Goal: Task Accomplishment & Management: Manage account settings

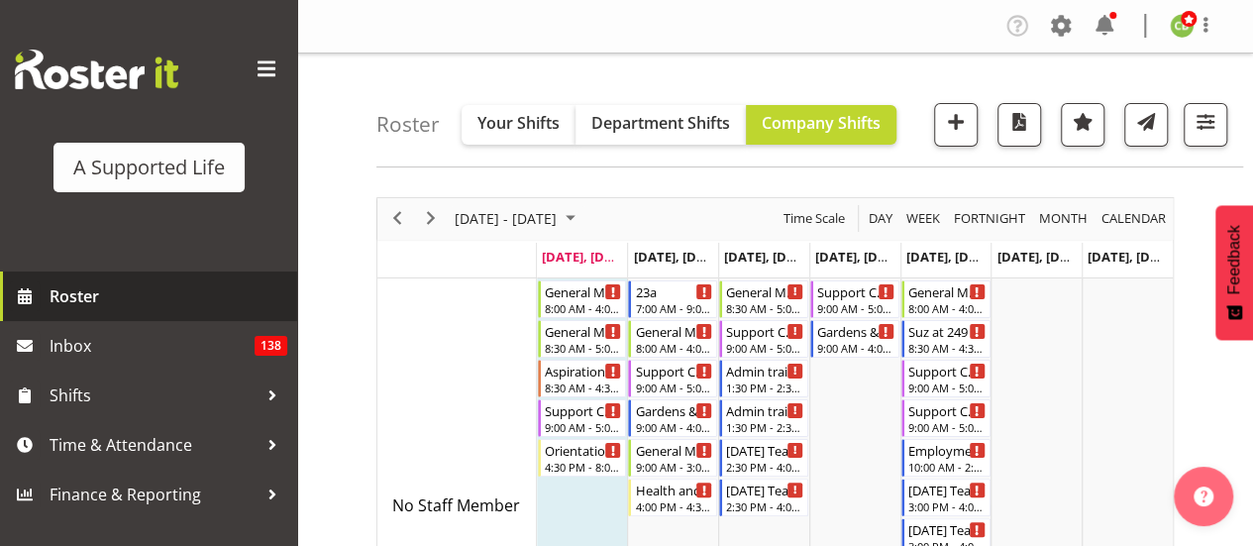
click at [104, 297] on span "Roster" at bounding box center [169, 296] width 238 height 30
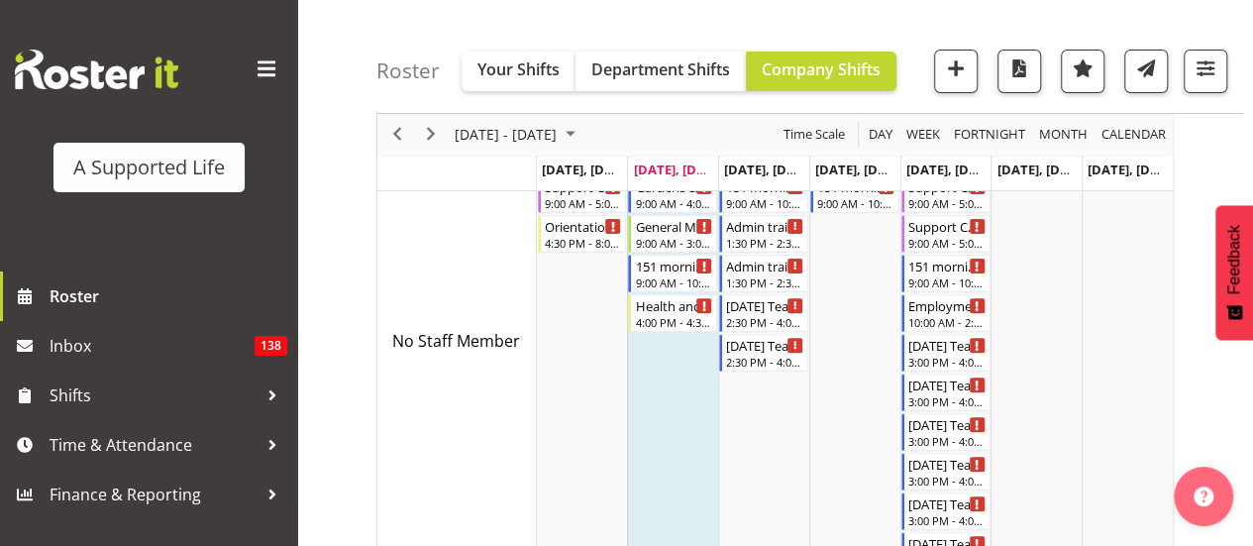
scroll to position [202, 0]
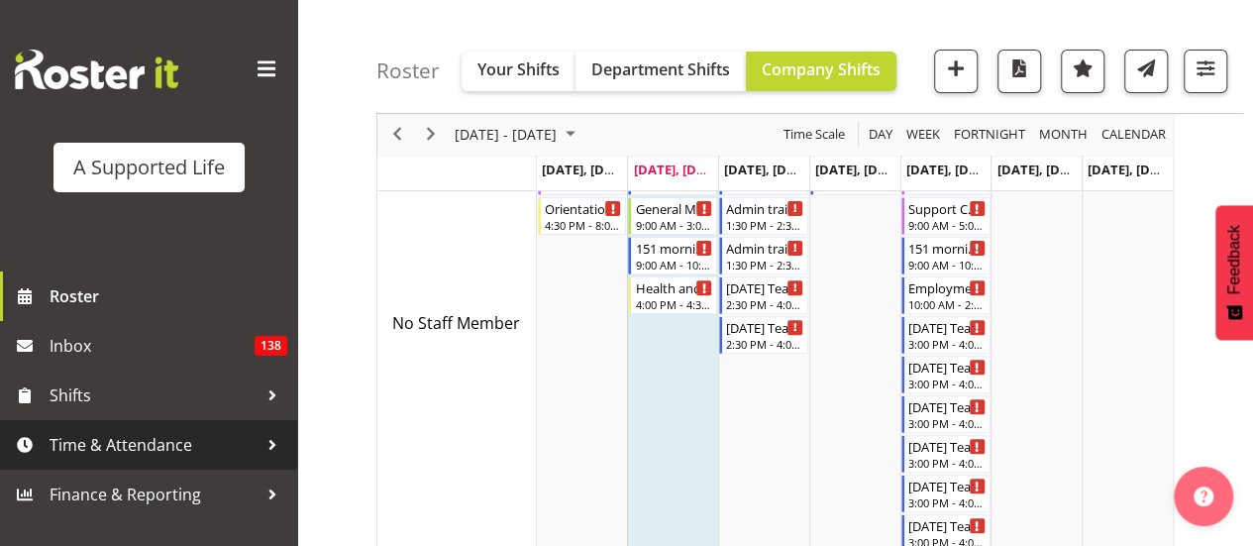
click at [187, 441] on span "Time & Attendance" at bounding box center [154, 445] width 208 height 30
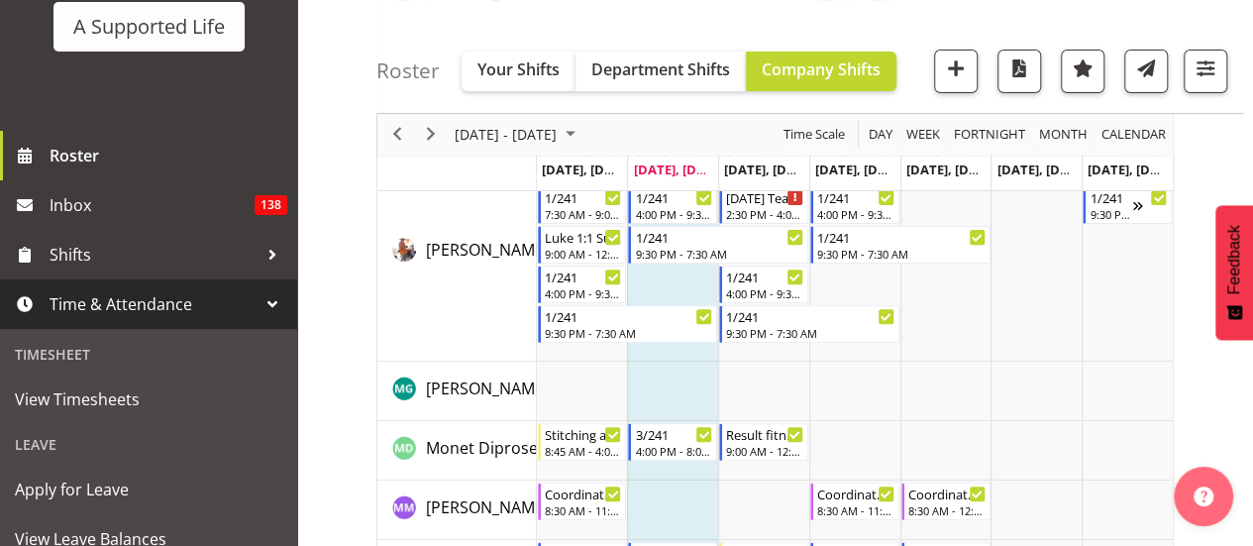
scroll to position [7747, 0]
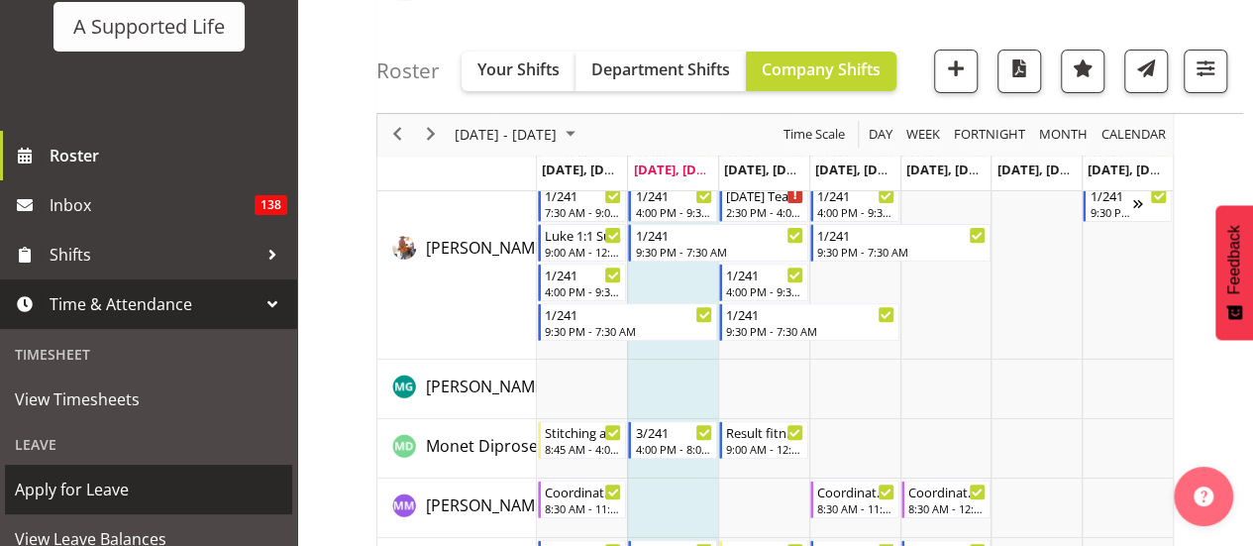
click at [125, 484] on span "Apply for Leave" at bounding box center [148, 489] width 267 height 30
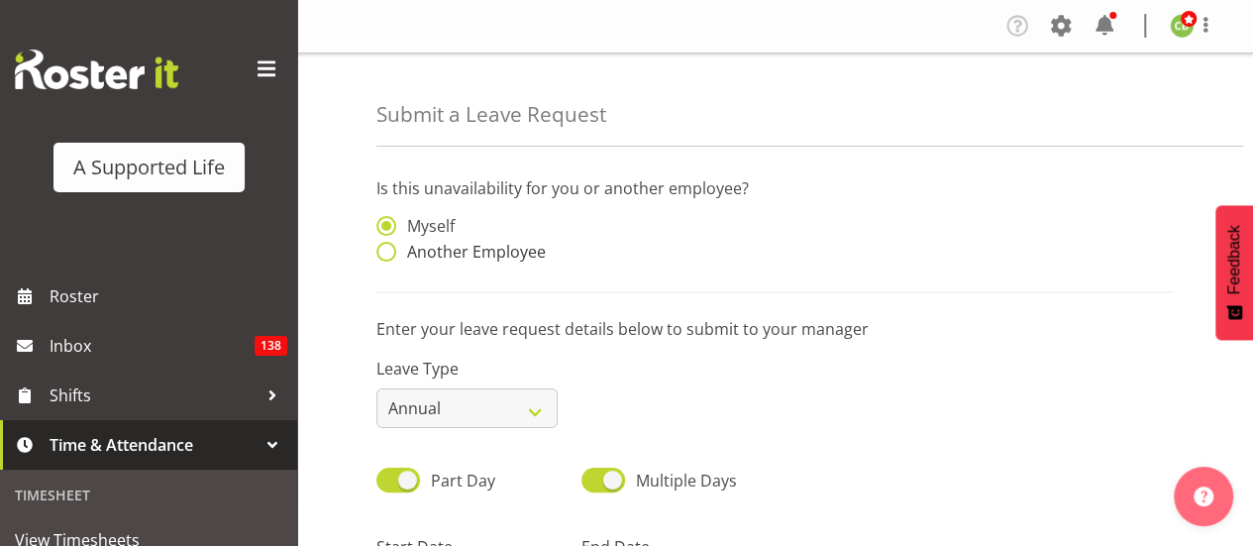
click at [396, 251] on span "Another Employee" at bounding box center [471, 252] width 150 height 20
click at [389, 251] on input "Another Employee" at bounding box center [382, 252] width 13 height 13
radio input "true"
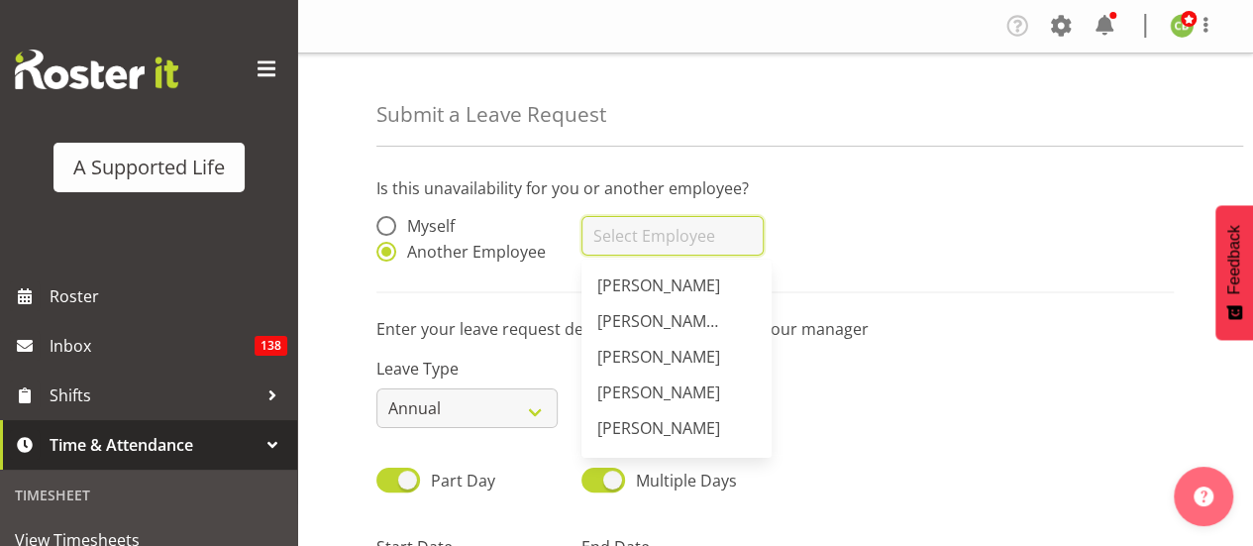
click at [648, 227] on input "text" at bounding box center [671, 236] width 181 height 40
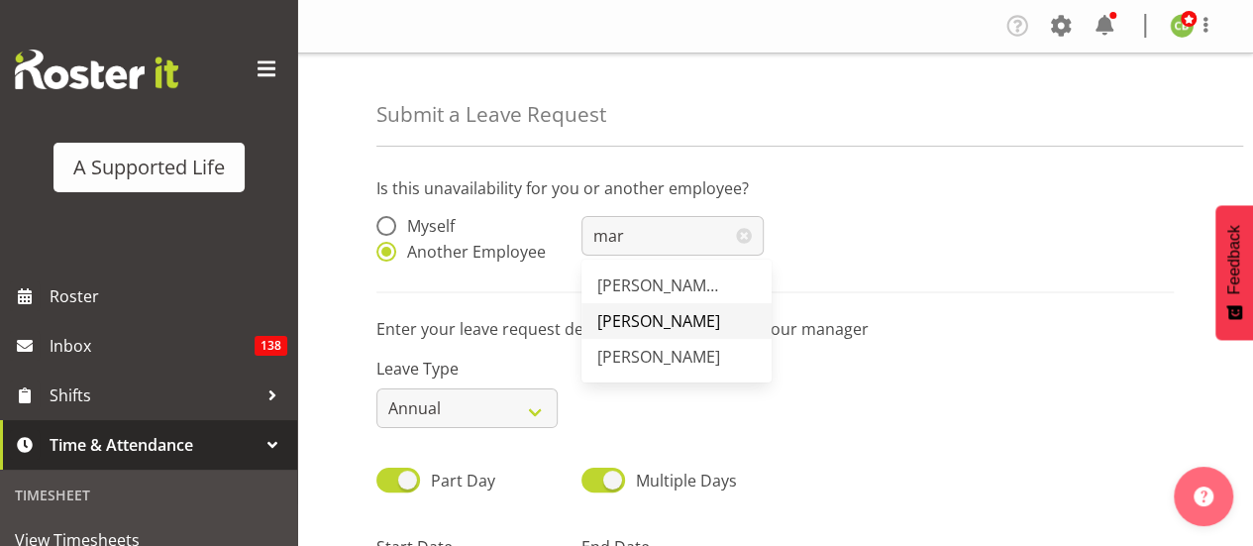
click at [661, 314] on span "[PERSON_NAME]" at bounding box center [658, 321] width 123 height 22
type input "[PERSON_NAME]"
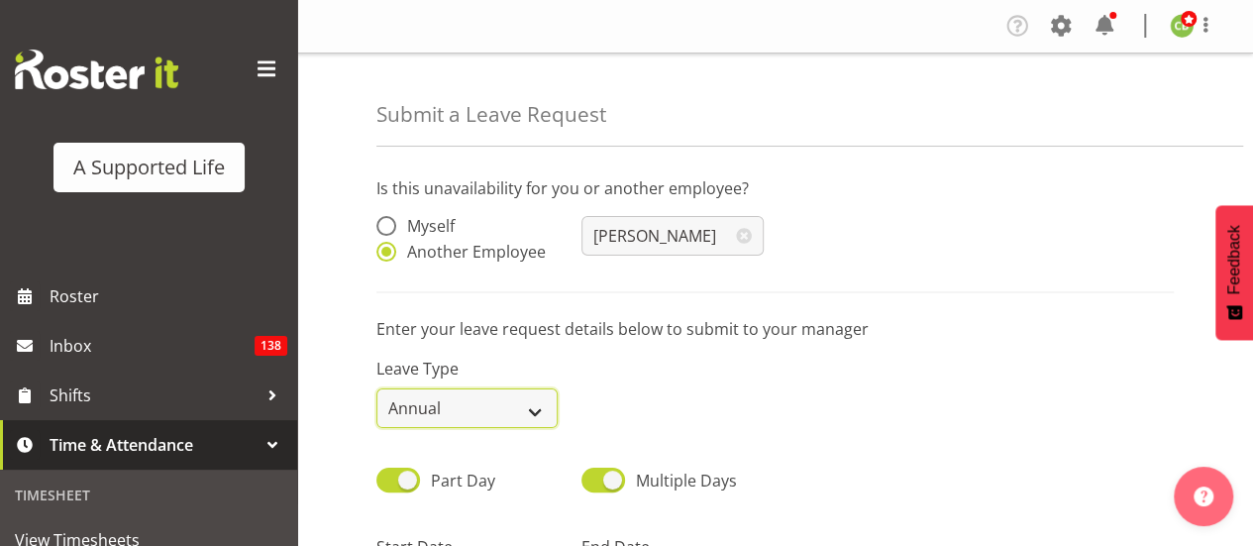
click at [511, 406] on select "Annual Sick Bereavement Domestic Violence Parental Jury Service Day In Lieu Oth…" at bounding box center [466, 408] width 181 height 40
select select "Sick"
click at [376, 388] on select "Annual Sick Bereavement Domestic Violence Parental Jury Service Day In Lieu Oth…" at bounding box center [466, 408] width 181 height 40
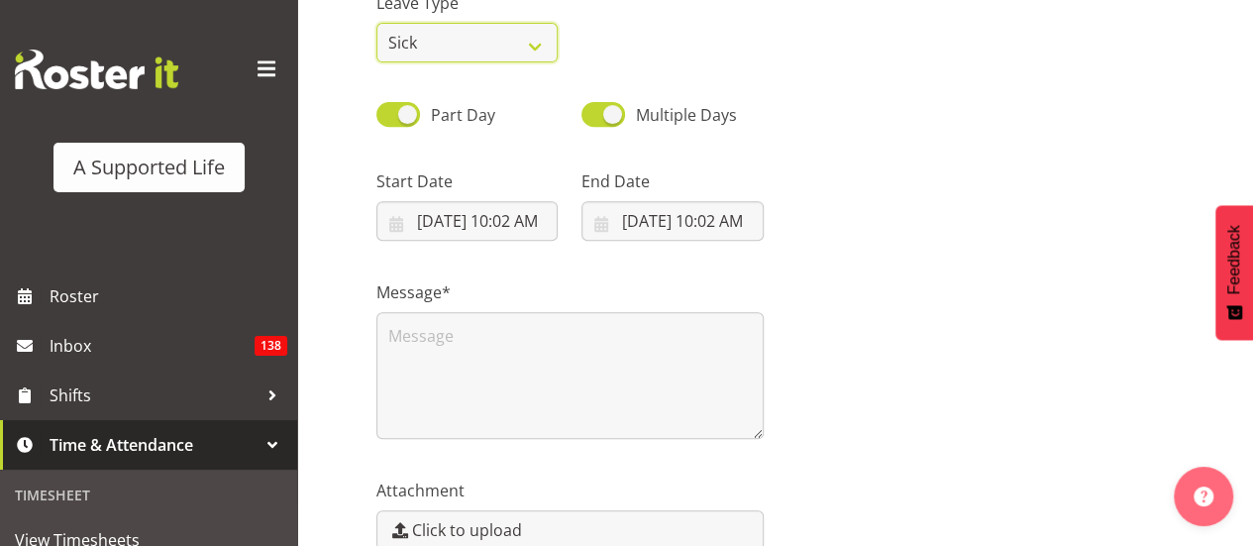
scroll to position [366, 0]
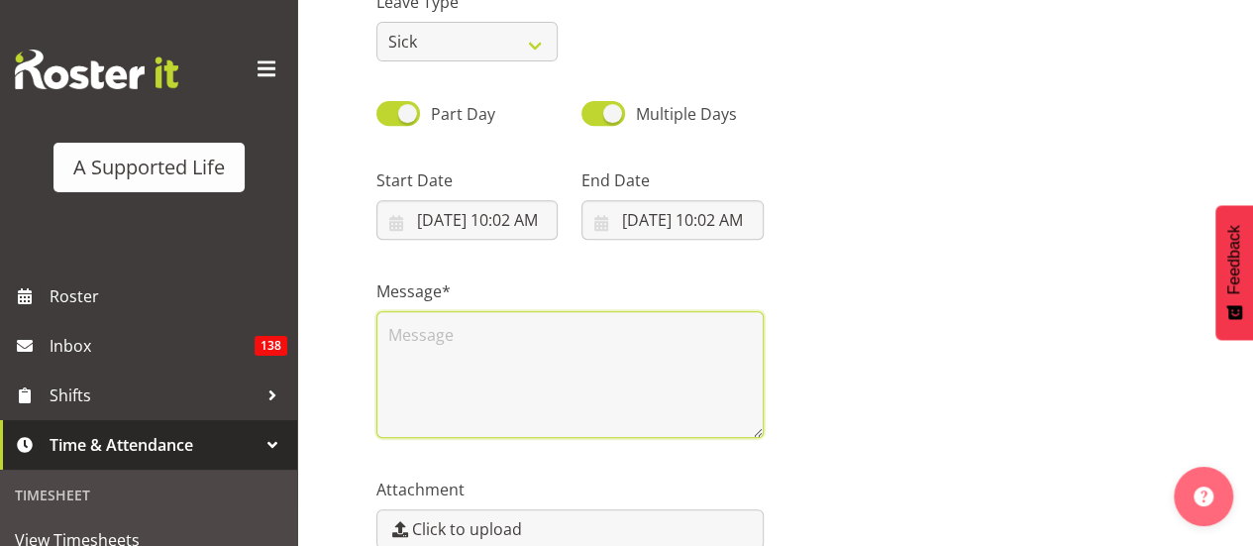
click at [483, 343] on textarea at bounding box center [569, 374] width 387 height 127
type textarea "Still unwell"
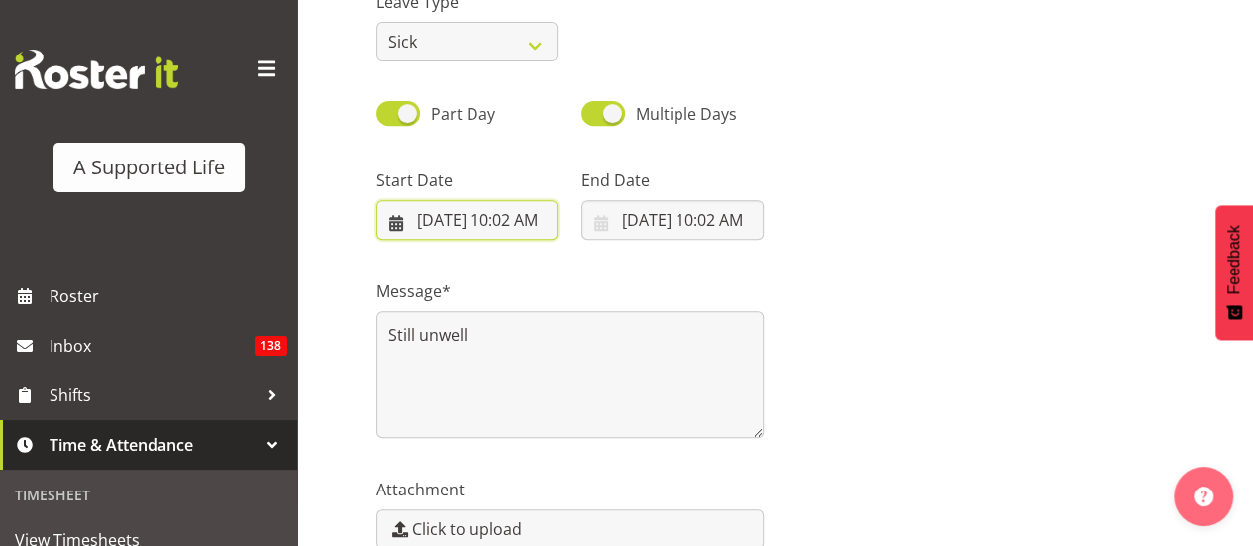
click at [517, 221] on input "8/19/2025, 10:02 AM" at bounding box center [466, 220] width 181 height 40
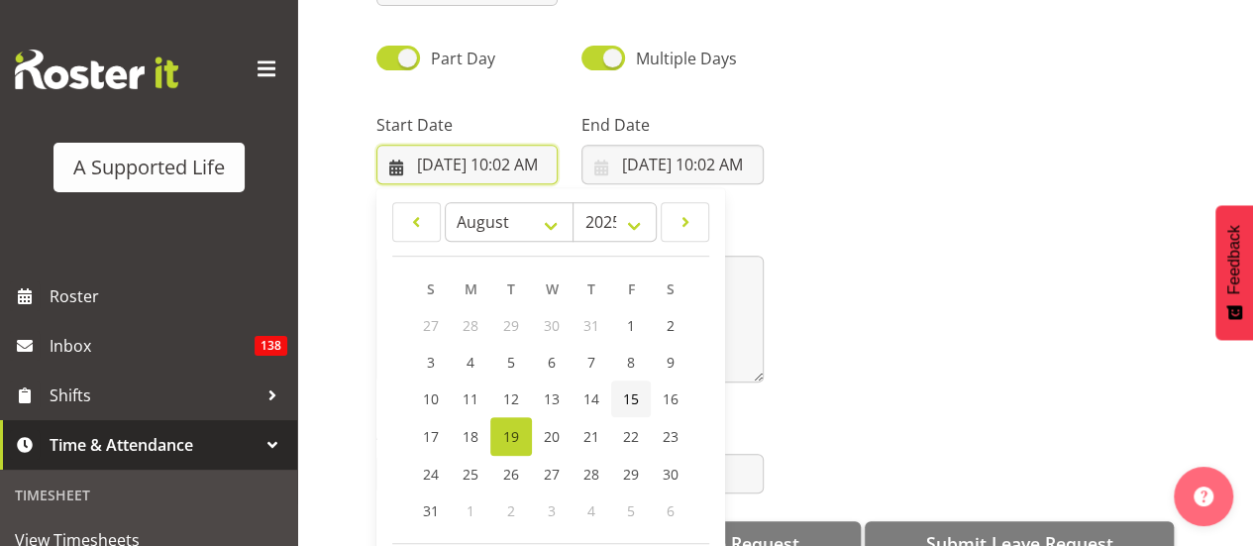
scroll to position [499, 0]
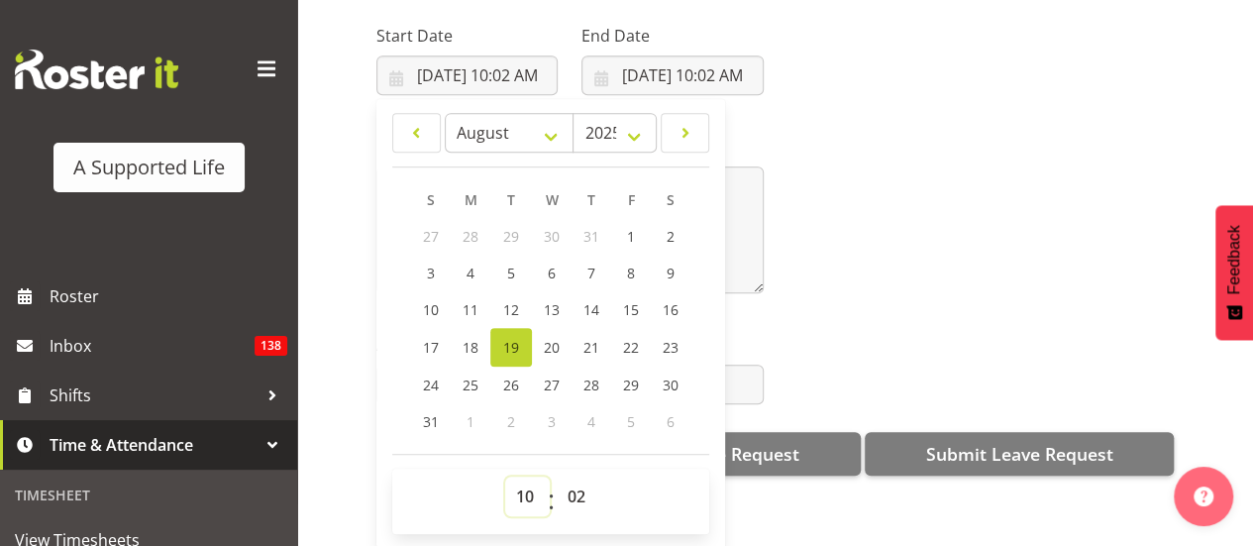
click at [523, 476] on select "00 01 02 03 04 05 06 07 08 09 10 11 12 13 14 15 16 17 18 19 20 21 22 23" at bounding box center [527, 496] width 45 height 40
select select "8"
click at [505, 476] on select "00 01 02 03 04 05 06 07 08 09 10 11 12 13 14 15 16 17 18 19 20 21 22 23" at bounding box center [527, 496] width 45 height 40
type input "8/19/2025, 8:02 AM"
click at [570, 476] on select "00 01 02 03 04 05 06 07 08 09 10 11 12 13 14 15 16 17 18 19 20 21 22 23 24 25 2…" at bounding box center [579, 496] width 45 height 40
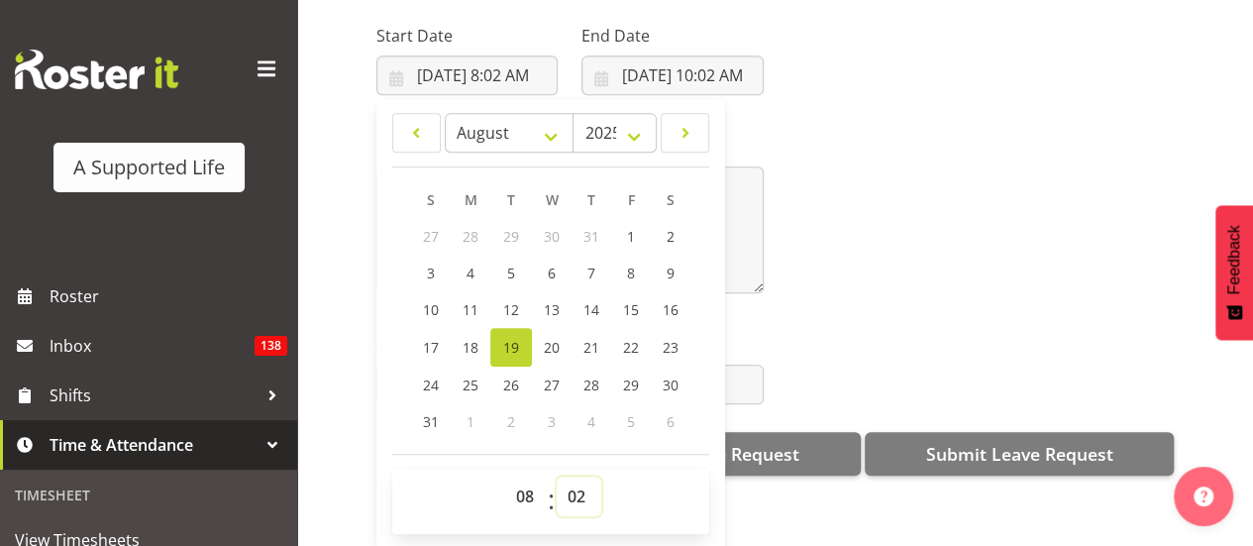
click at [582, 476] on select "00 01 02 03 04 05 06 07 08 09 10 11 12 13 14 15 16 17 18 19 20 21 22 23 24 25 2…" at bounding box center [579, 496] width 45 height 40
select select "30"
click at [557, 476] on select "00 01 02 03 04 05 06 07 08 09 10 11 12 13 14 15 16 17 18 19 20 21 22 23 24 25 2…" at bounding box center [579, 496] width 45 height 40
type input "8/19/2025, 8:30 AM"
click at [682, 55] on input "8/19/2025, 10:02 AM" at bounding box center [671, 75] width 181 height 40
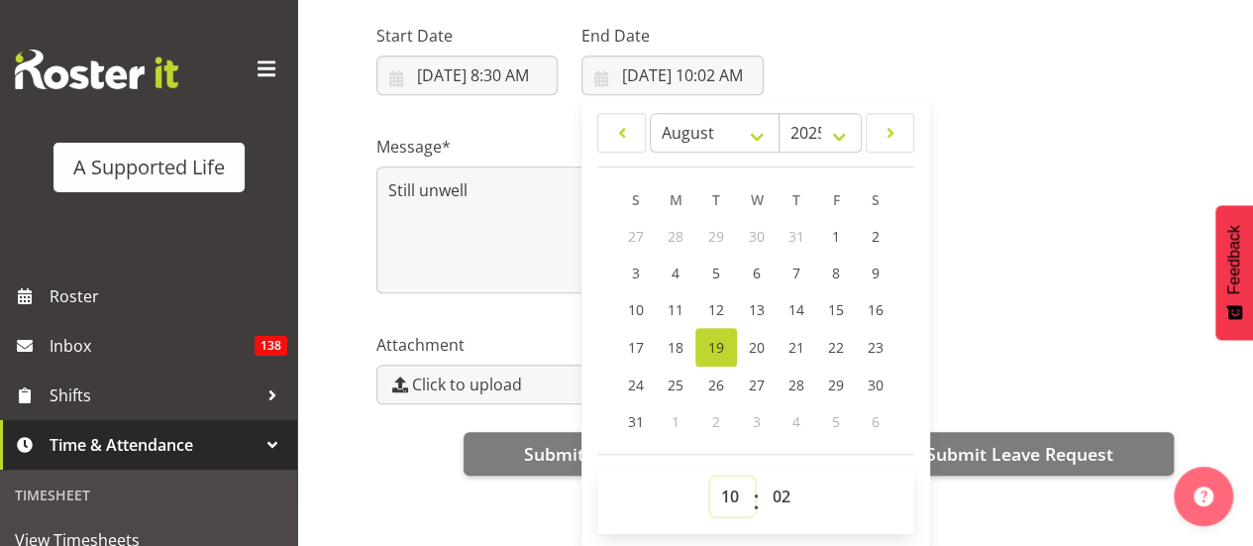
click at [722, 476] on select "00 01 02 03 04 05 06 07 08 09 10 11 12 13 14 15 16 17 18 19 20 21 22 23" at bounding box center [732, 496] width 45 height 40
select select "16"
click at [710, 476] on select "00 01 02 03 04 05 06 07 08 09 10 11 12 13 14 15 16 17 18 19 20 21 22 23" at bounding box center [732, 496] width 45 height 40
type input "8/19/2025, 4:02 PM"
click at [781, 476] on select "00 01 02 03 04 05 06 07 08 09 10 11 12 13 14 15 16 17 18 19 20 21 22 23 24 25 2…" at bounding box center [784, 496] width 45 height 40
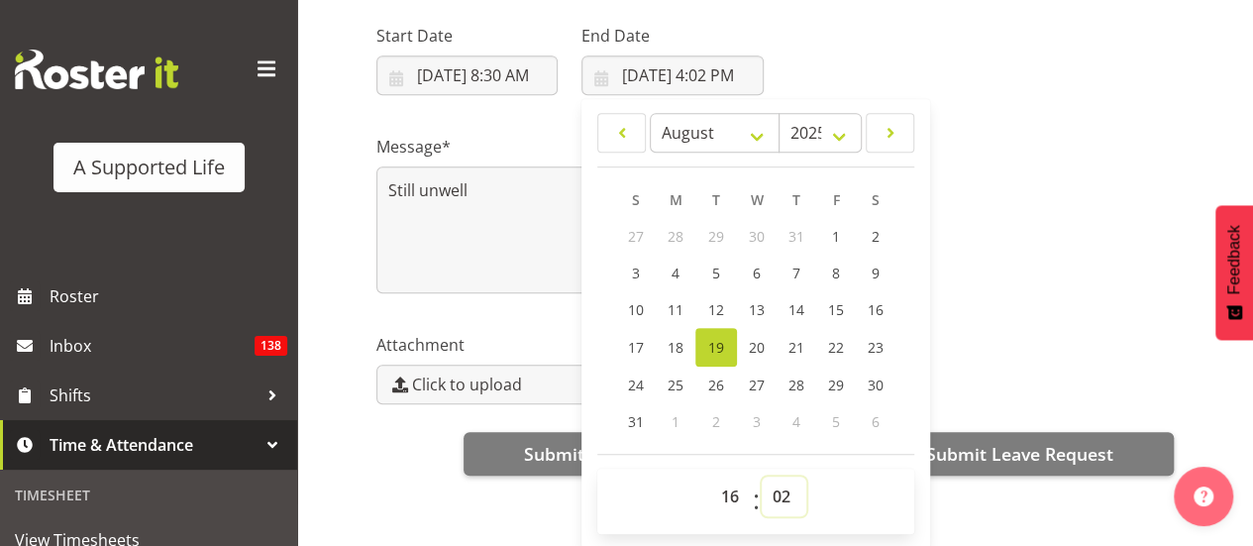
select select "30"
click at [762, 476] on select "00 01 02 03 04 05 06 07 08 09 10 11 12 13 14 15 16 17 18 19 20 21 22 23 24 25 2…" at bounding box center [784, 496] width 45 height 40
type input "8/19/2025, 4:30 PM"
click at [1015, 305] on div "Attachment Click to upload" at bounding box center [774, 360] width 821 height 111
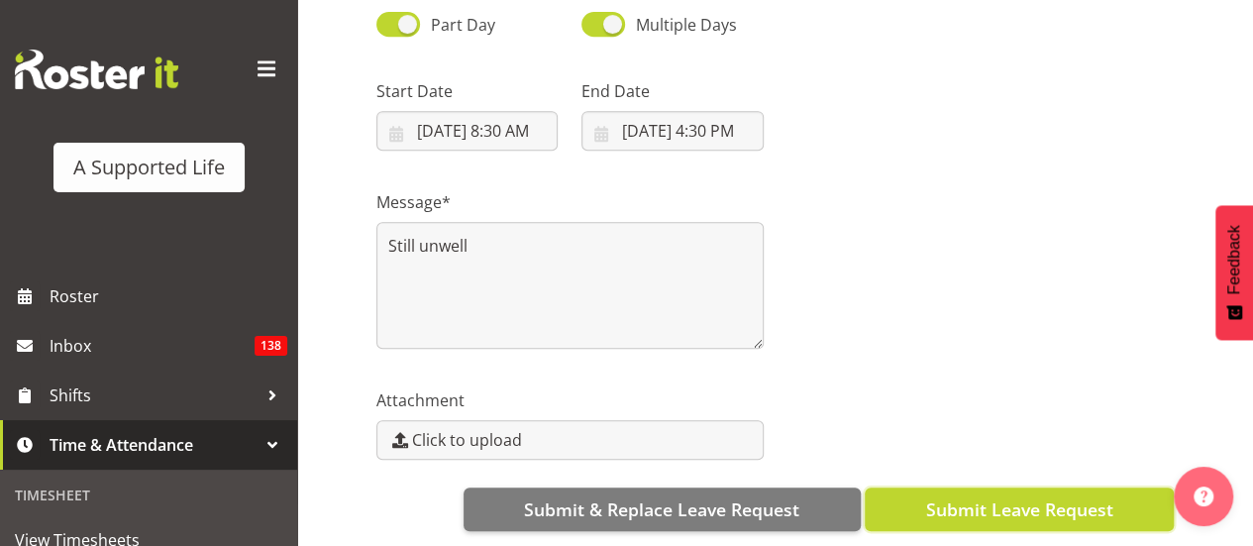
click at [948, 496] on span "Submit Leave Request" at bounding box center [1018, 509] width 187 height 26
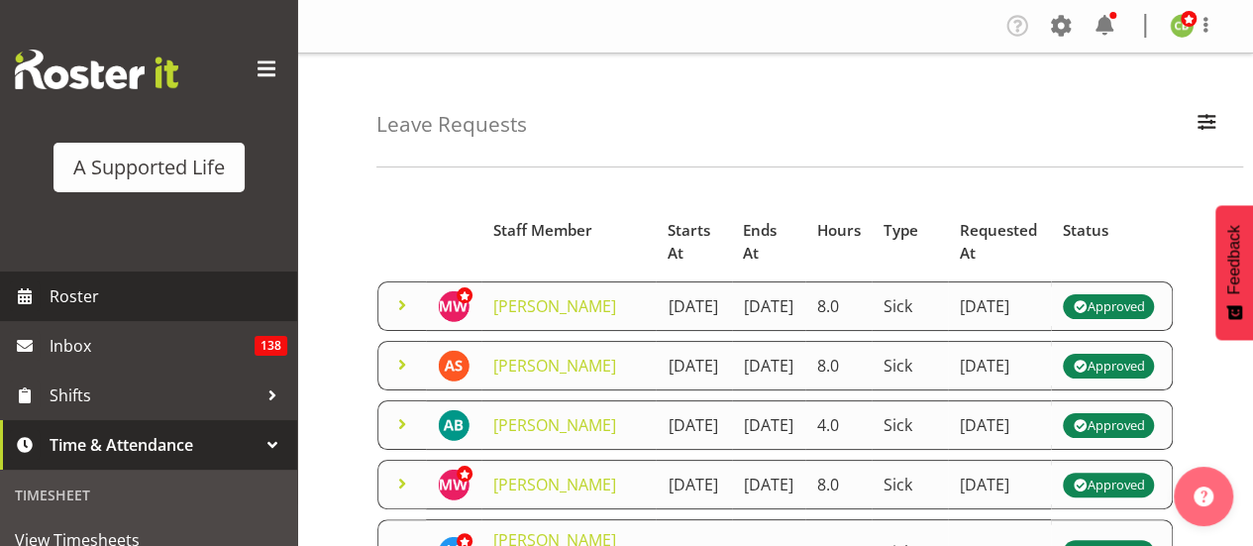
click at [106, 283] on span "Roster" at bounding box center [169, 296] width 238 height 30
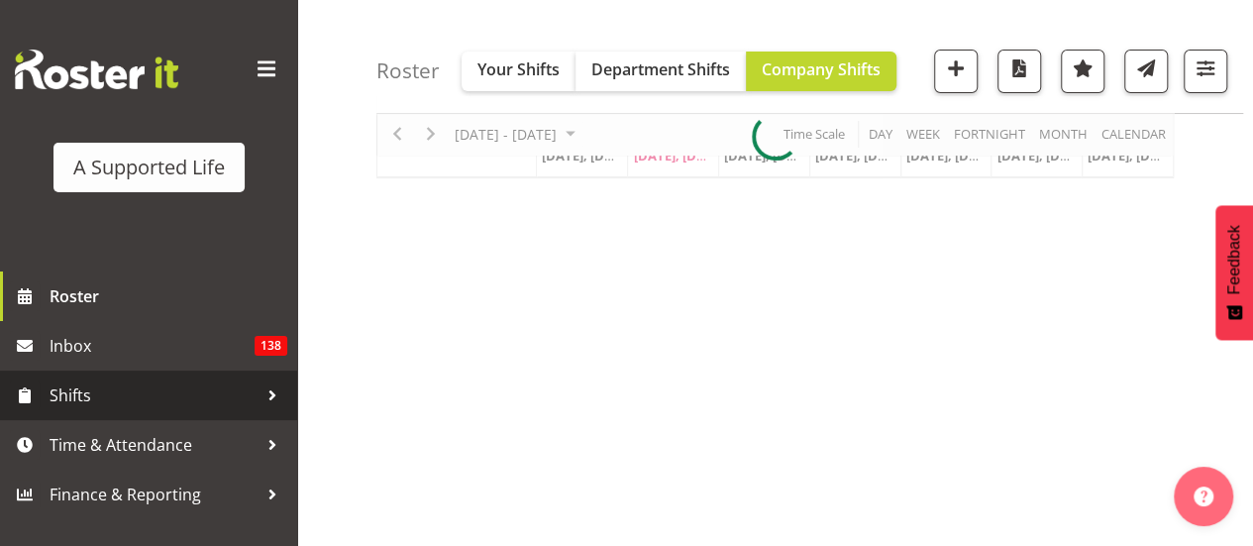
scroll to position [118, 0]
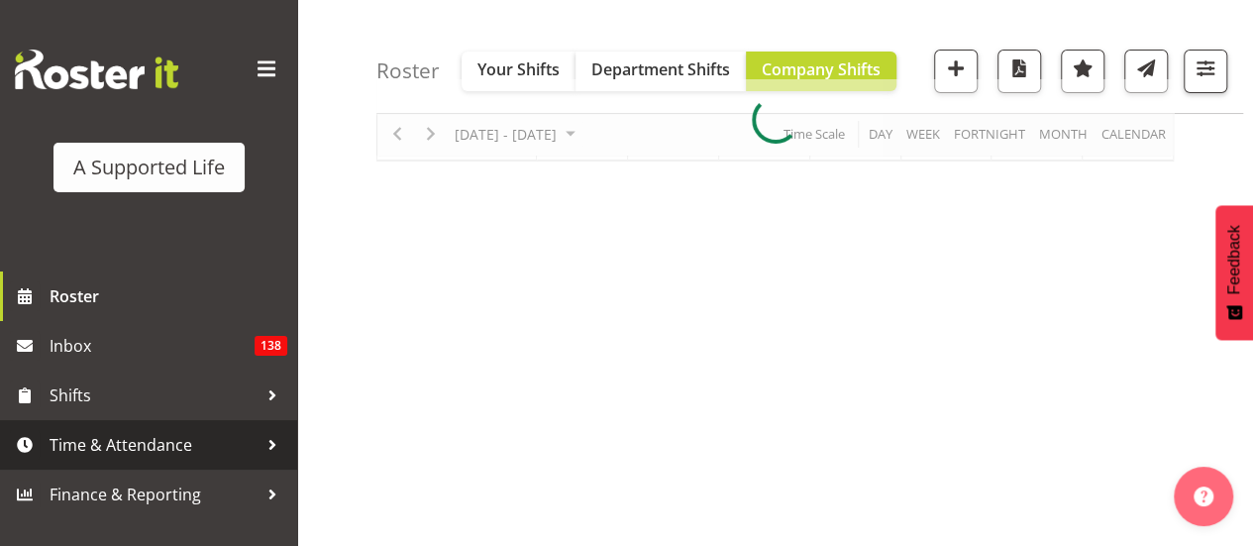
click at [111, 460] on link "Time & Attendance" at bounding box center [148, 445] width 297 height 50
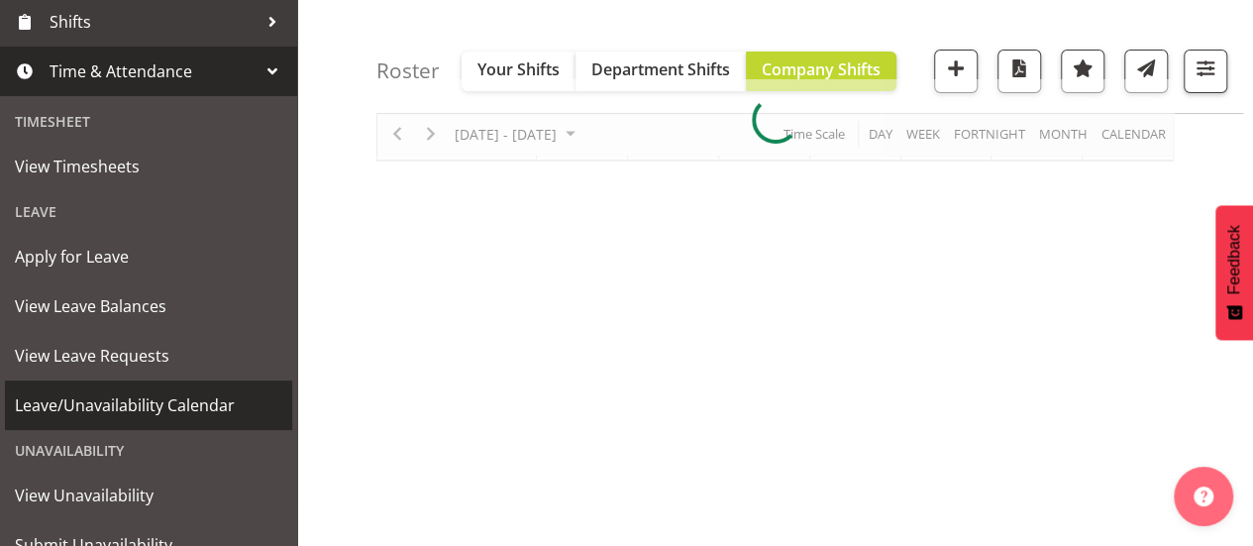
scroll to position [376, 0]
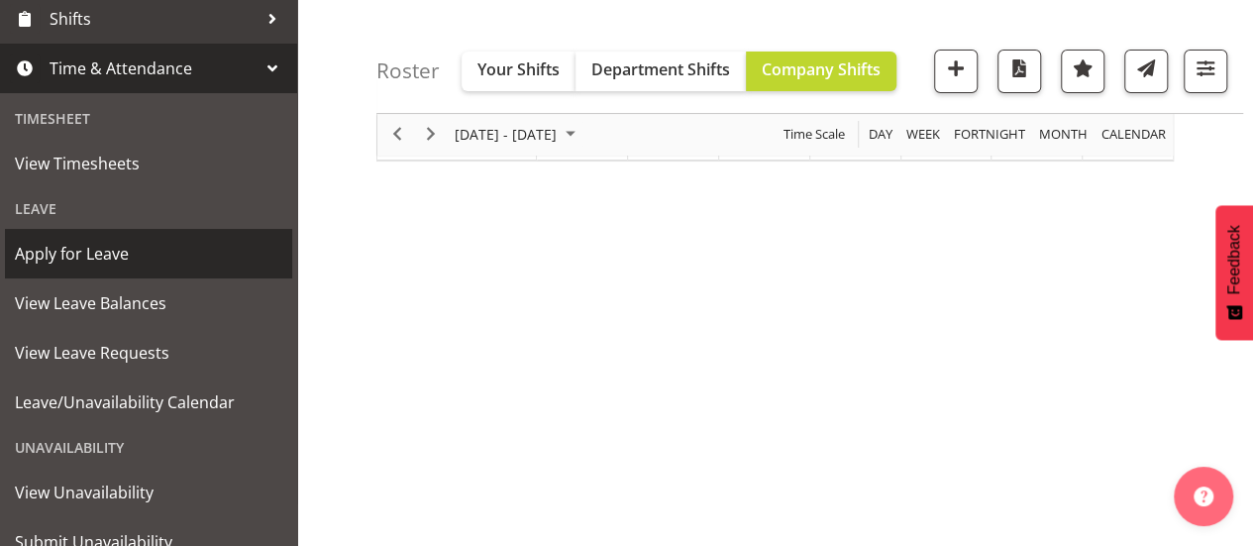
click at [196, 243] on span "Apply for Leave" at bounding box center [148, 254] width 267 height 30
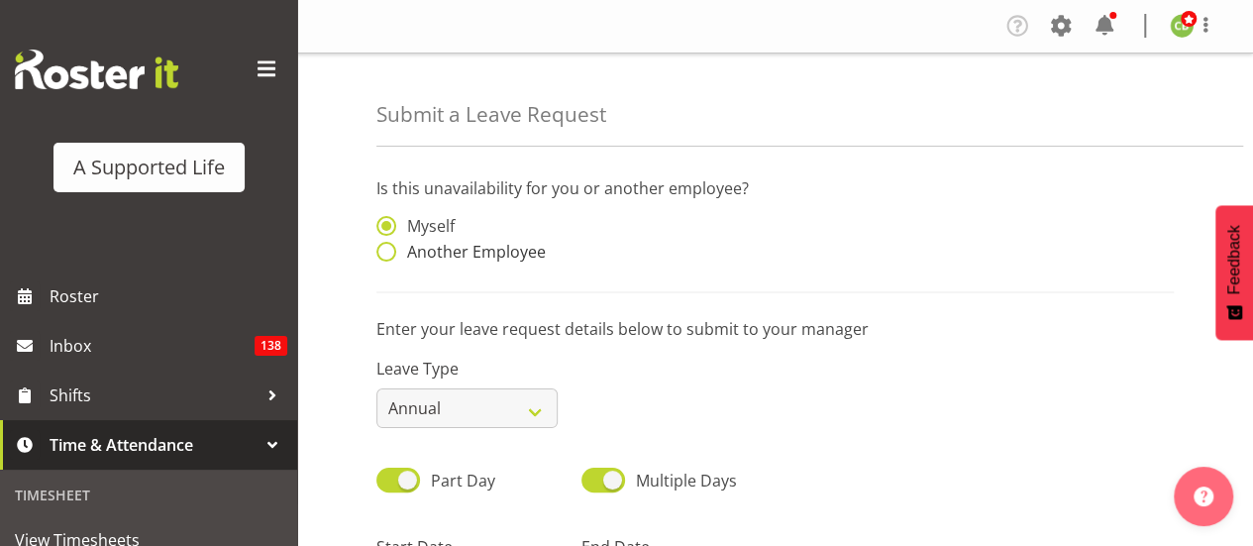
click at [390, 245] on span at bounding box center [386, 252] width 20 height 20
click at [389, 246] on input "Another Employee" at bounding box center [382, 252] width 13 height 13
radio input "true"
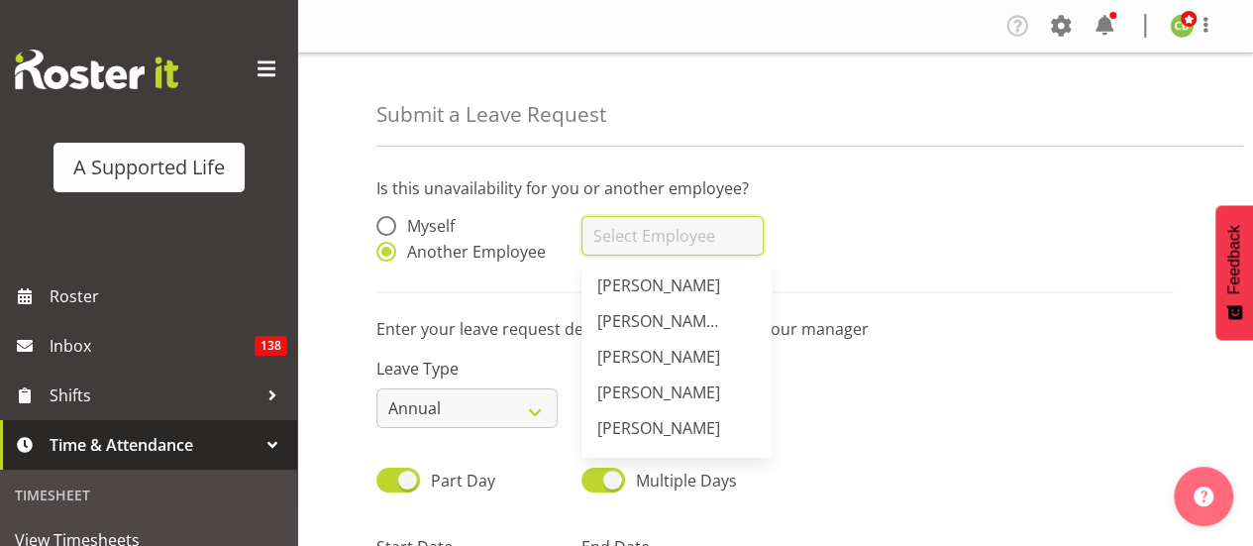
click at [624, 251] on input "text" at bounding box center [671, 236] width 181 height 40
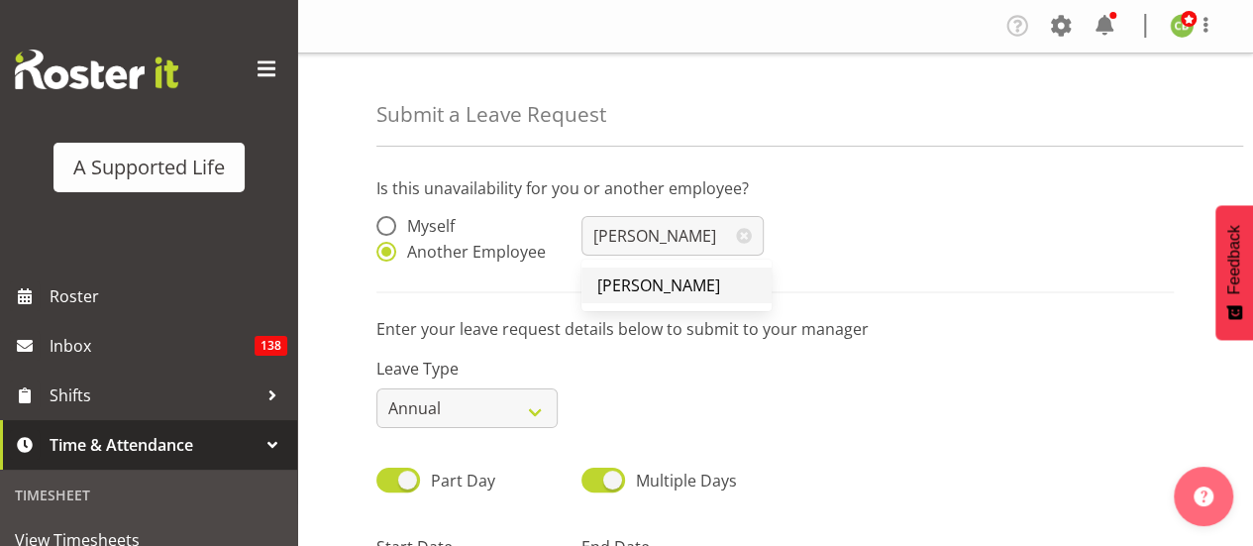
click at [628, 270] on link "[PERSON_NAME]" at bounding box center [676, 285] width 190 height 36
type input "[PERSON_NAME]"
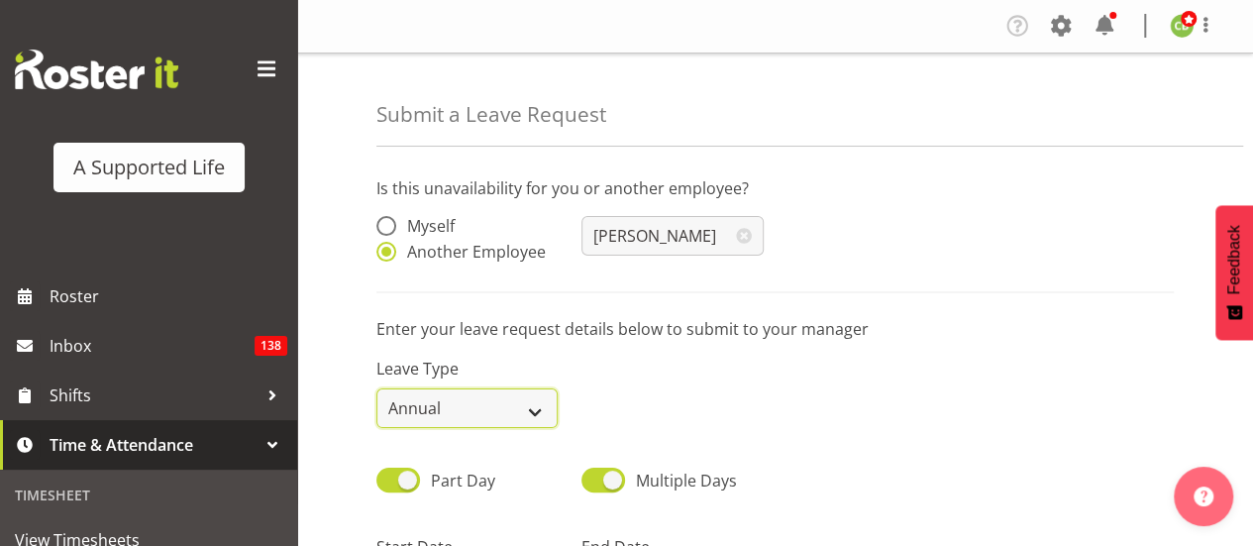
click at [464, 410] on select "Annual Sick Bereavement Domestic Violence Parental Jury Service Day In Lieu Oth…" at bounding box center [466, 408] width 181 height 40
select select "Sick"
click at [376, 388] on select "Annual Sick Bereavement Domestic Violence Parental Jury Service Day In Lieu Oth…" at bounding box center [466, 408] width 181 height 40
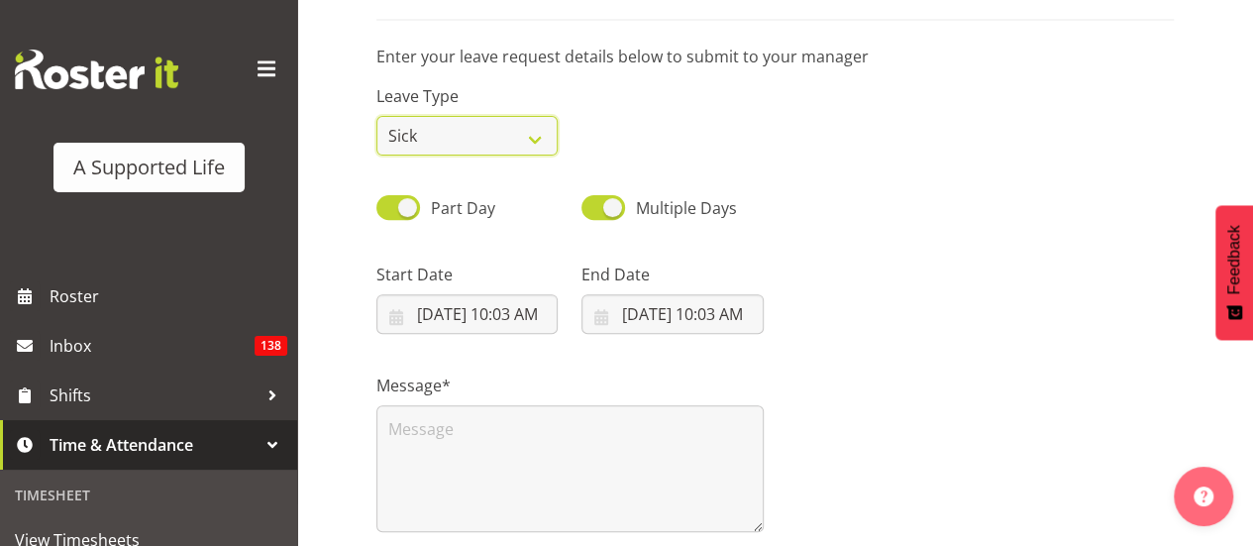
scroll to position [277, 0]
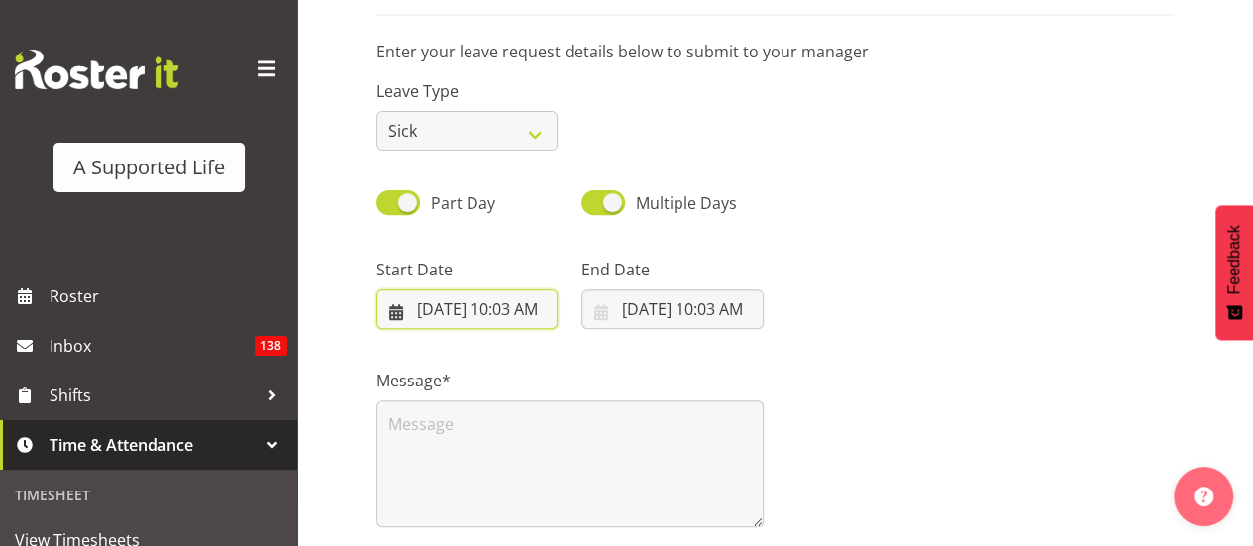
click at [495, 304] on input "8/19/2025, 10:03 AM" at bounding box center [466, 309] width 181 height 40
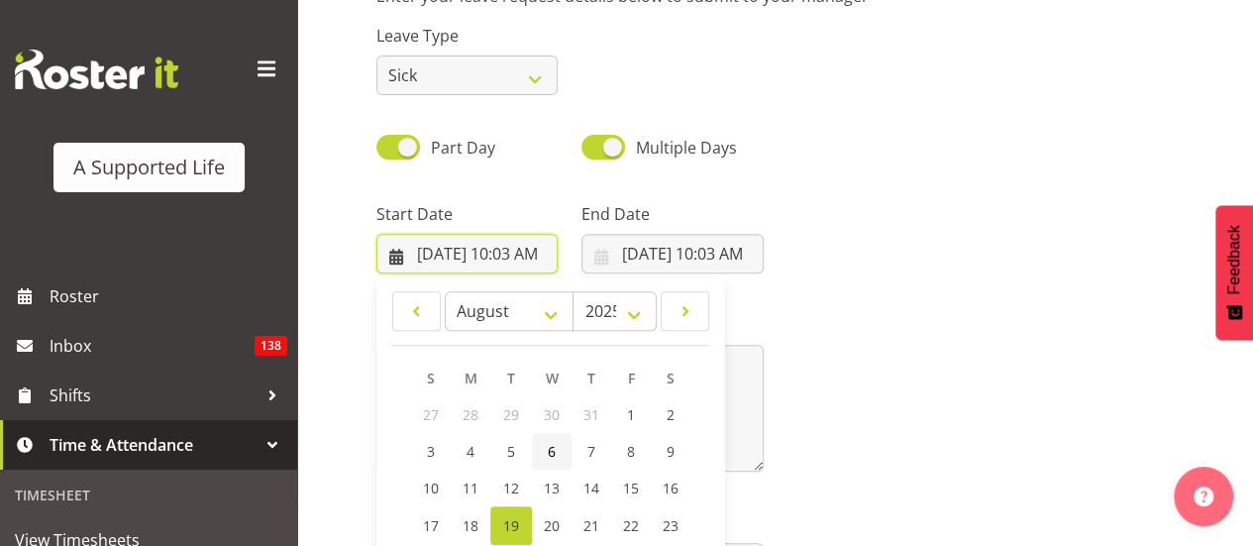
scroll to position [499, 0]
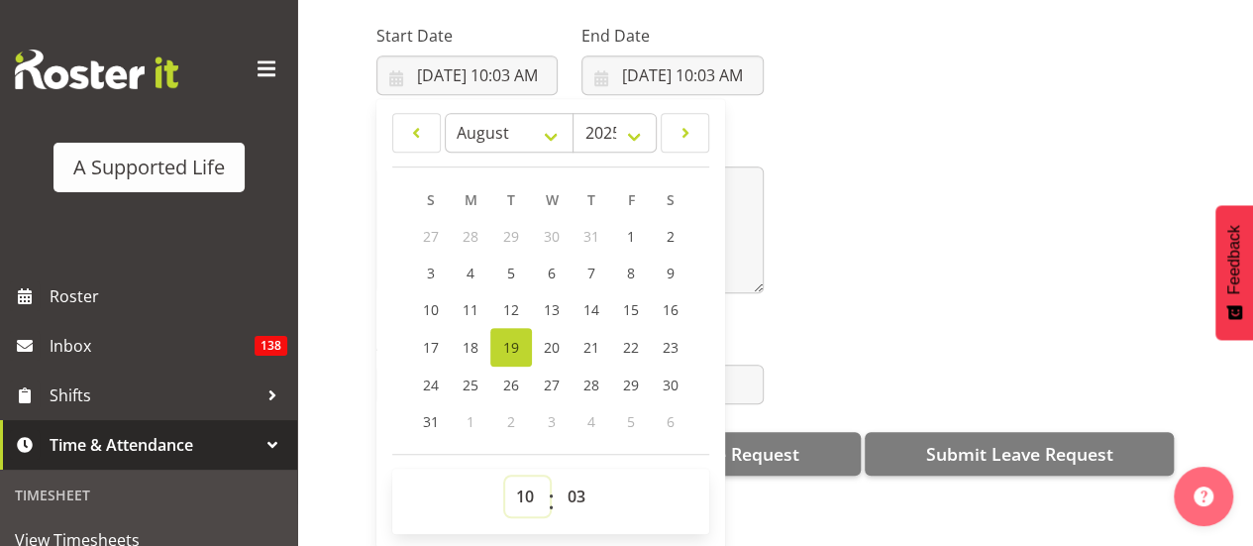
click at [531, 476] on select "00 01 02 03 04 05 06 07 08 09 10 11 12 13 14 15 16 17 18 19 20 21 22 23" at bounding box center [527, 496] width 45 height 40
select select "9"
click at [505, 476] on select "00 01 02 03 04 05 06 07 08 09 10 11 12 13 14 15 16 17 18 19 20 21 22 23" at bounding box center [527, 496] width 45 height 40
type input "8/19/2025, 9:03 AM"
click at [576, 476] on select "00 01 02 03 04 05 06 07 08 09 10 11 12 13 14 15 16 17 18 19 20 21 22 23 24 25 2…" at bounding box center [579, 496] width 45 height 40
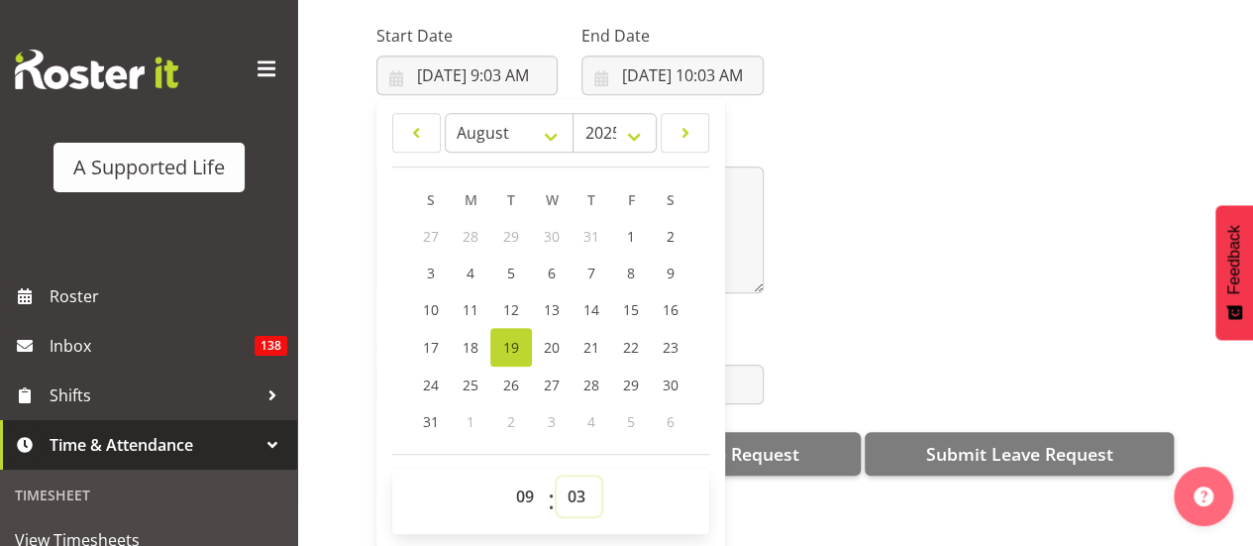
select select "0"
click at [557, 476] on select "00 01 02 03 04 05 06 07 08 09 10 11 12 13 14 15 16 17 18 19 20 21 22 23 24 25 2…" at bounding box center [579, 496] width 45 height 40
type input "[DATE] 9:00 AM"
click at [860, 193] on div "Message*" at bounding box center [774, 206] width 821 height 198
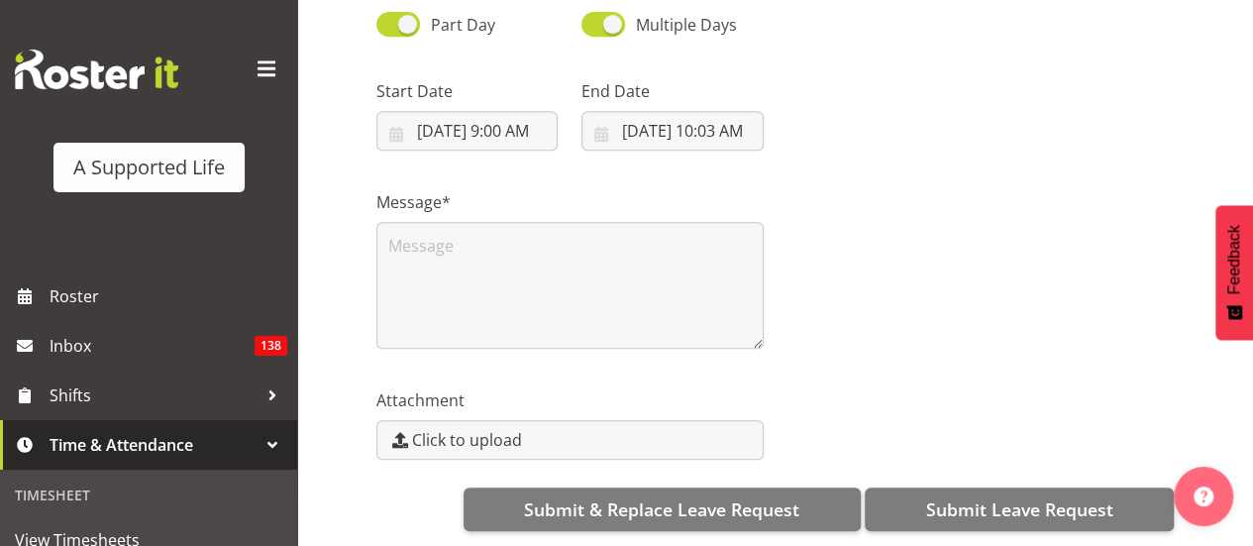
scroll to position [0, 0]
click at [707, 111] on input "8/19/2025, 10:03 AM" at bounding box center [671, 131] width 181 height 40
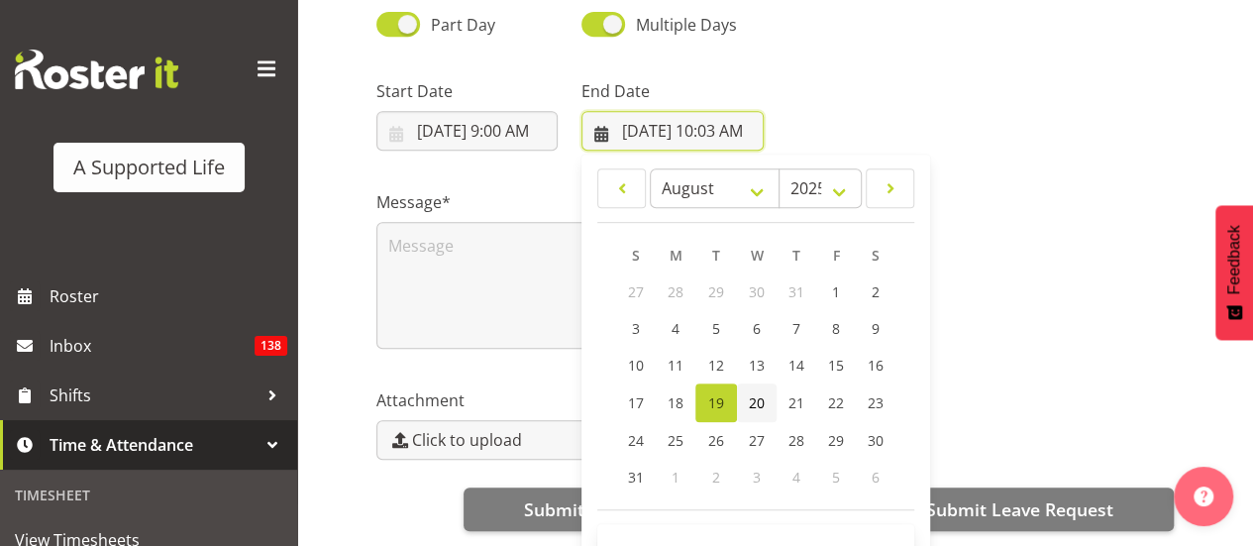
scroll to position [55, 0]
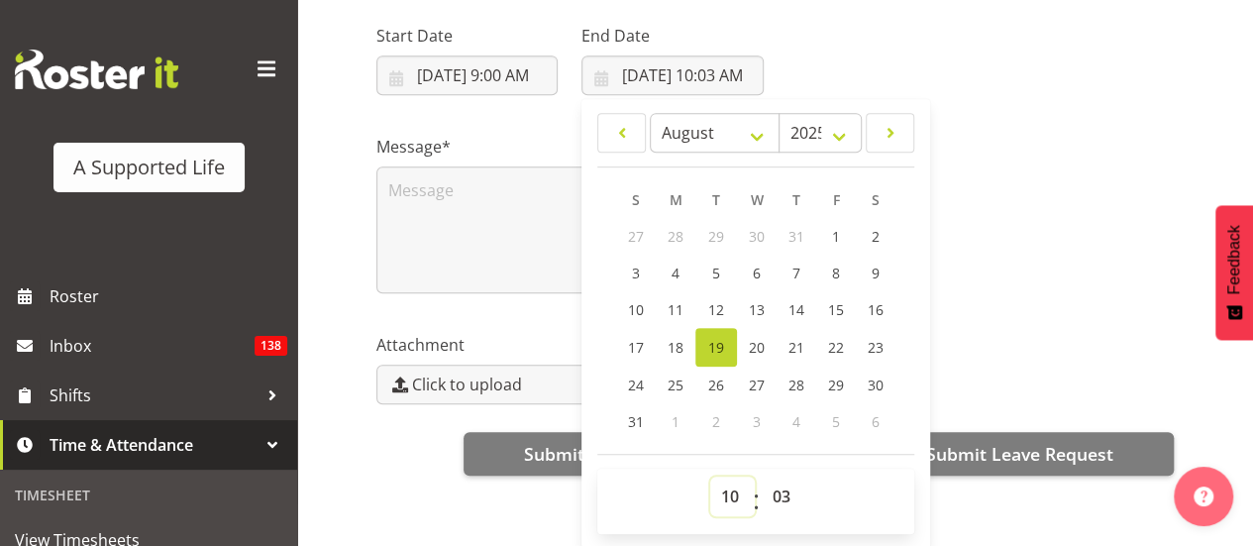
click at [728, 476] on select "00 01 02 03 04 05 06 07 08 09 10 11 12 13 14 15 16 17 18 19 20 21 22 23" at bounding box center [732, 496] width 45 height 40
select select "17"
click at [710, 476] on select "00 01 02 03 04 05 06 07 08 09 10 11 12 13 14 15 16 17 18 19 20 21 22 23" at bounding box center [732, 496] width 45 height 40
type input "8/19/2025, 5:03 PM"
click at [778, 476] on select "00 01 02 03 04 05 06 07 08 09 10 11 12 13 14 15 16 17 18 19 20 21 22 23 24 25 2…" at bounding box center [784, 496] width 45 height 40
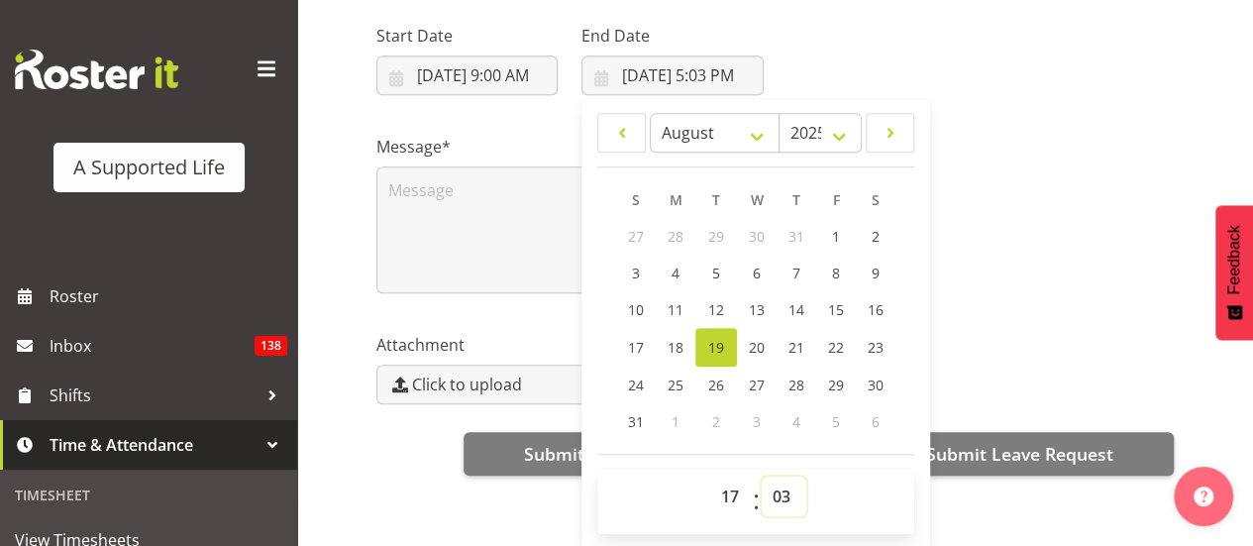
select select "0"
click at [762, 476] on select "00 01 02 03 04 05 06 07 08 09 10 11 12 13 14 15 16 17 18 19 20 21 22 23 24 25 2…" at bounding box center [784, 496] width 45 height 40
type input "[DATE] 5:00 PM"
click at [465, 166] on textarea at bounding box center [569, 229] width 387 height 127
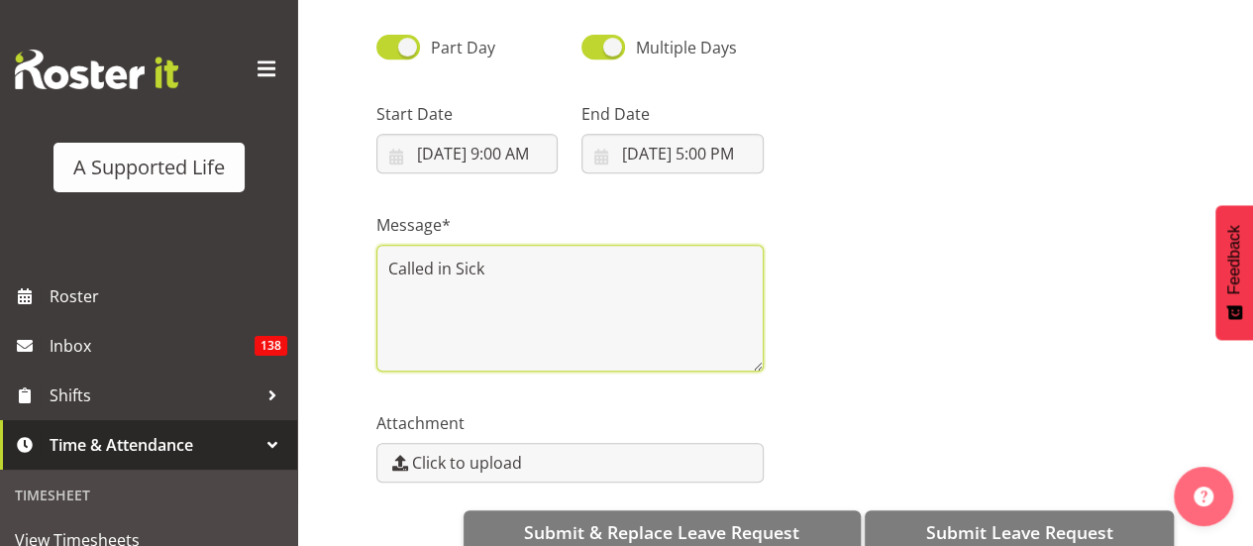
scroll to position [499, 0]
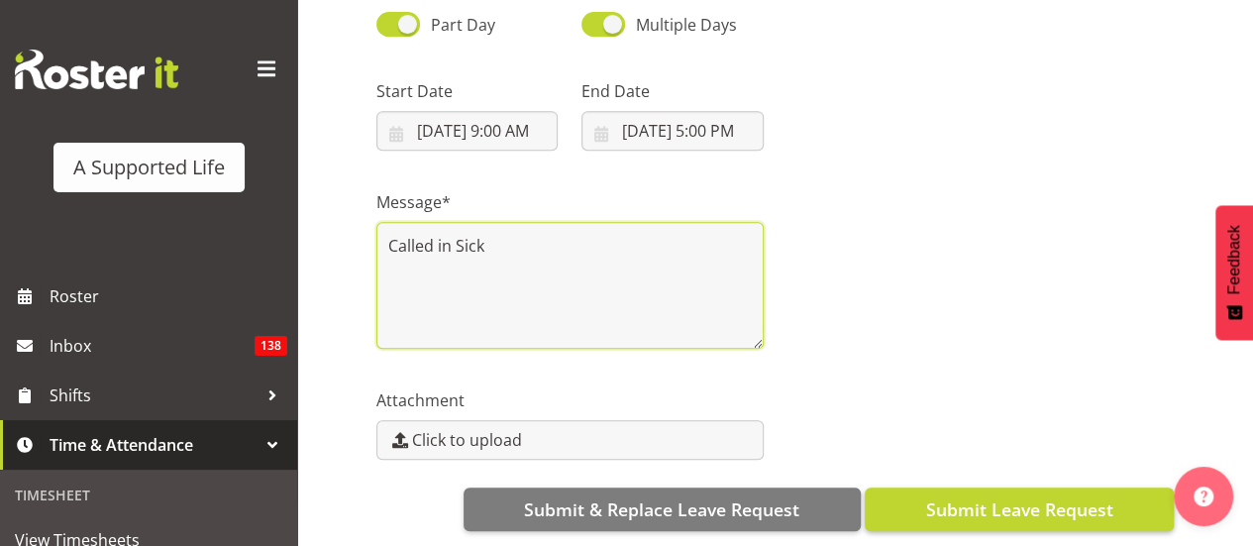
type textarea "Called in Sick"
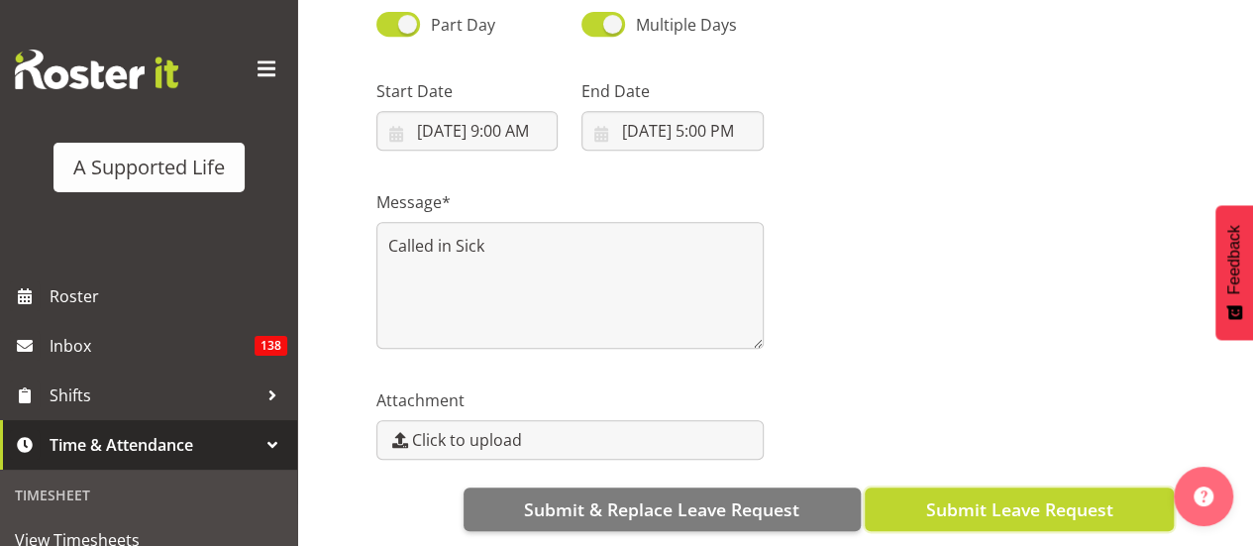
click at [943, 496] on span "Submit Leave Request" at bounding box center [1018, 509] width 187 height 26
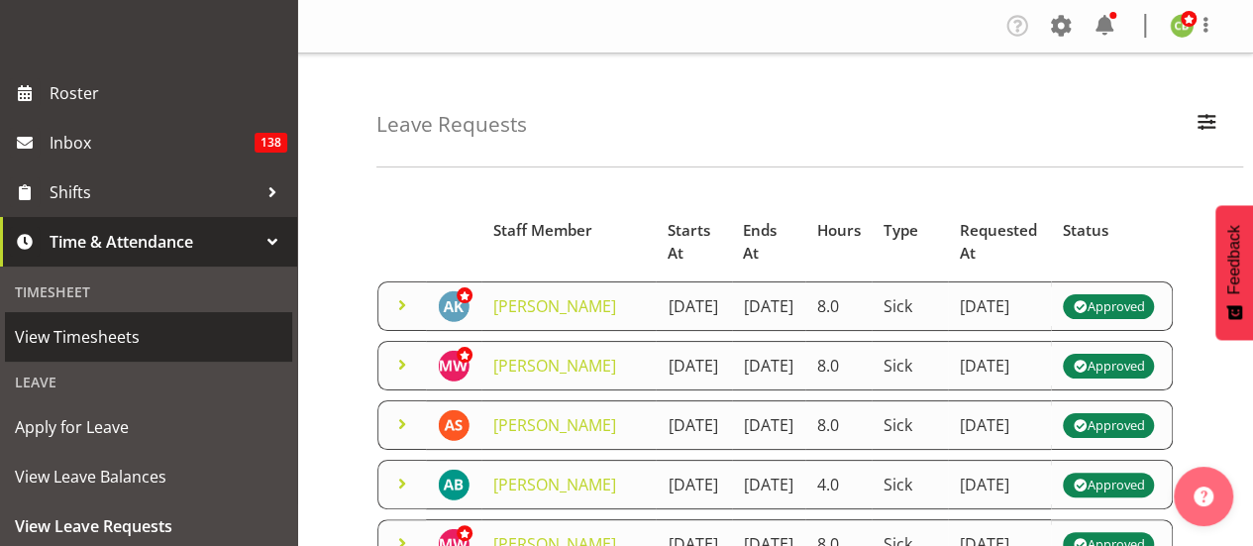
scroll to position [204, 0]
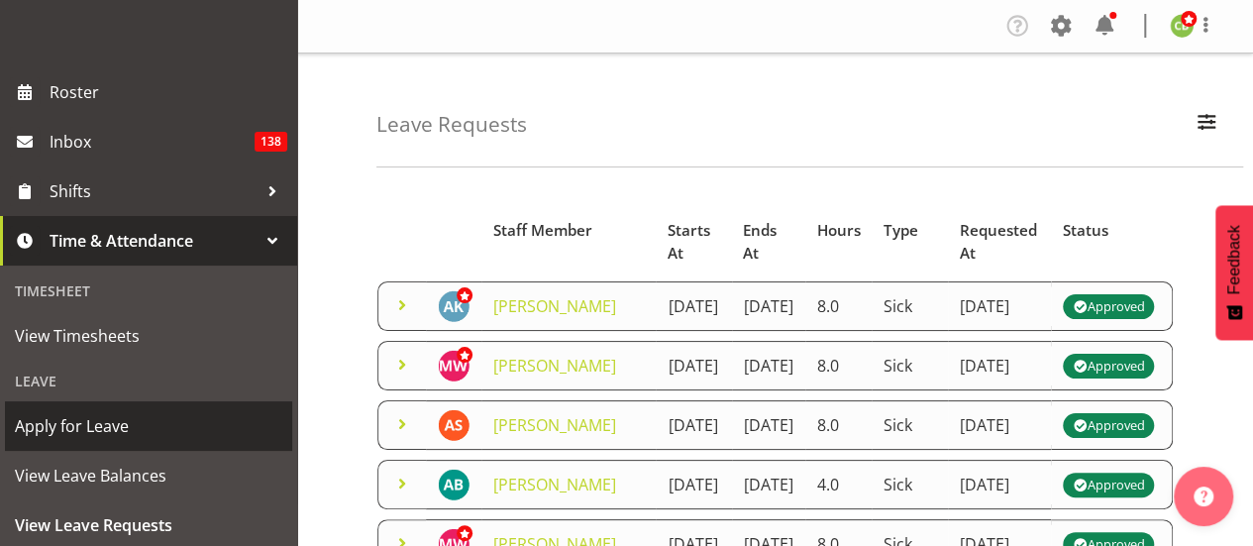
click at [134, 445] on link "Apply for Leave" at bounding box center [148, 426] width 287 height 50
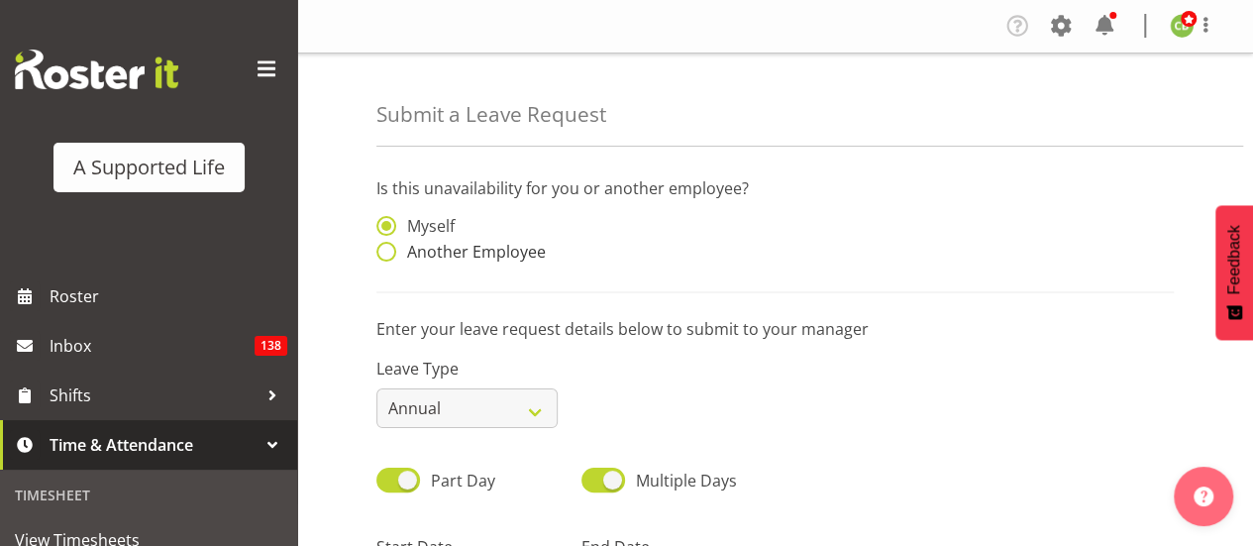
click at [390, 259] on span at bounding box center [386, 252] width 20 height 20
click at [389, 258] on input "Another Employee" at bounding box center [382, 252] width 13 height 13
radio input "true"
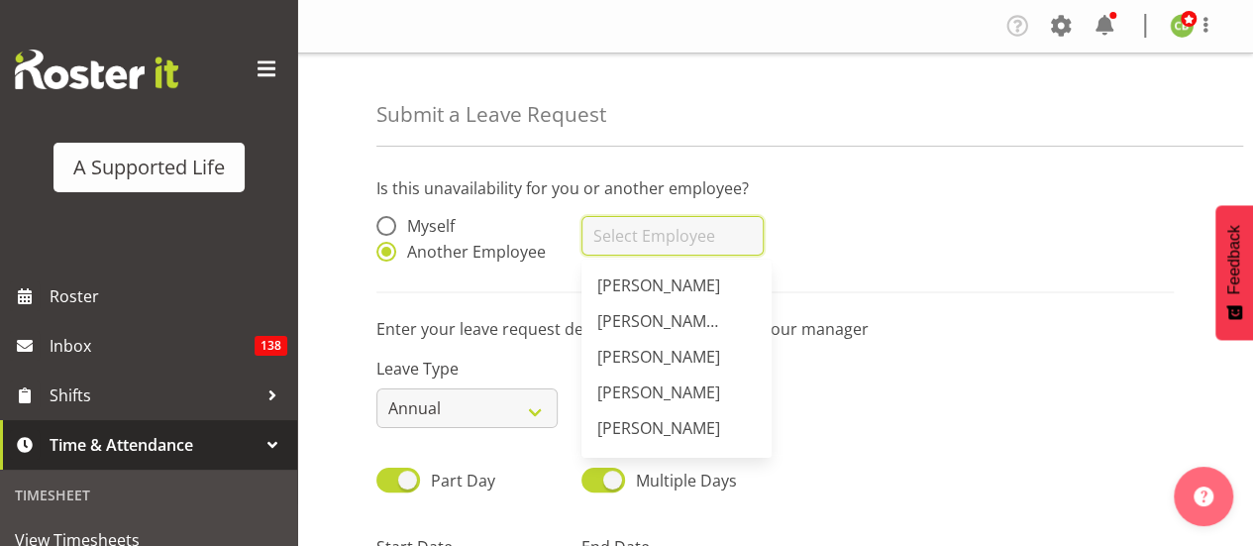
click at [618, 227] on input "text" at bounding box center [671, 236] width 181 height 40
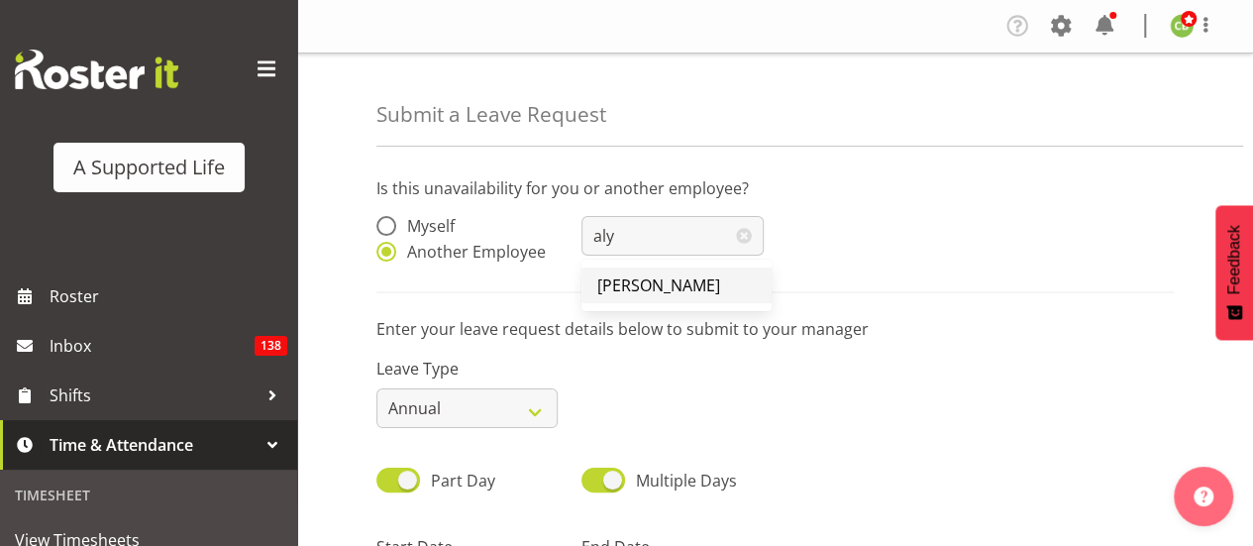
click at [632, 270] on link "[PERSON_NAME]" at bounding box center [676, 285] width 190 height 36
type input "[PERSON_NAME]"
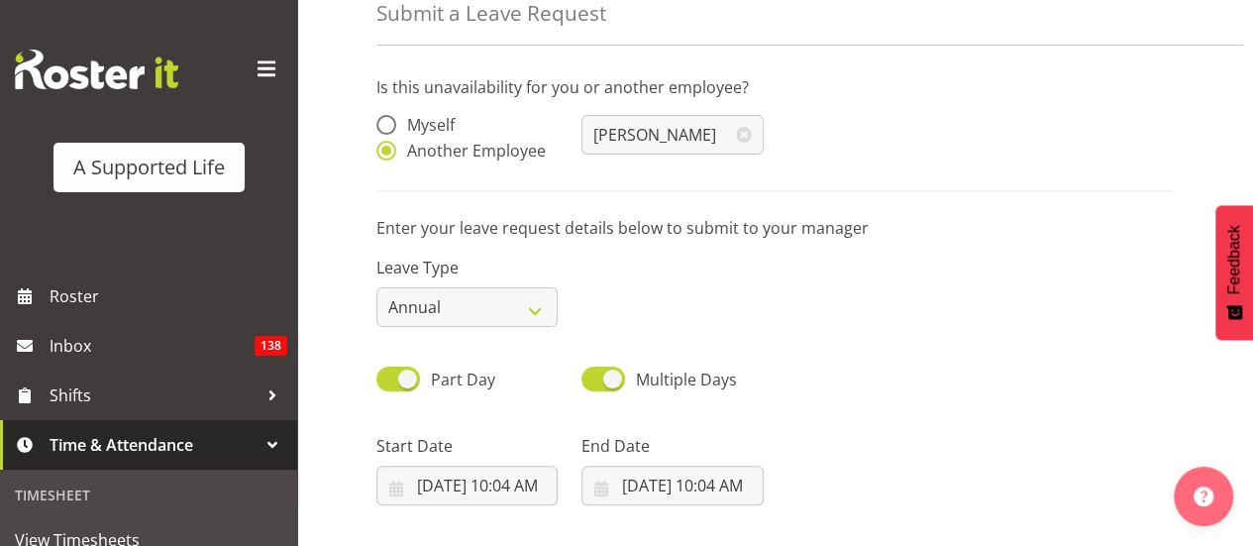
scroll to position [105, 0]
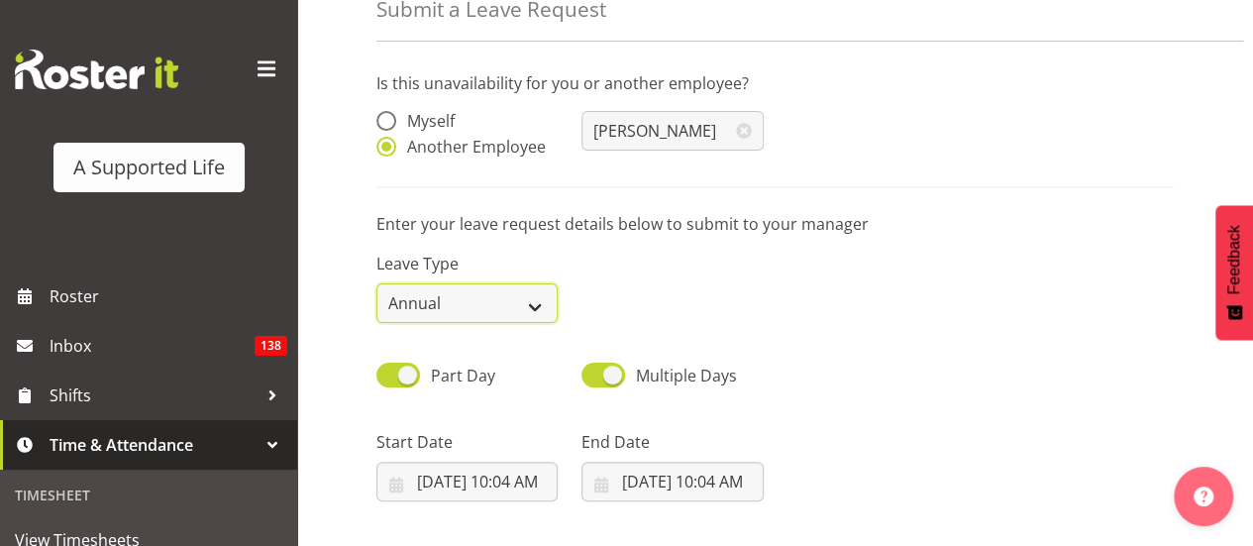
click at [533, 300] on select "Annual Sick Bereavement Domestic Violence Parental Jury Service Day In Lieu Oth…" at bounding box center [466, 303] width 181 height 40
select select "Sick"
click at [376, 283] on select "Annual Sick Bereavement Domestic Violence Parental Jury Service Day In Lieu Oth…" at bounding box center [466, 303] width 181 height 40
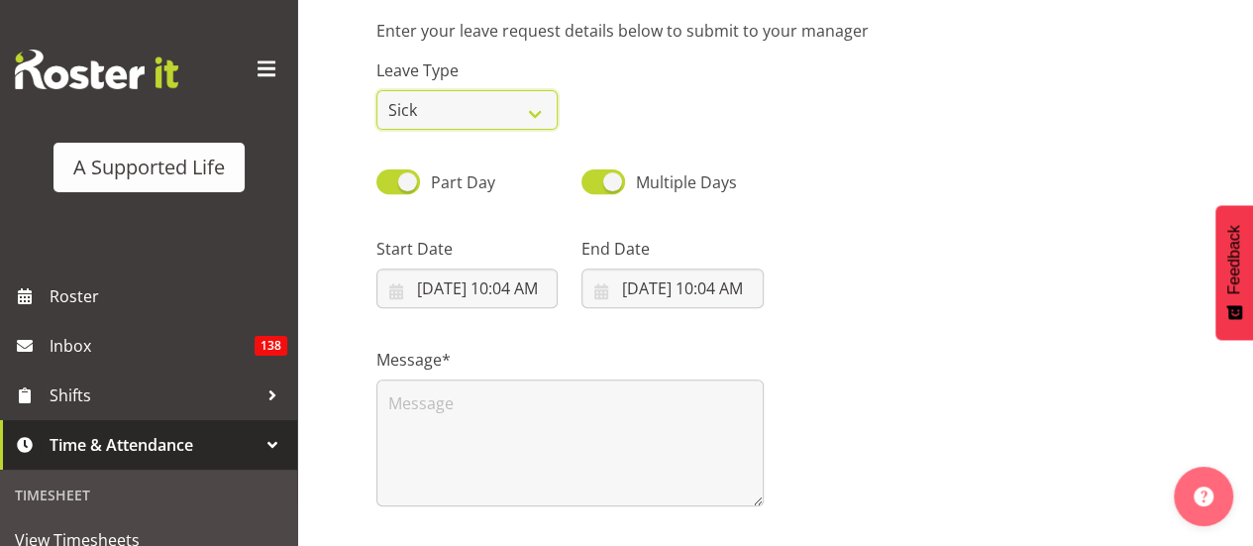
scroll to position [299, 0]
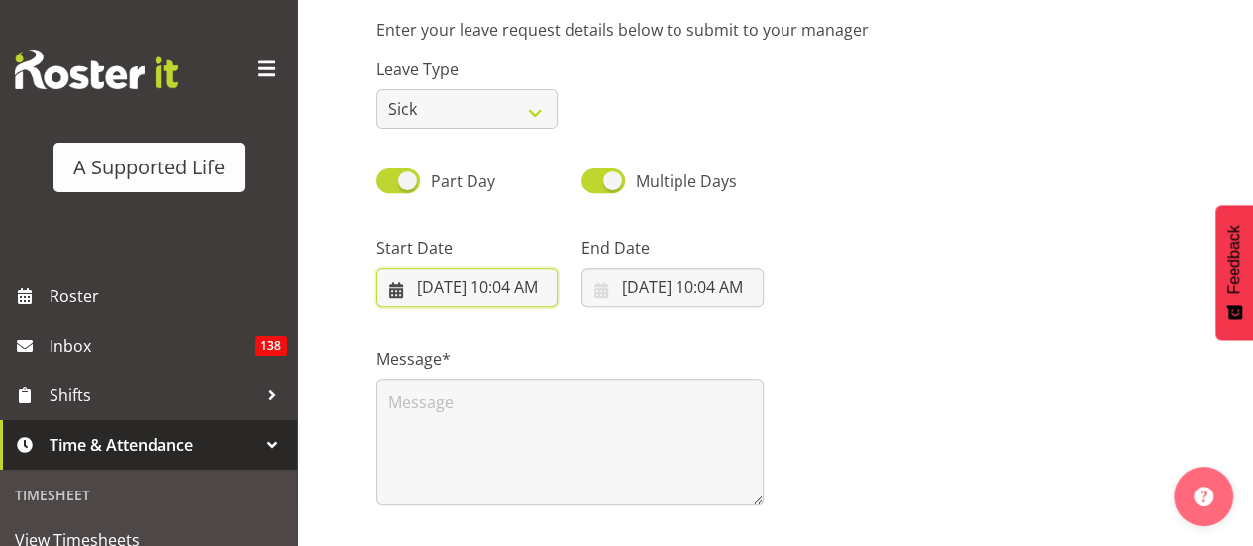
click at [527, 286] on input "8/19/2025, 10:04 AM" at bounding box center [466, 287] width 181 height 40
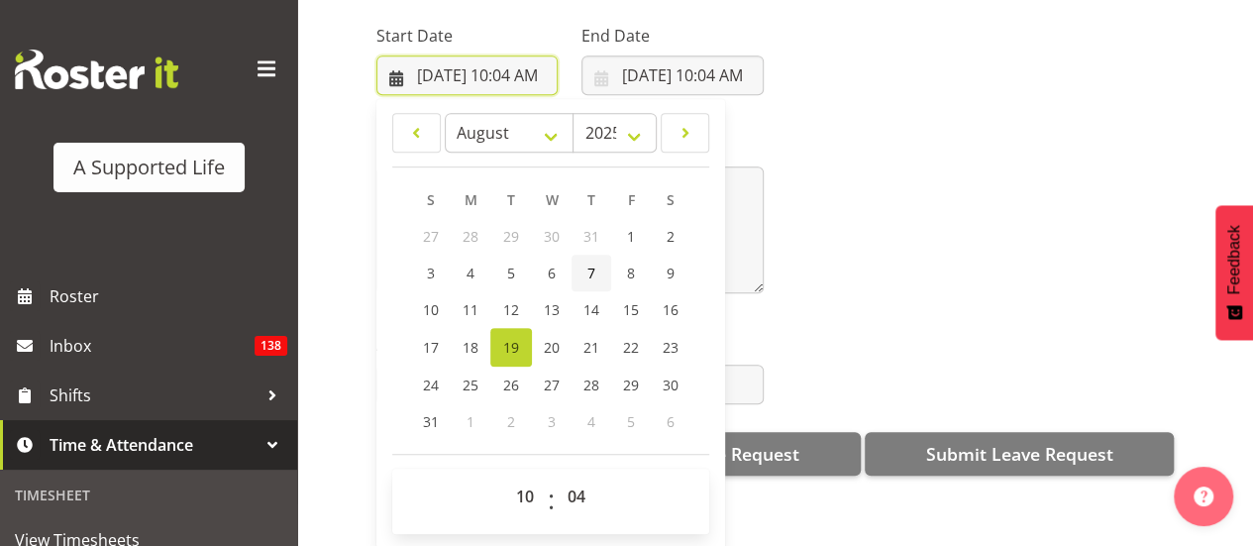
scroll to position [467, 0]
click at [520, 478] on select "00 01 02 03 04 05 06 07 08 09 10 11 12 13 14 15 16 17 18 19 20 21 22 23" at bounding box center [527, 496] width 45 height 40
select select "14"
click at [505, 476] on select "00 01 02 03 04 05 06 07 08 09 10 11 12 13 14 15 16 17 18 19 20 21 22 23" at bounding box center [527, 496] width 45 height 40
type input "8/19/2025, 2:04 PM"
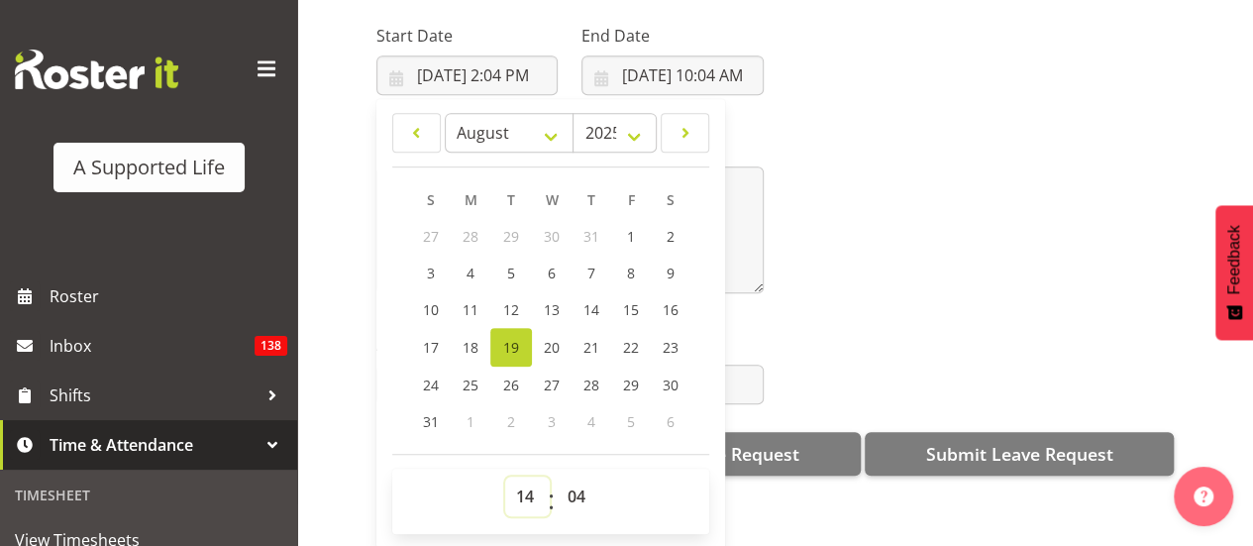
click at [527, 482] on select "00 01 02 03 04 05 06 07 08 09 10 11 12 13 14 15 16 17 18 19 20 21 22 23" at bounding box center [527, 496] width 45 height 40
select select "16"
click at [505, 476] on select "00 01 02 03 04 05 06 07 08 09 10 11 12 13 14 15 16 17 18 19 20 21 22 23" at bounding box center [527, 496] width 45 height 40
type input "8/19/2025, 4:04 PM"
click at [585, 480] on select "00 01 02 03 04 05 06 07 08 09 10 11 12 13 14 15 16 17 18 19 20 21 22 23 24 25 2…" at bounding box center [579, 496] width 45 height 40
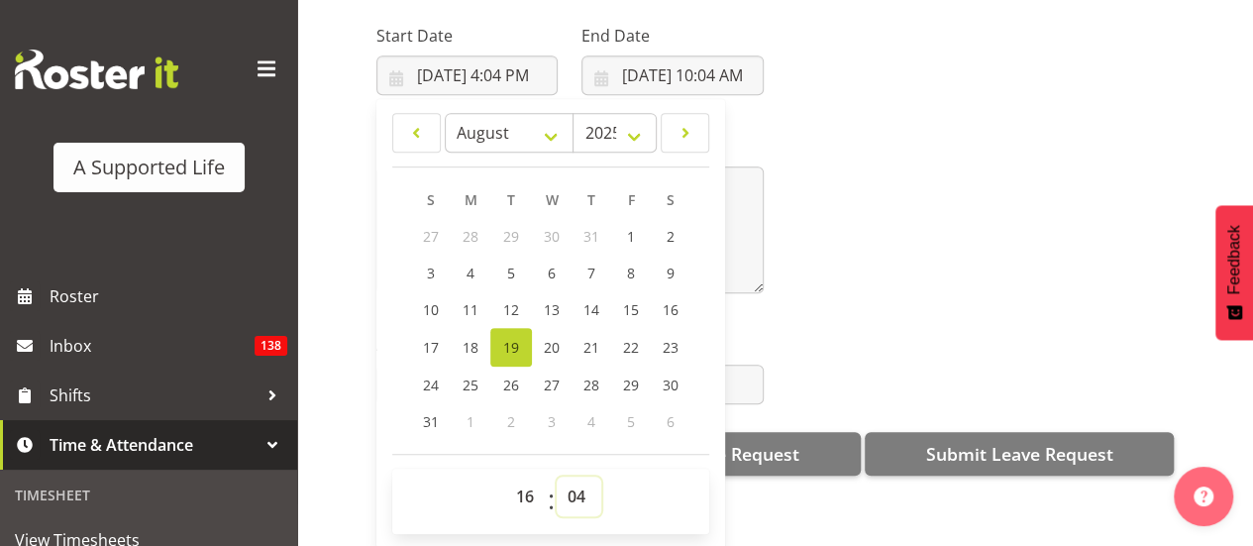
select select "0"
click at [557, 476] on select "00 01 02 03 04 05 06 07 08 09 10 11 12 13 14 15 16 17 18 19 20 21 22 23 24 25 2…" at bounding box center [579, 496] width 45 height 40
type input "8/19/2025, 4:00 PM"
click at [783, 269] on div "Message*" at bounding box center [774, 206] width 821 height 198
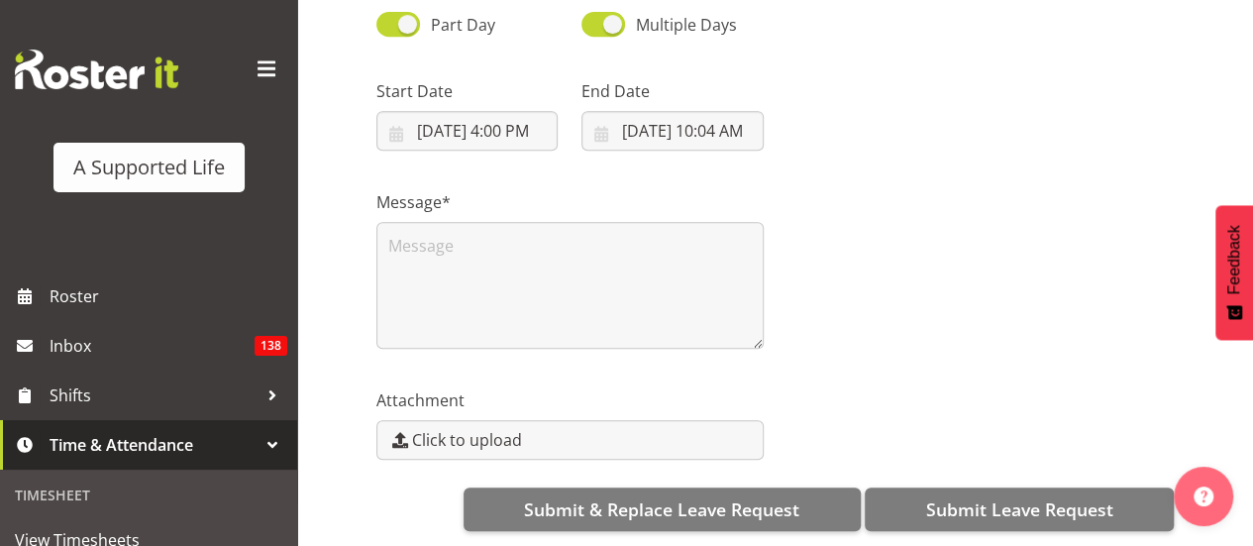
scroll to position [499, 0]
click at [707, 111] on input "8/19/2025, 10:04 AM" at bounding box center [671, 131] width 181 height 40
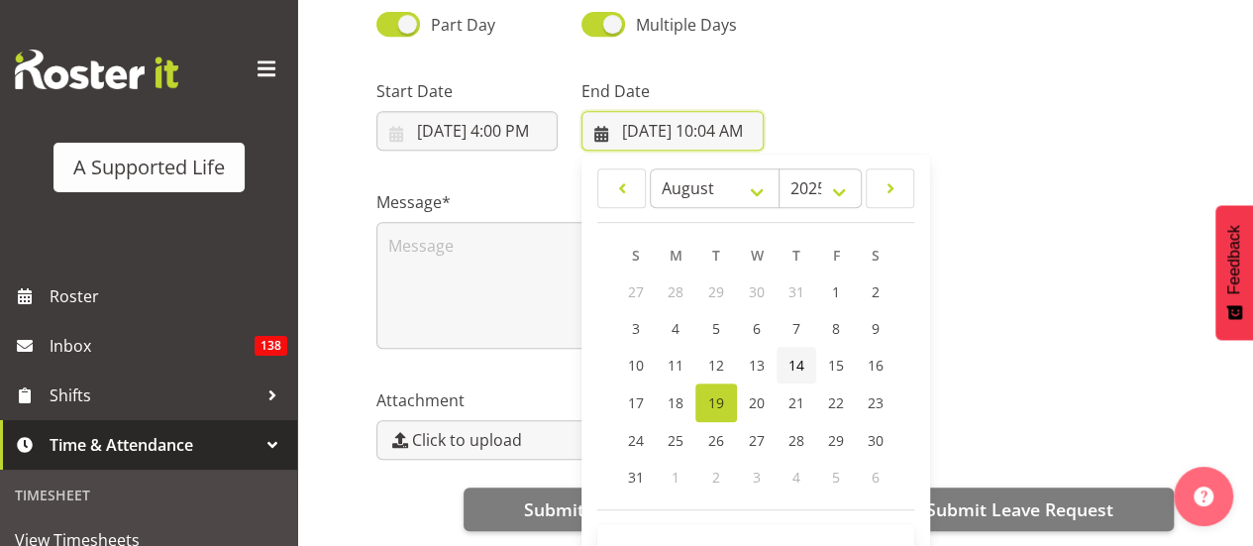
scroll to position [55, 0]
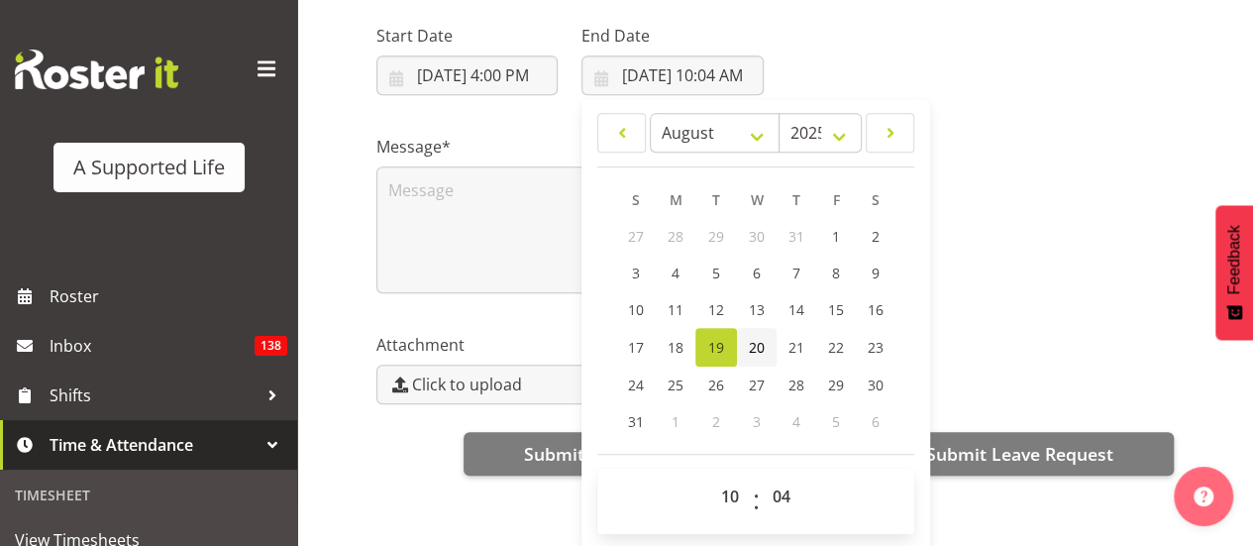
click at [755, 338] on span "20" at bounding box center [757, 347] width 16 height 19
type input "8/20/2025, 10:04 AM"
click at [727, 476] on select "00 01 02 03 04 05 06 07 08 09 10 11 12 13 14 15 16 17 18 19 20 21 22 23" at bounding box center [732, 496] width 45 height 40
select select "9"
click at [710, 476] on select "00 01 02 03 04 05 06 07 08 09 10 11 12 13 14 15 16 17 18 19 20 21 22 23" at bounding box center [732, 496] width 45 height 40
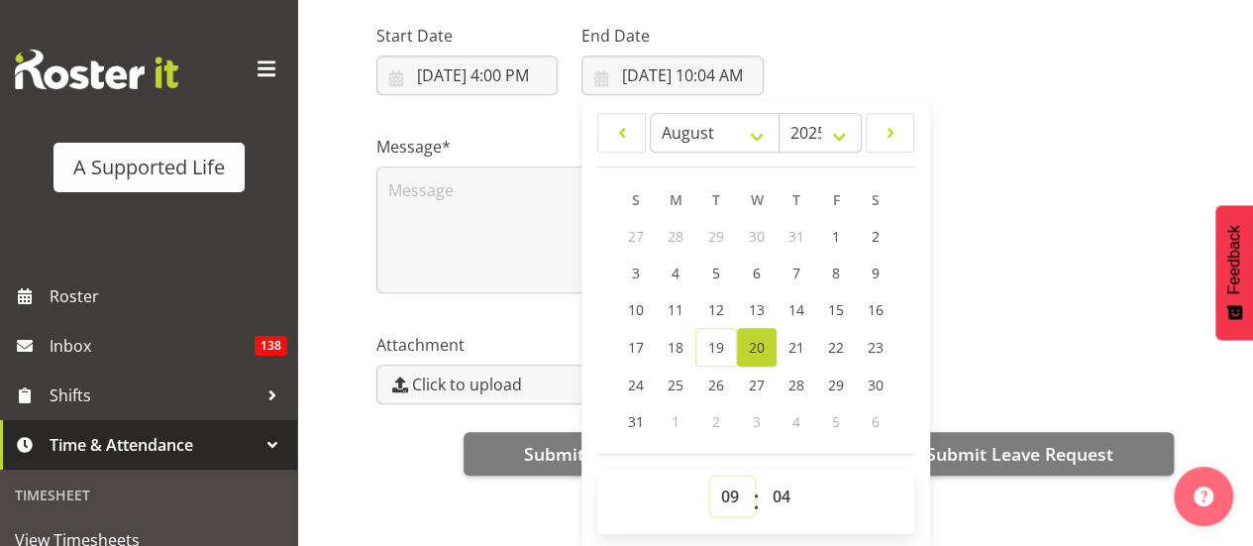
type input "8/20/2025, 9:04 AM"
click at [772, 476] on select "00 01 02 03 04 05 06 07 08 09 10 11 12 13 14 15 16 17 18 19 20 21 22 23 24 25 2…" at bounding box center [784, 496] width 45 height 40
select select "0"
click at [762, 476] on select "00 01 02 03 04 05 06 07 08 09 10 11 12 13 14 15 16 17 18 19 20 21 22 23 24 25 2…" at bounding box center [784, 496] width 45 height 40
type input "8/20/2025, 9:00 AM"
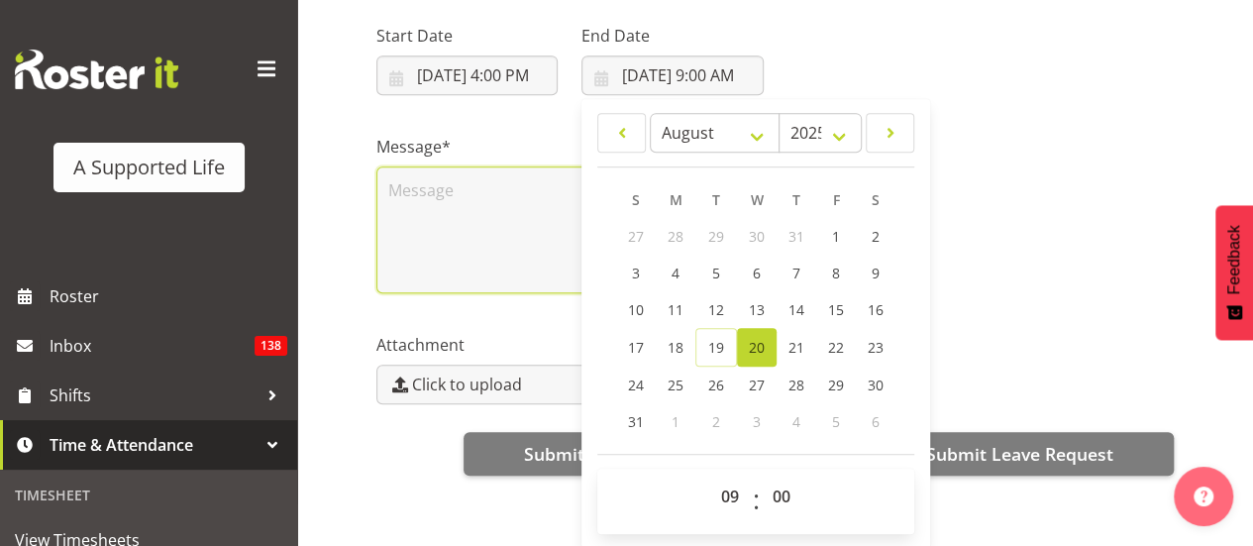
click at [503, 166] on textarea at bounding box center [569, 229] width 387 height 127
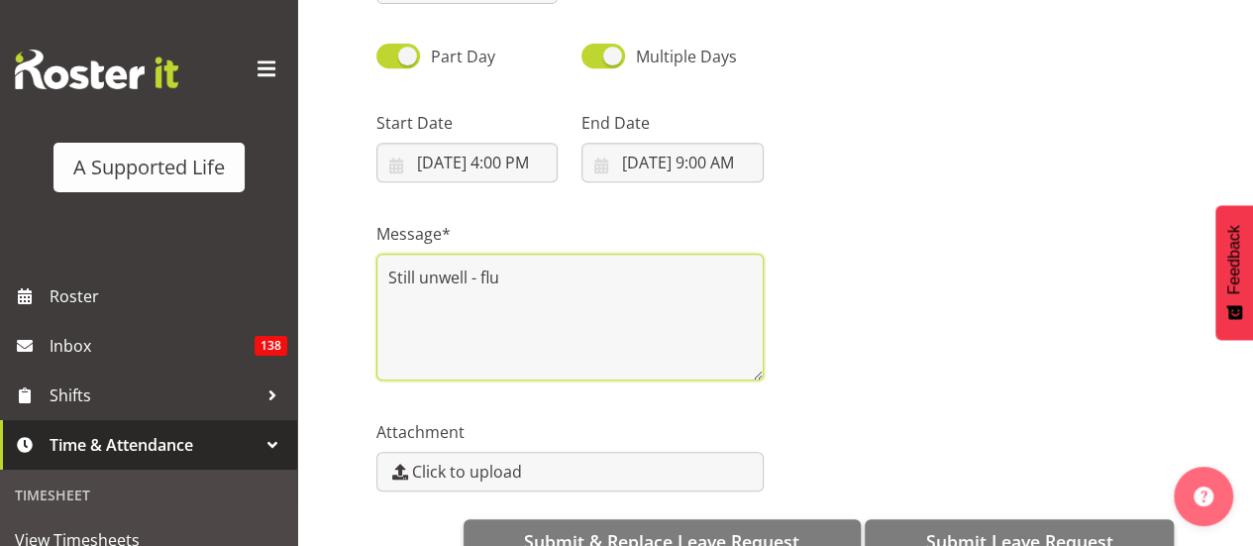
scroll to position [499, 0]
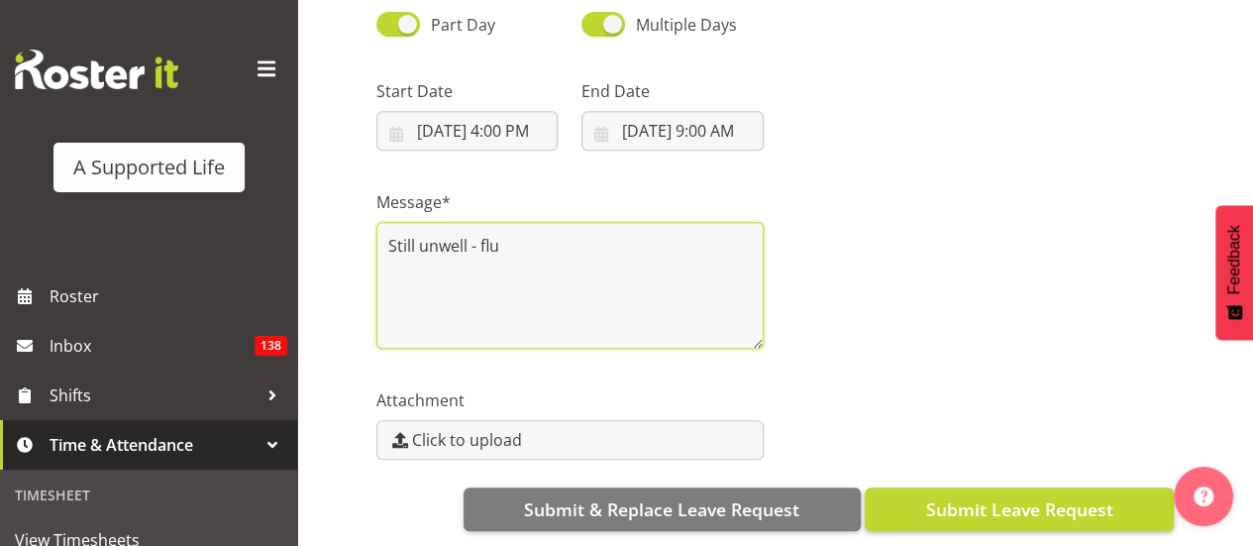
type textarea "Still unwell - flu"
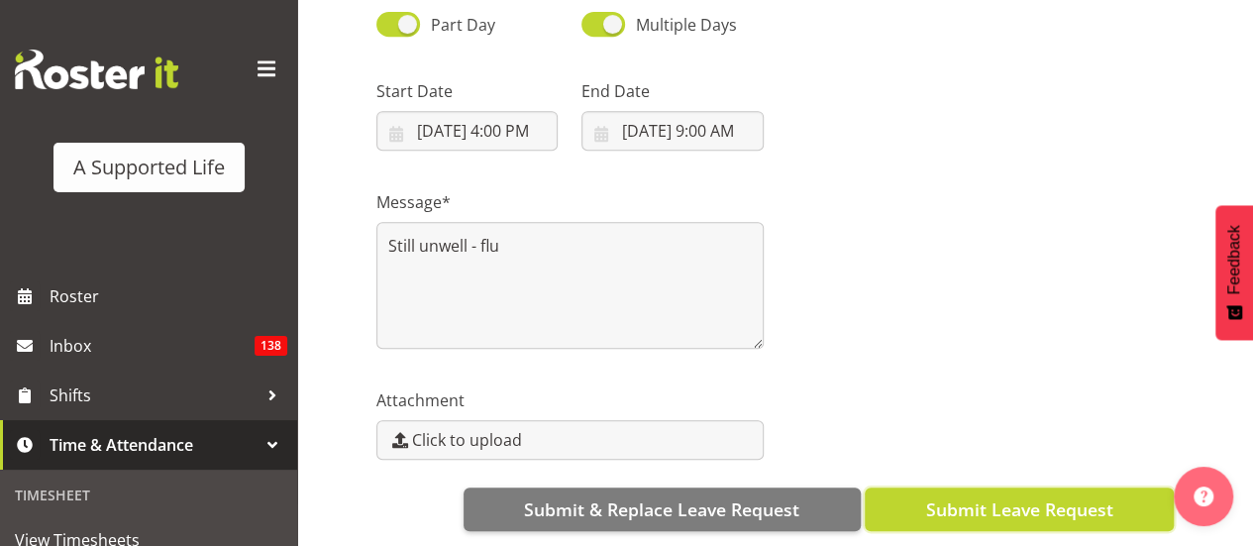
click at [969, 496] on span "Submit Leave Request" at bounding box center [1018, 509] width 187 height 26
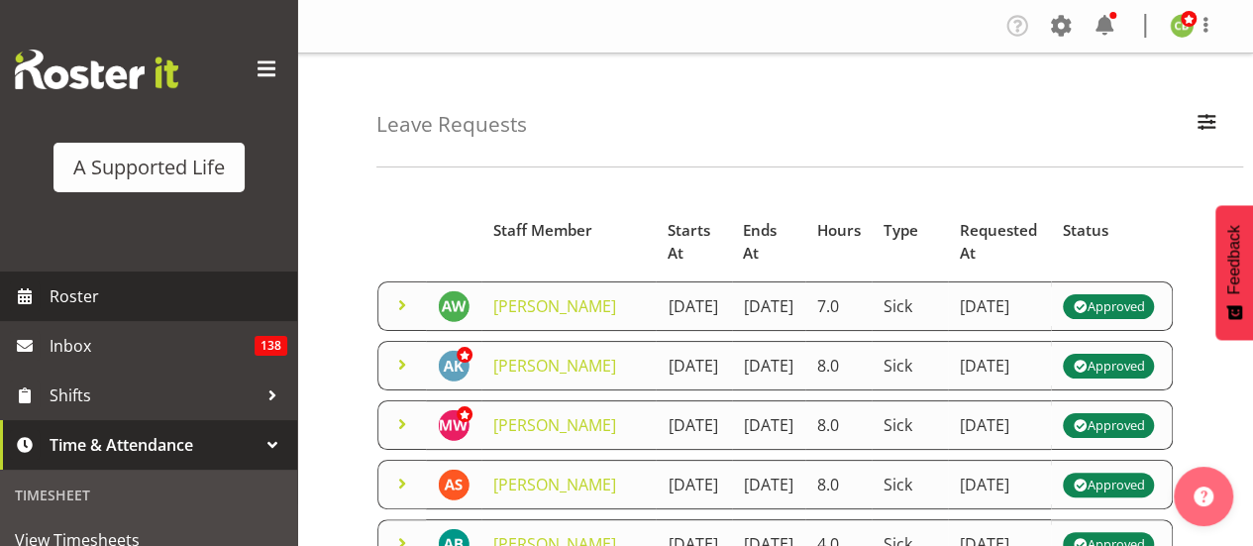
click at [114, 304] on span "Roster" at bounding box center [169, 296] width 238 height 30
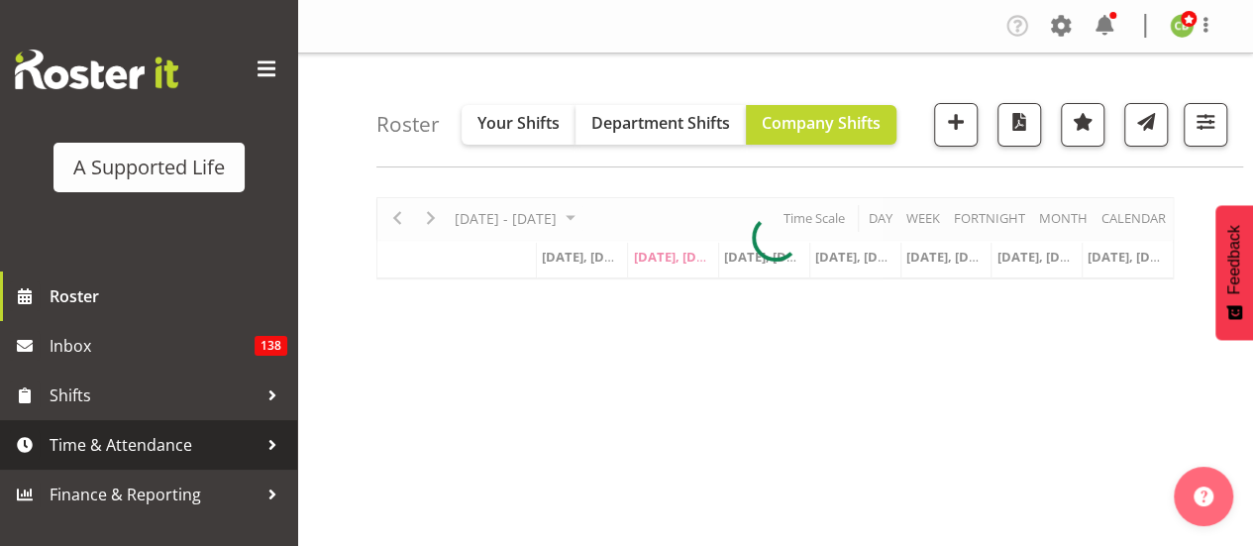
click at [172, 444] on span "Time & Attendance" at bounding box center [154, 445] width 208 height 30
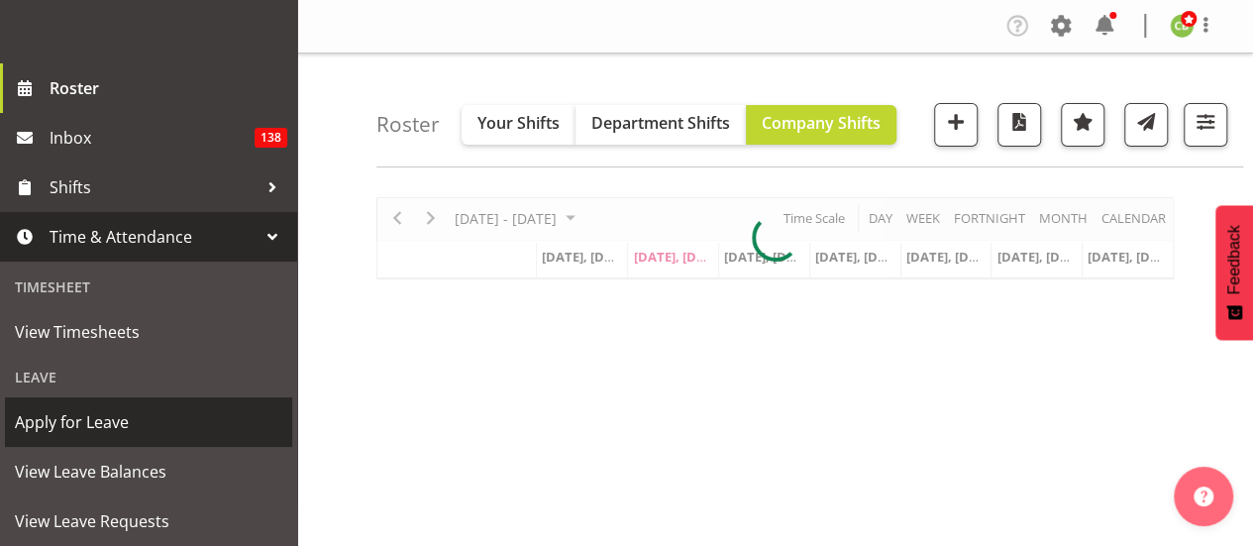
scroll to position [323, 0]
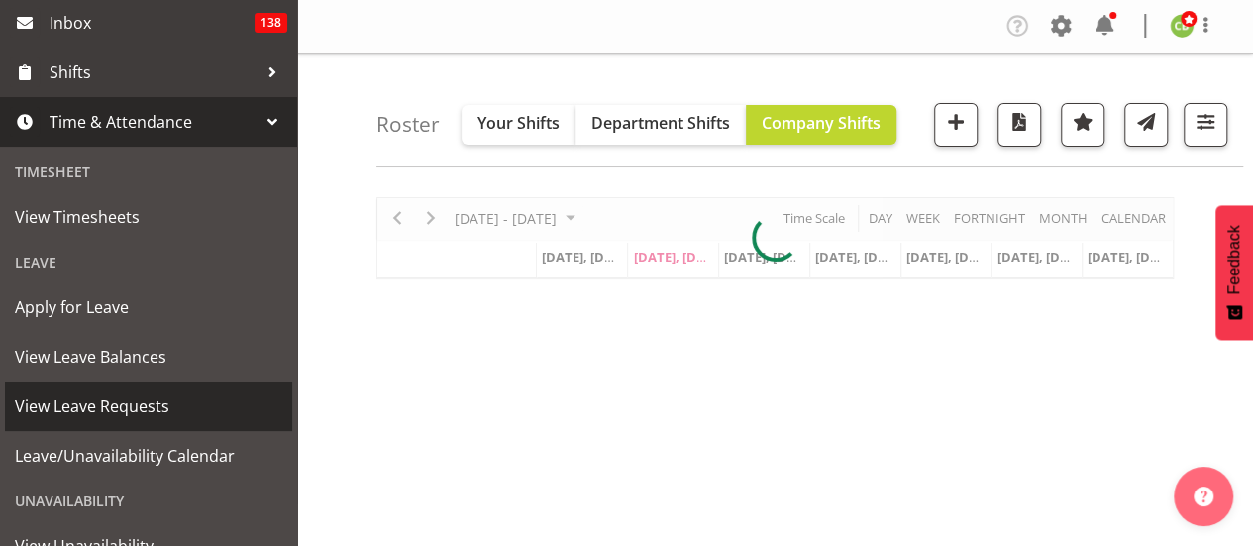
click at [147, 399] on span "View Leave Requests" at bounding box center [148, 406] width 267 height 30
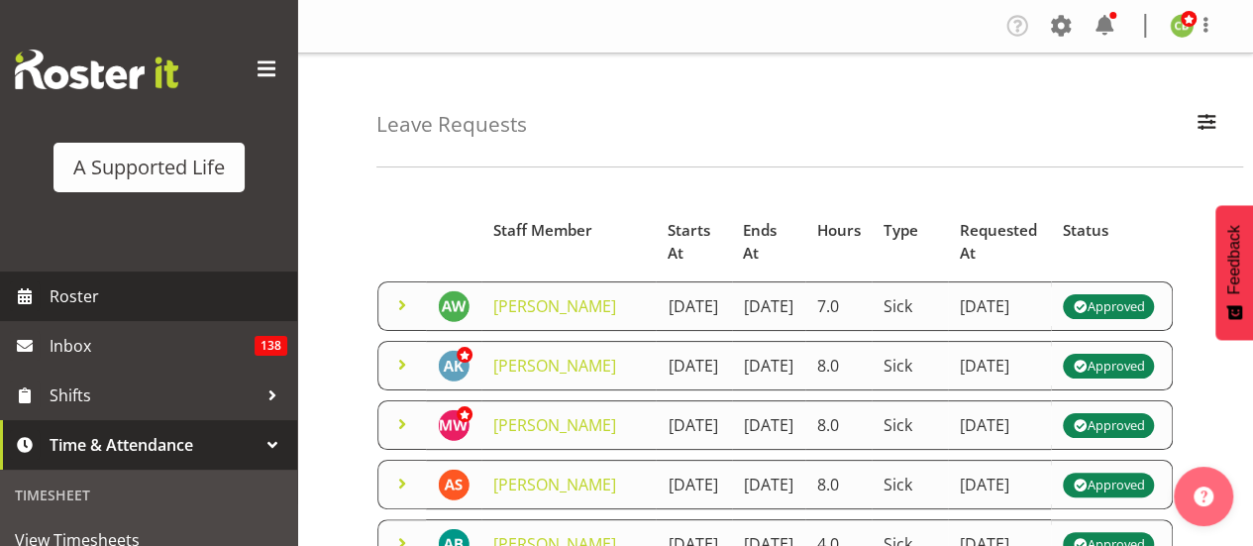
click at [178, 295] on span "Roster" at bounding box center [169, 296] width 238 height 30
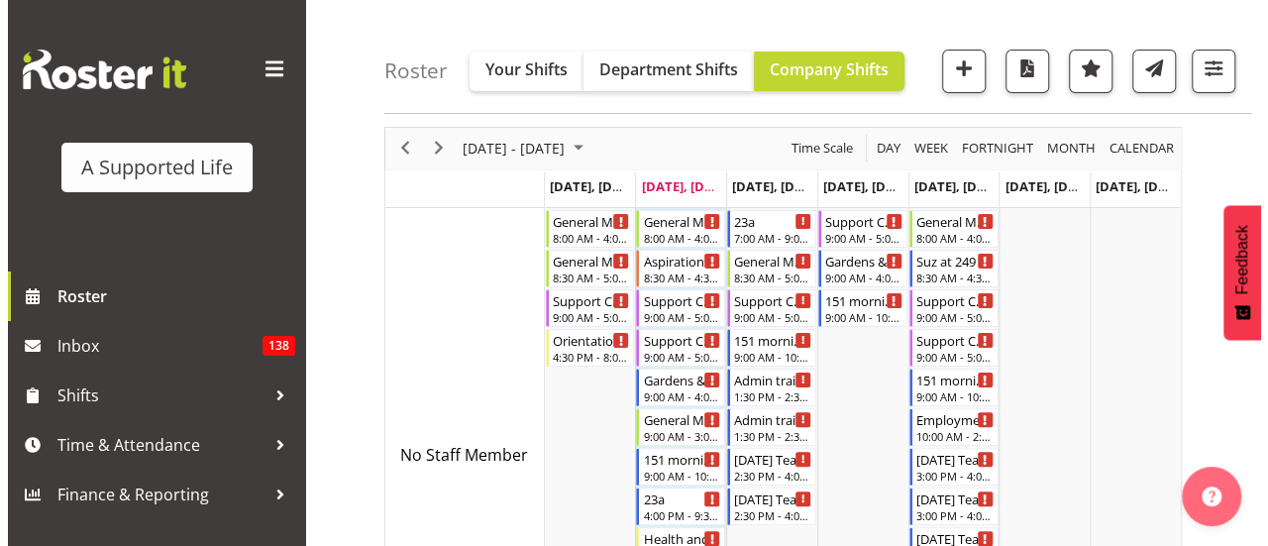
scroll to position [62, 0]
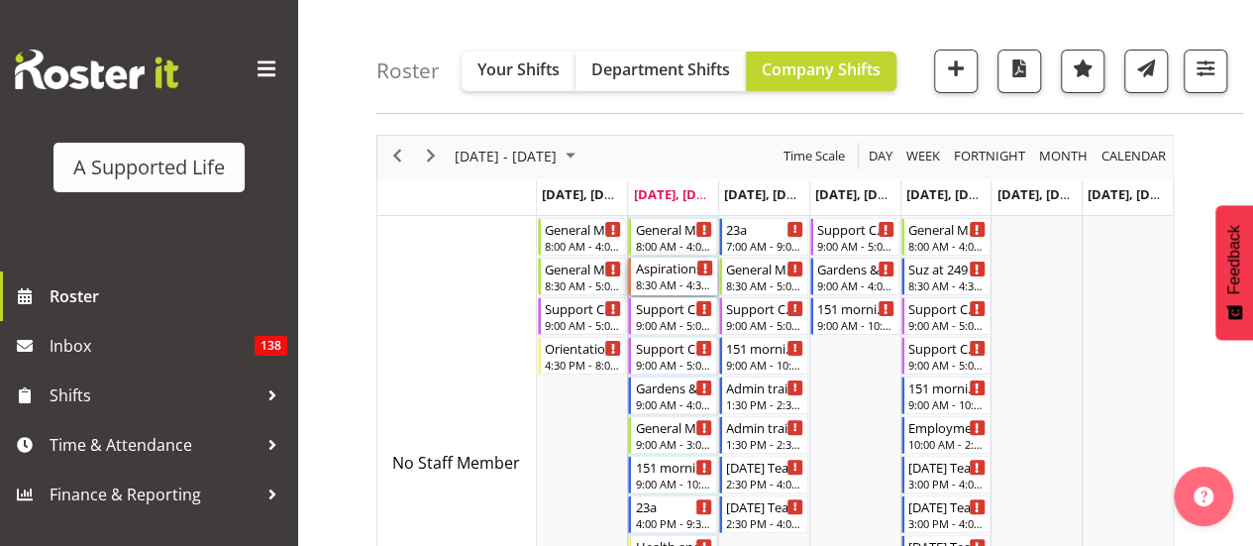
click at [675, 264] on div "Aspirations & Support Facilitator" at bounding box center [674, 267] width 78 height 20
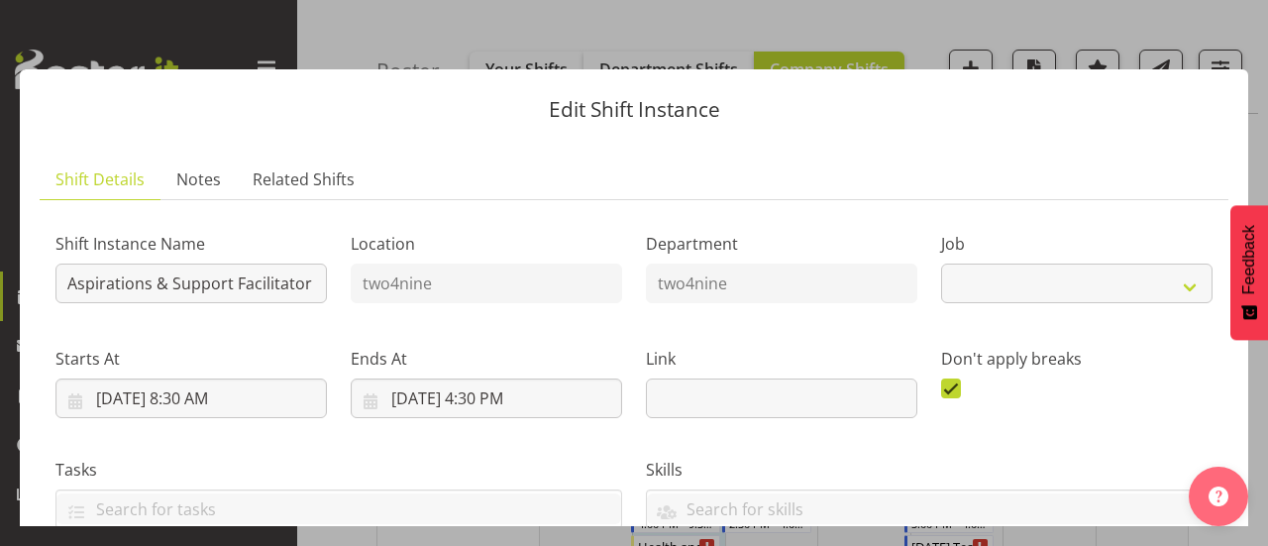
select select "5125"
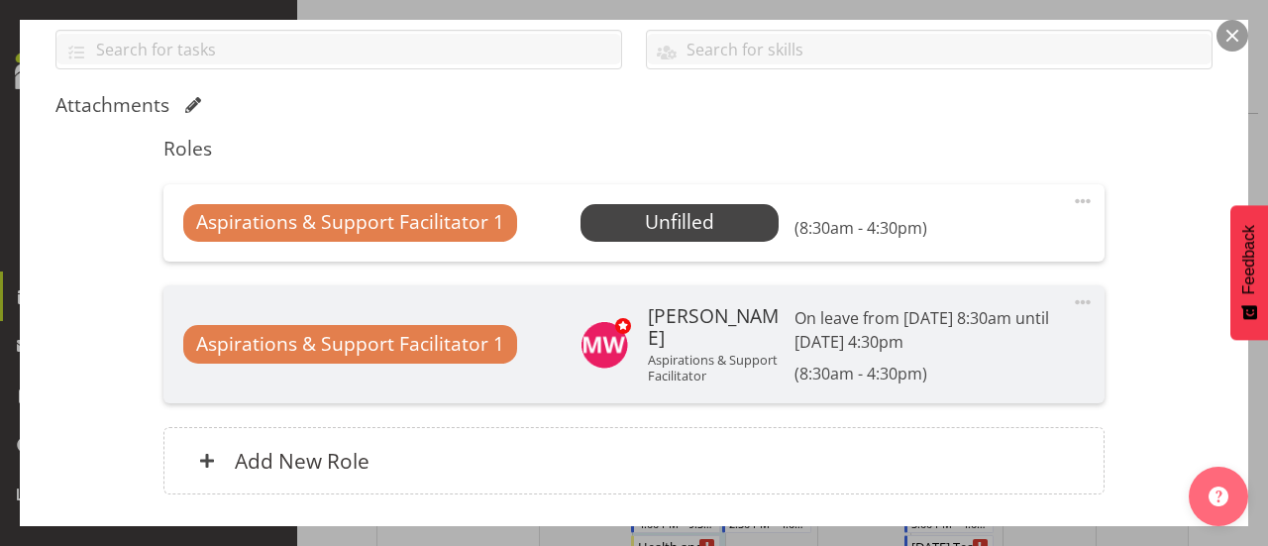
scroll to position [454, 0]
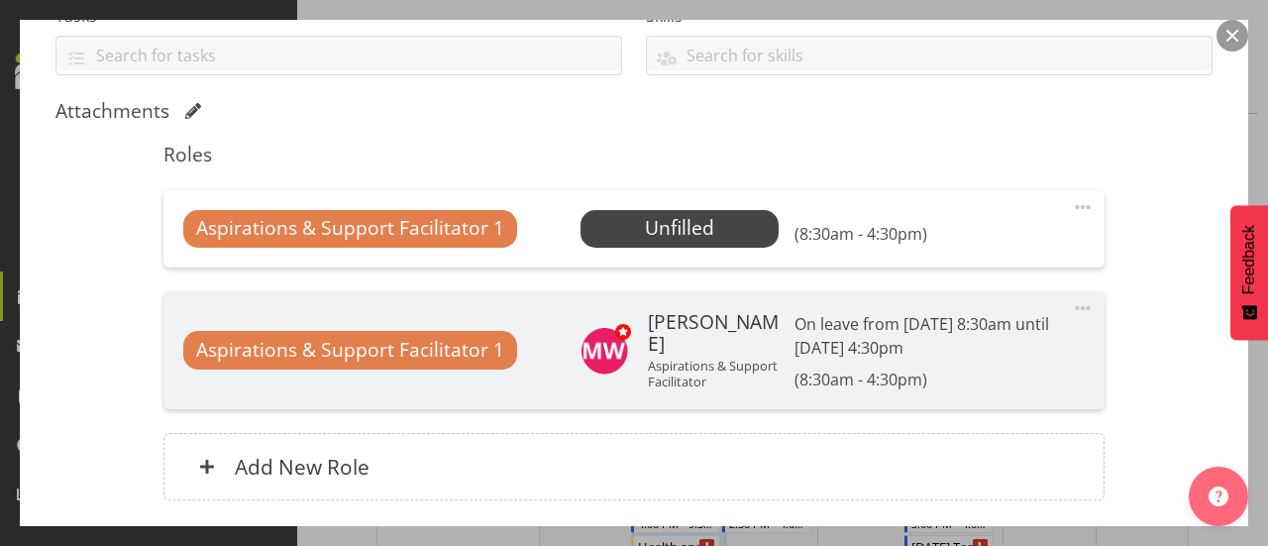
click at [672, 249] on div "Aspirations & Support Facilitator 1 Unfilled Select Employee (8:30am - 4:30pm) …" at bounding box center [633, 228] width 940 height 77
click at [688, 220] on span "Select Employee" at bounding box center [679, 228] width 148 height 29
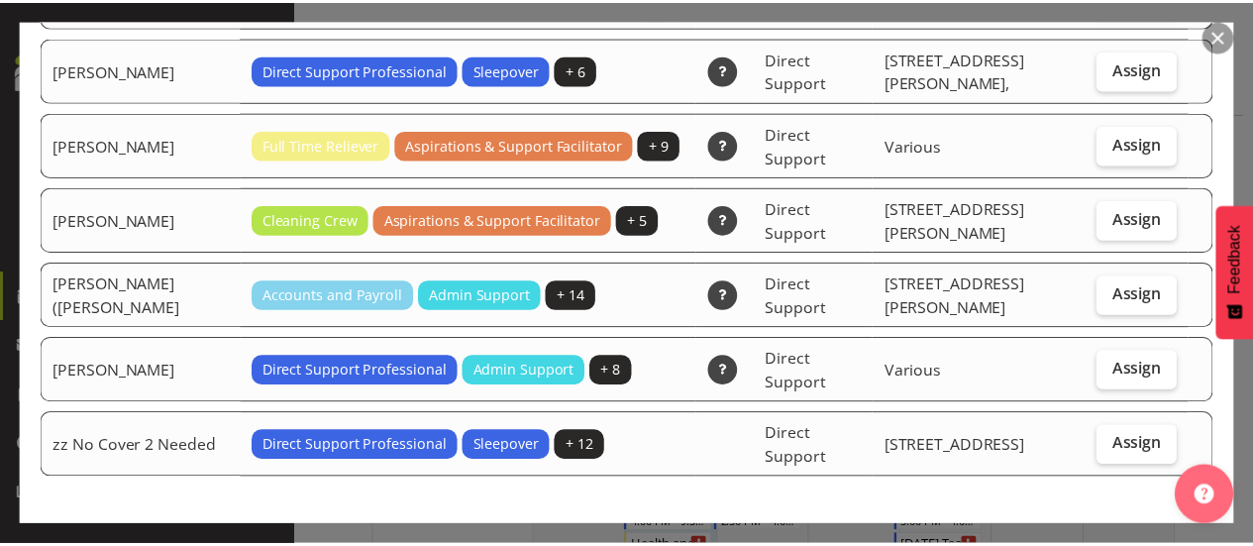
scroll to position [408, 0]
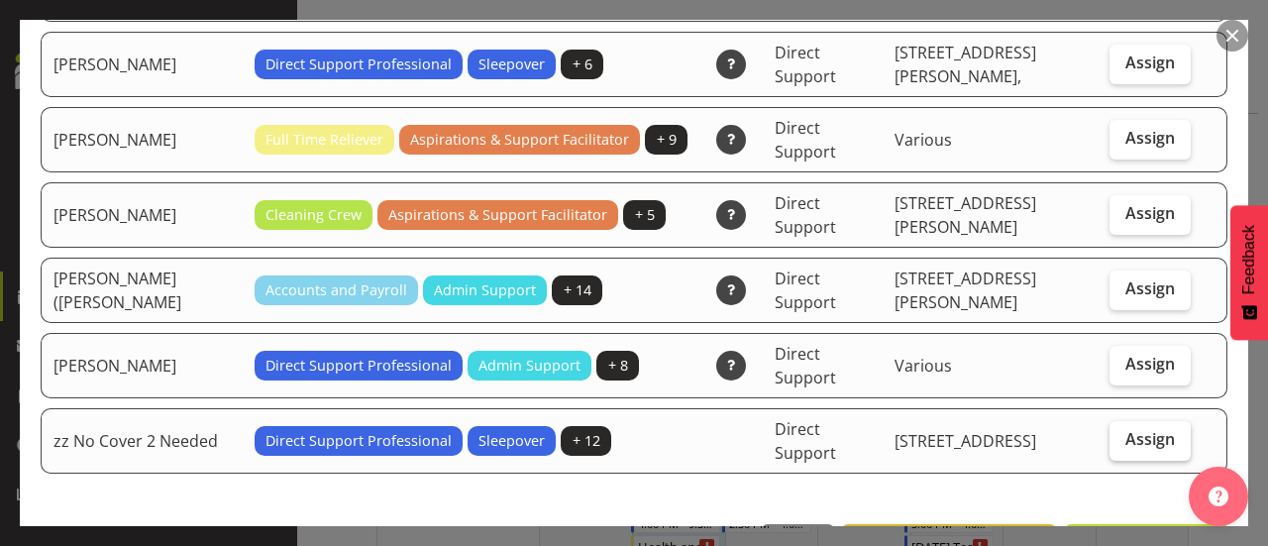
click at [1170, 421] on label "Assign" at bounding box center [1149, 441] width 81 height 40
click at [1122, 433] on input "Assign" at bounding box center [1115, 439] width 13 height 13
checkbox input "true"
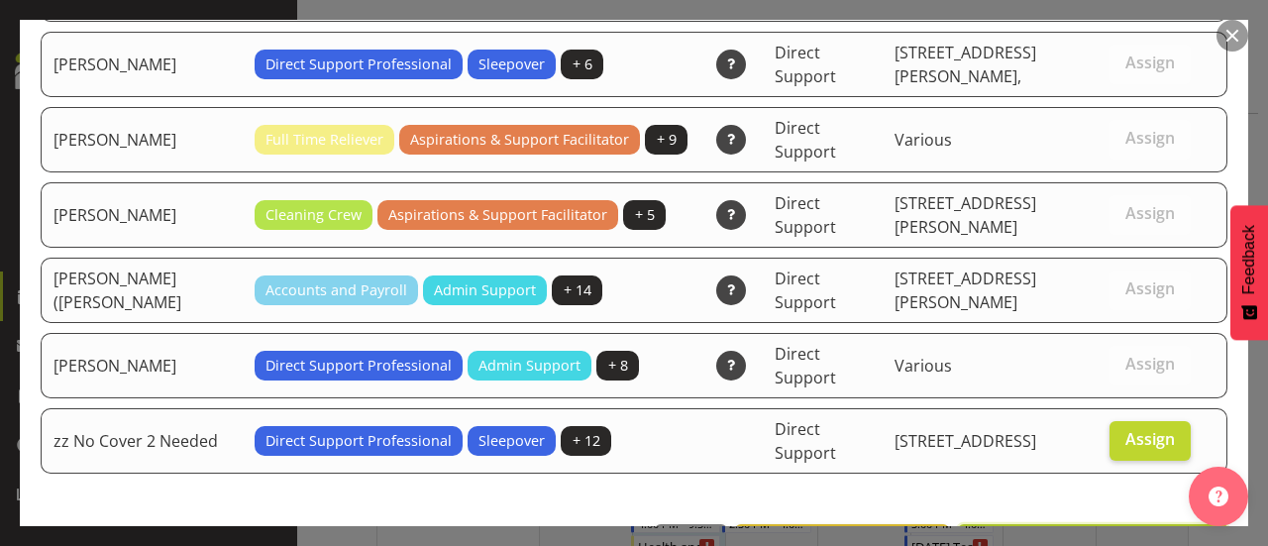
click at [1129, 534] on span "Assign zz No Cover 2 Needed" at bounding box center [1092, 546] width 245 height 24
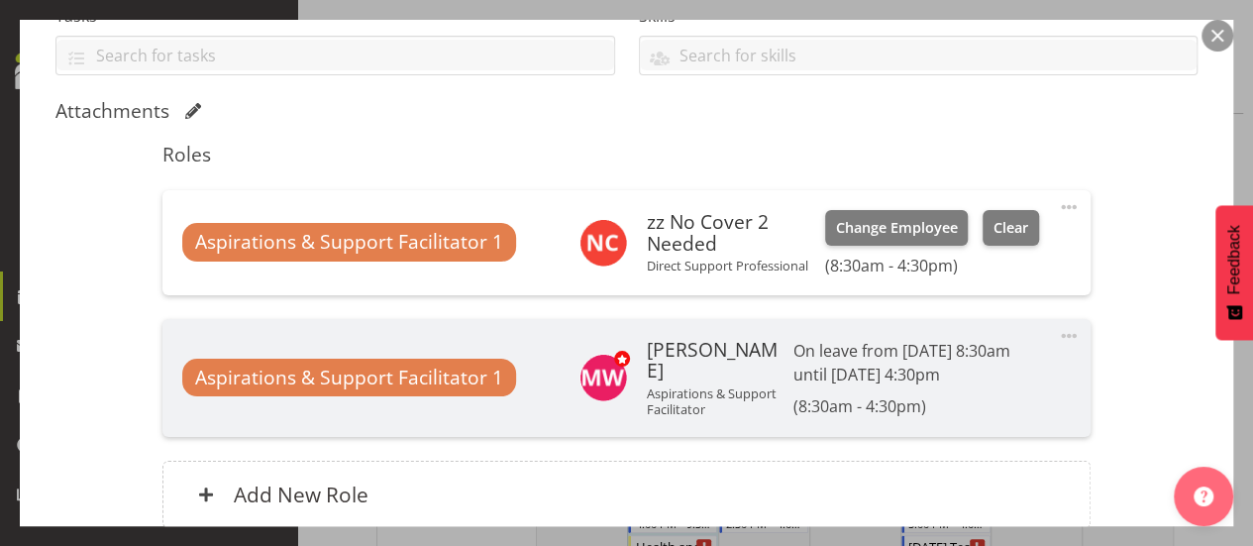
scroll to position [641, 0]
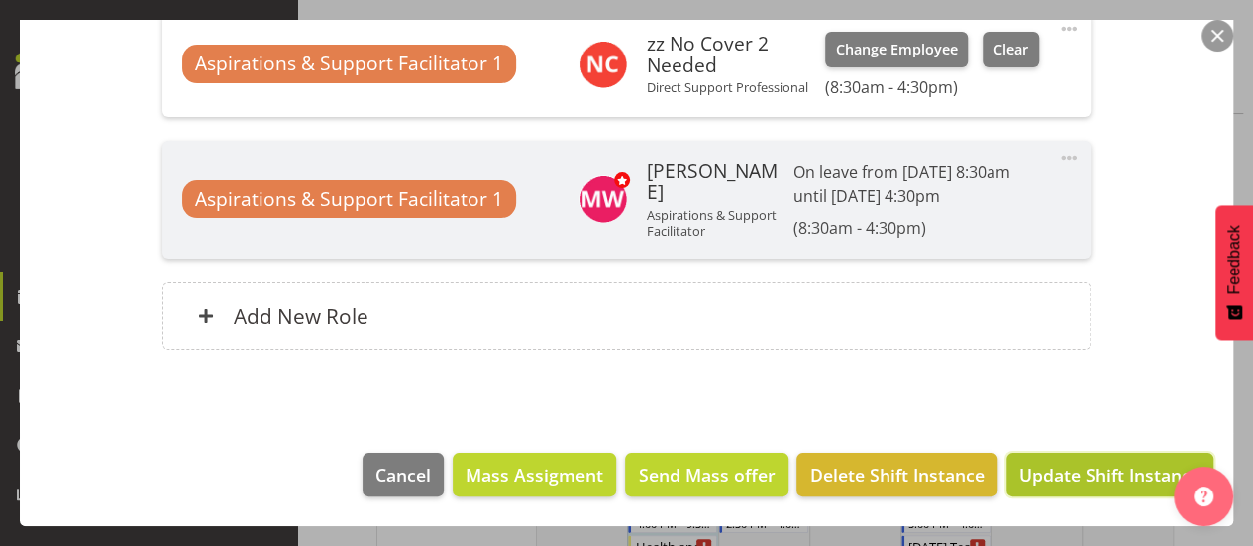
click at [1048, 464] on span "Update Shift Instance" at bounding box center [1109, 474] width 181 height 26
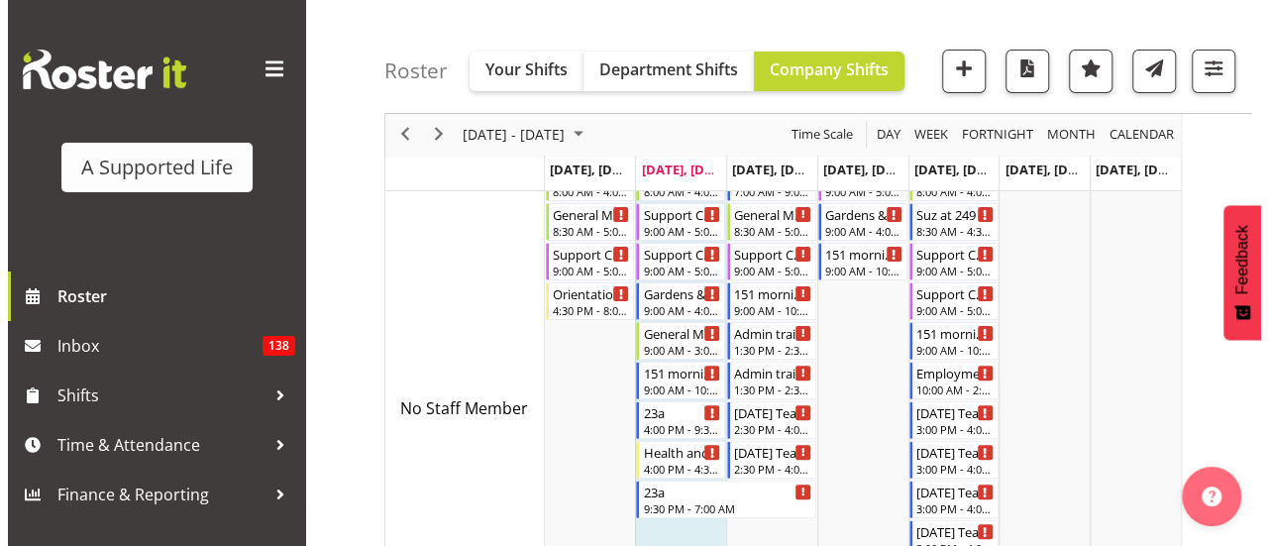
scroll to position [29, 0]
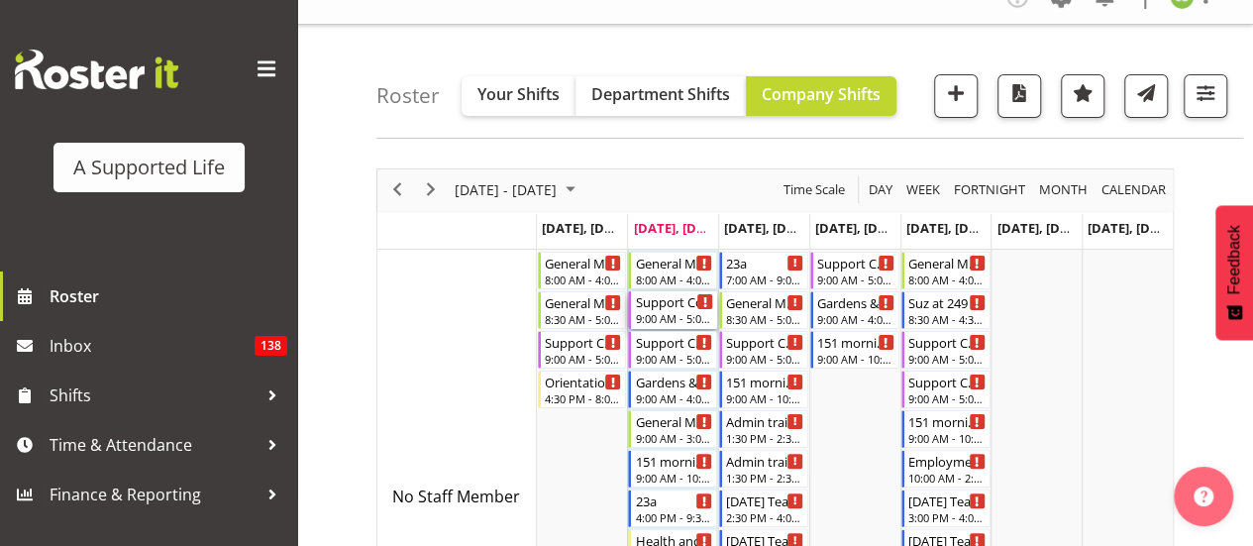
click at [683, 305] on div "Support Co-Ordinator" at bounding box center [674, 301] width 78 height 20
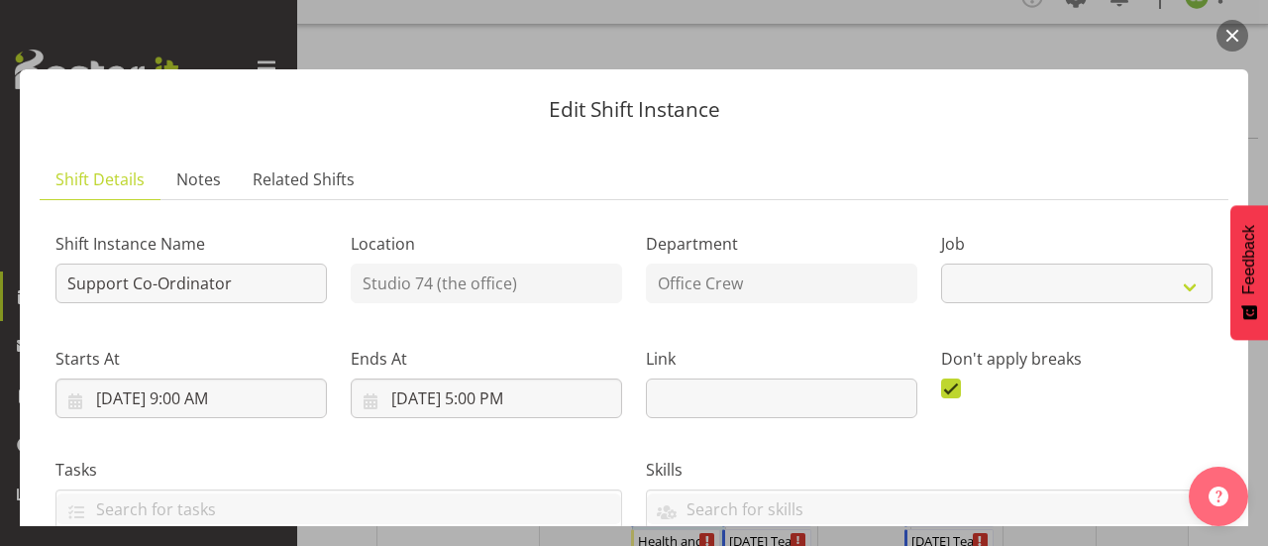
select select "4115"
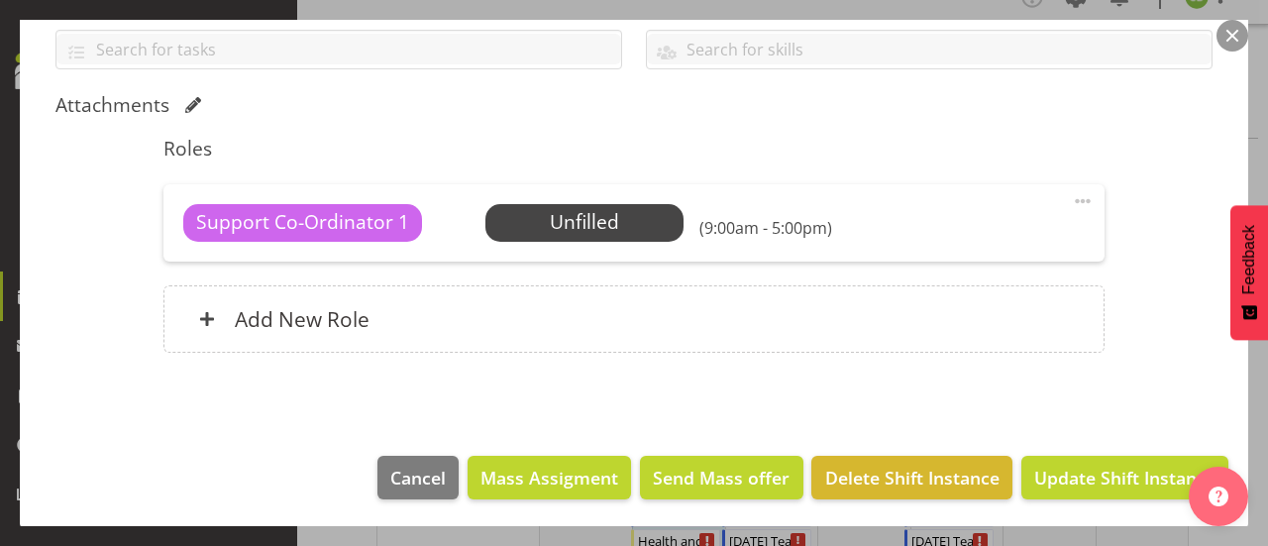
scroll to position [0, 0]
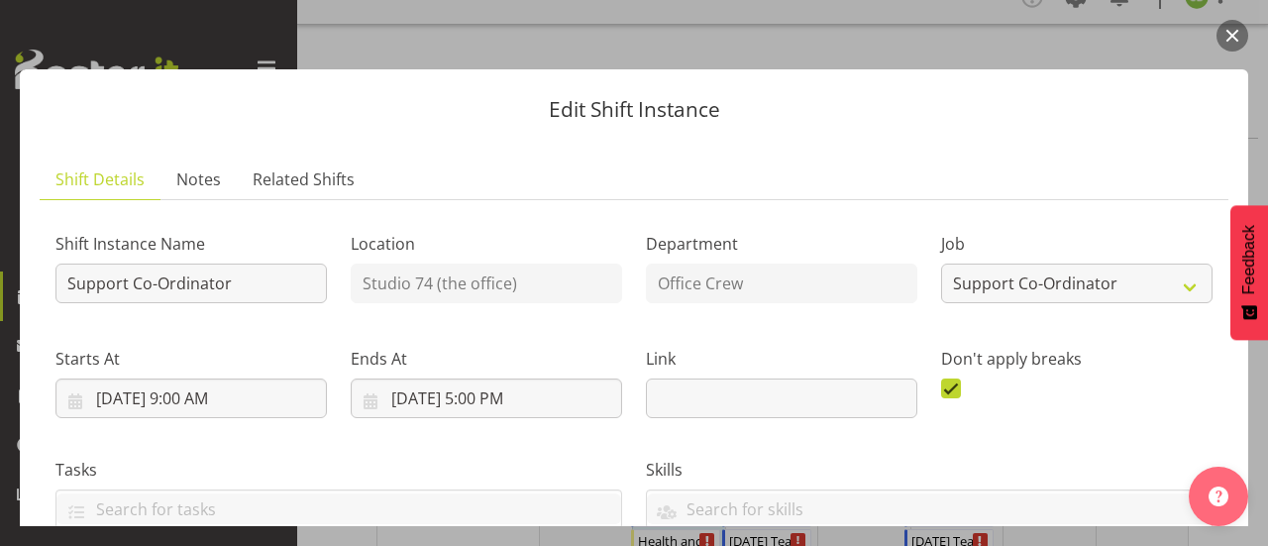
click at [1226, 34] on button "button" at bounding box center [1232, 36] width 32 height 32
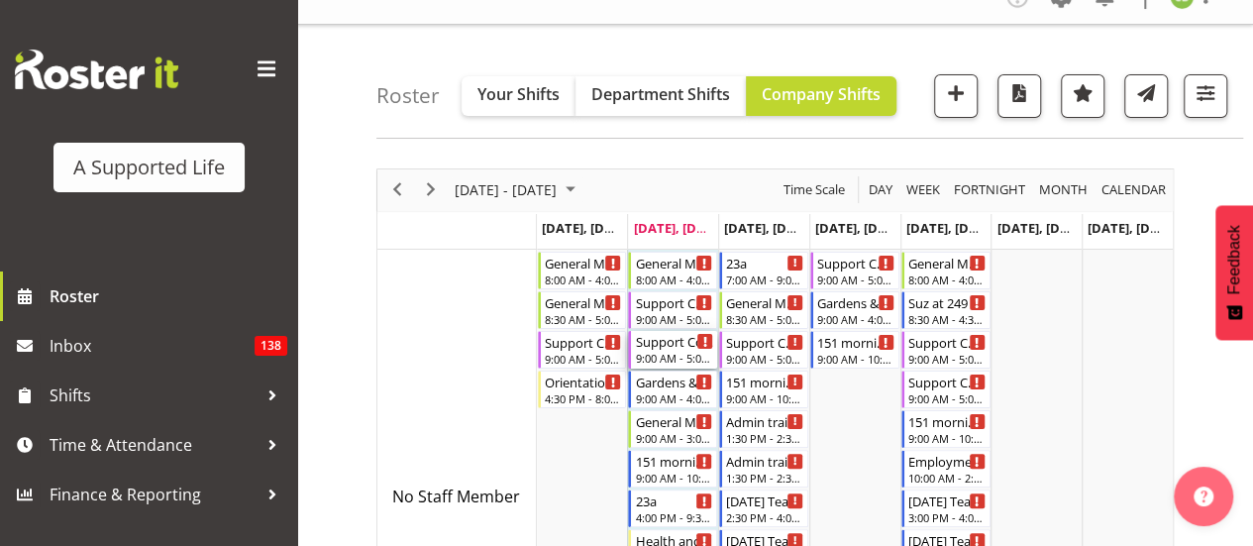
click at [646, 345] on div "Support Coordinator" at bounding box center [674, 341] width 78 height 20
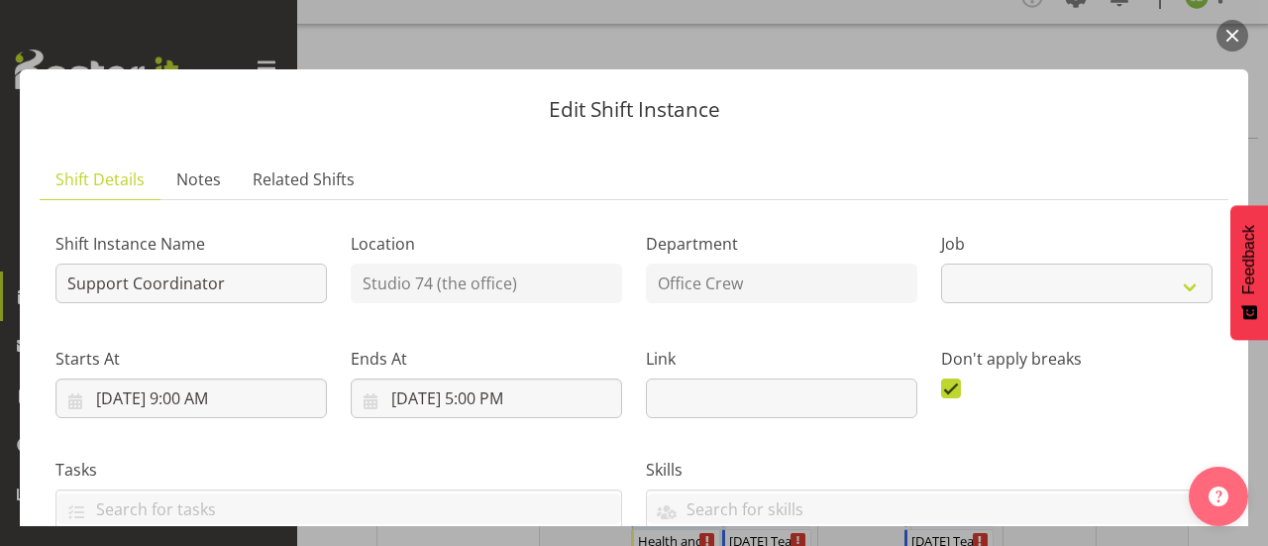
select select "4115"
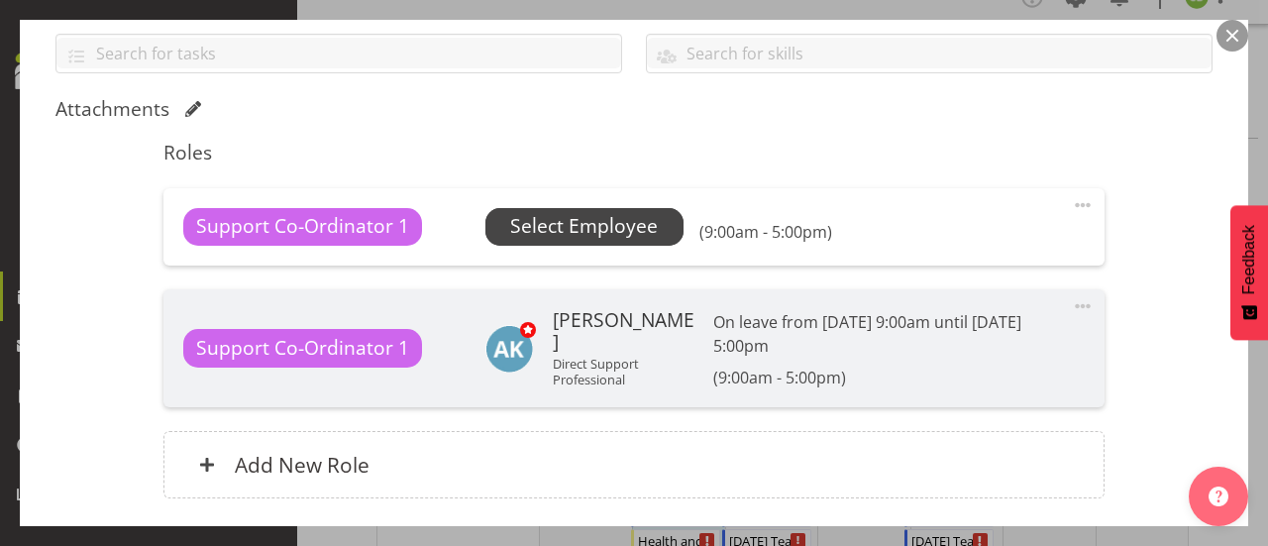
scroll to position [454, 0]
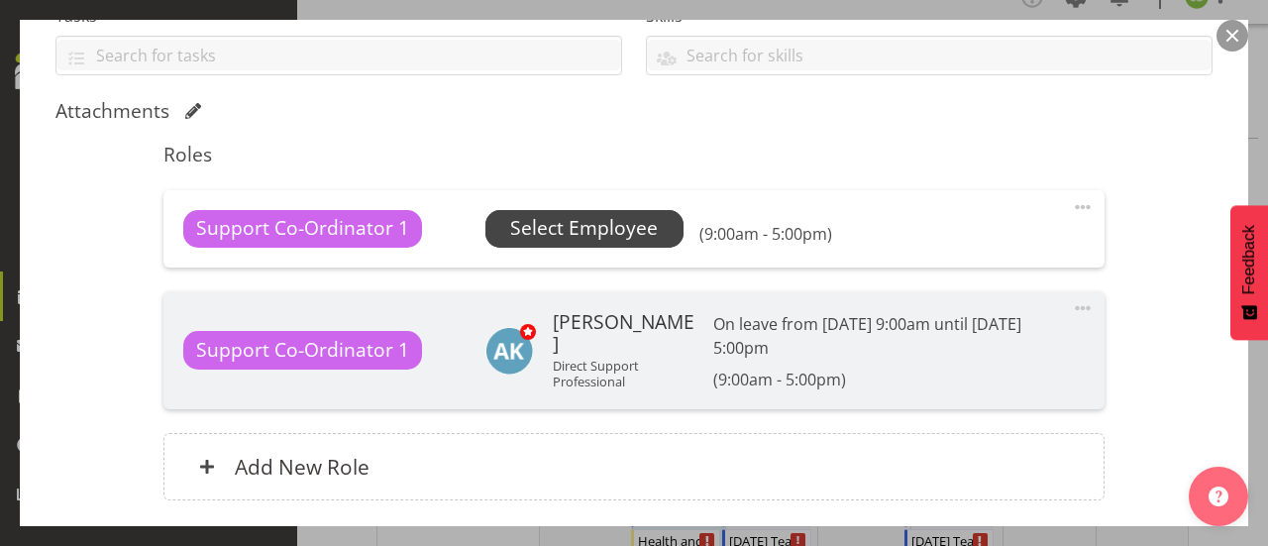
click at [622, 216] on span "Select Employee" at bounding box center [584, 228] width 148 height 29
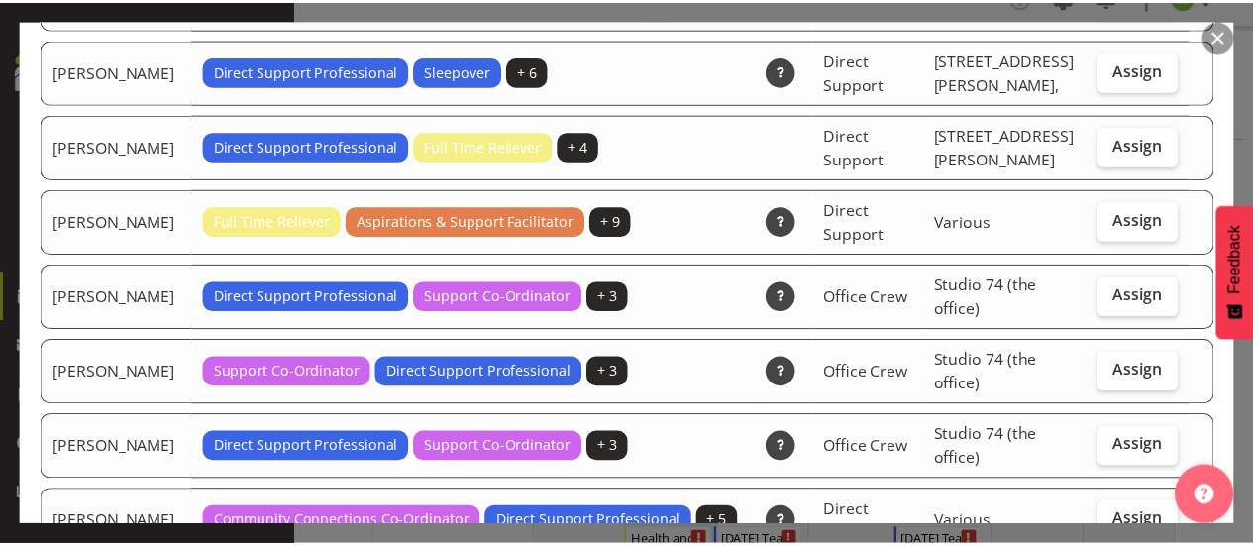
scroll to position [1151, 0]
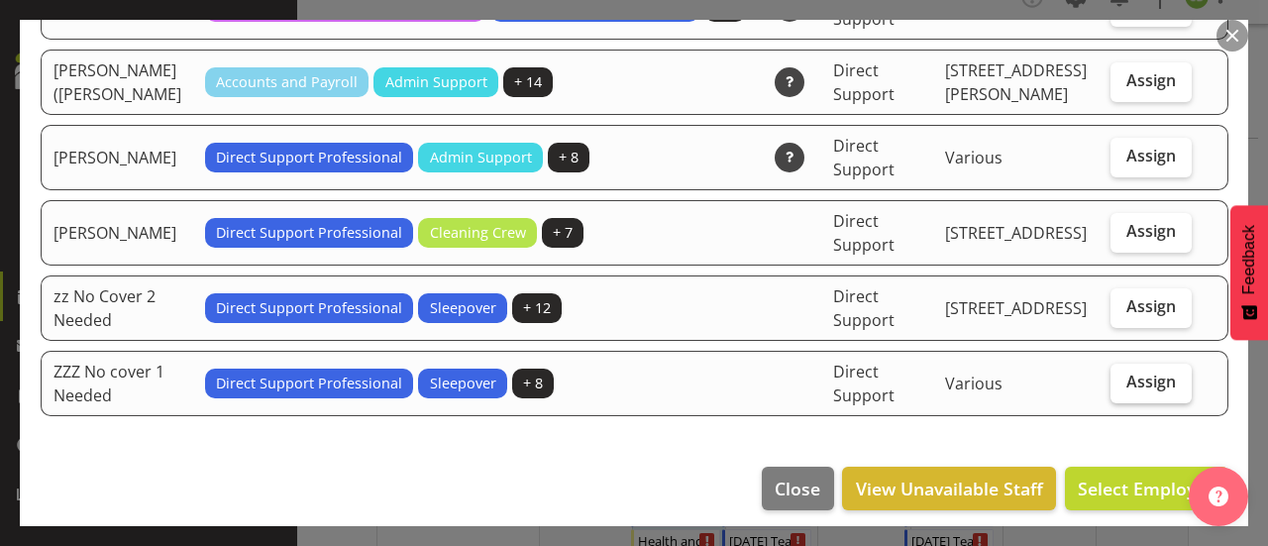
click at [1151, 371] on span "Assign" at bounding box center [1151, 381] width 50 height 20
click at [1123, 375] on input "Assign" at bounding box center [1116, 381] width 13 height 13
checkbox input "true"
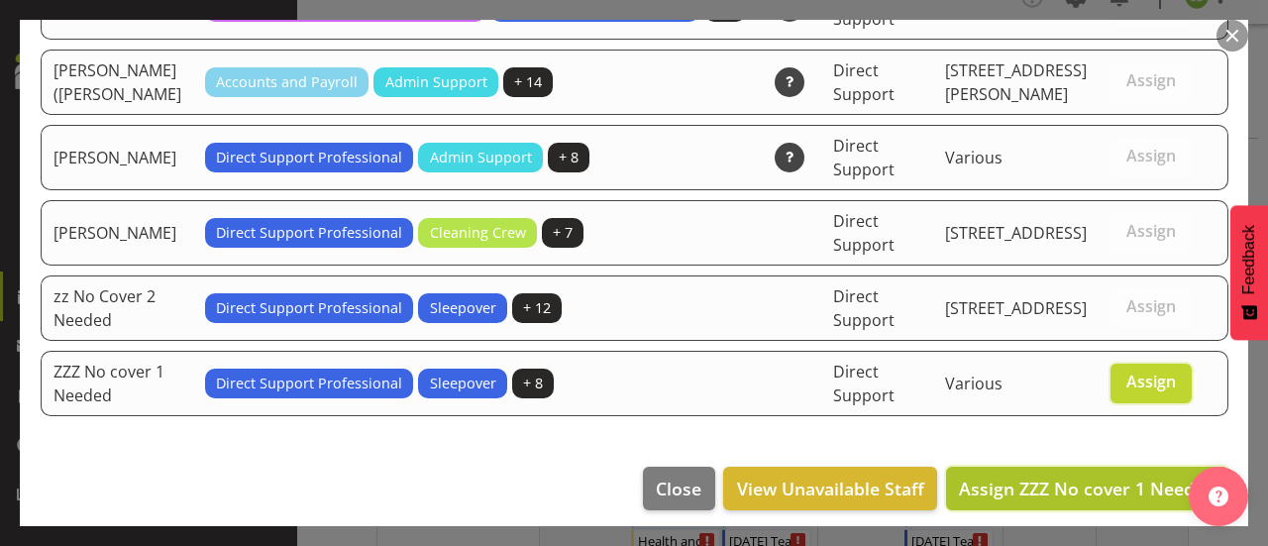
click at [1091, 482] on span "Assign ZZZ No cover 1 Needed" at bounding box center [1087, 488] width 256 height 24
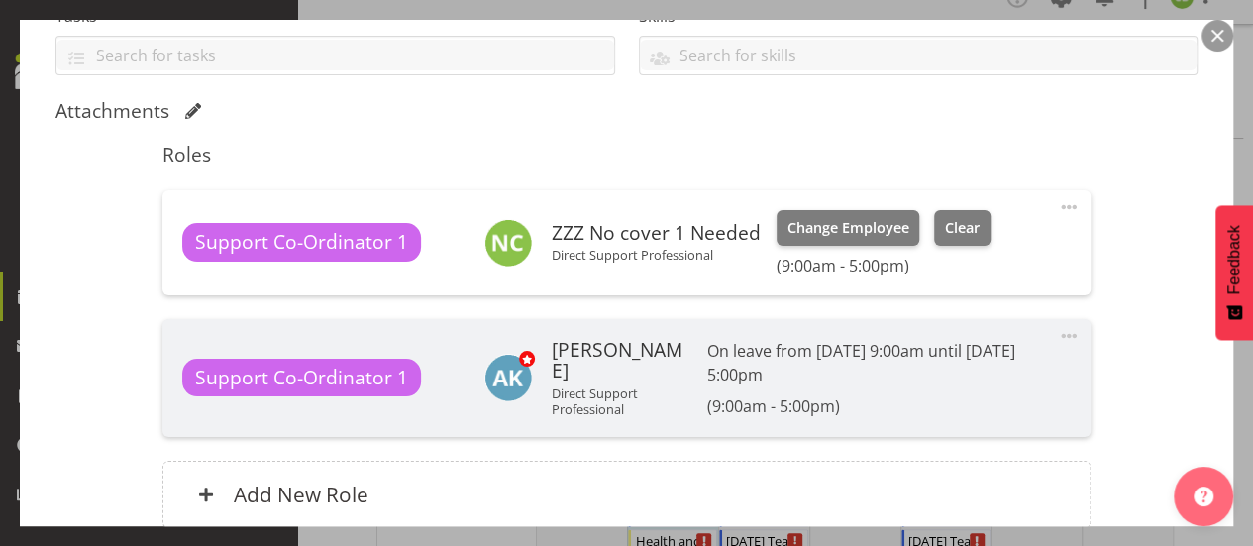
scroll to position [628, 0]
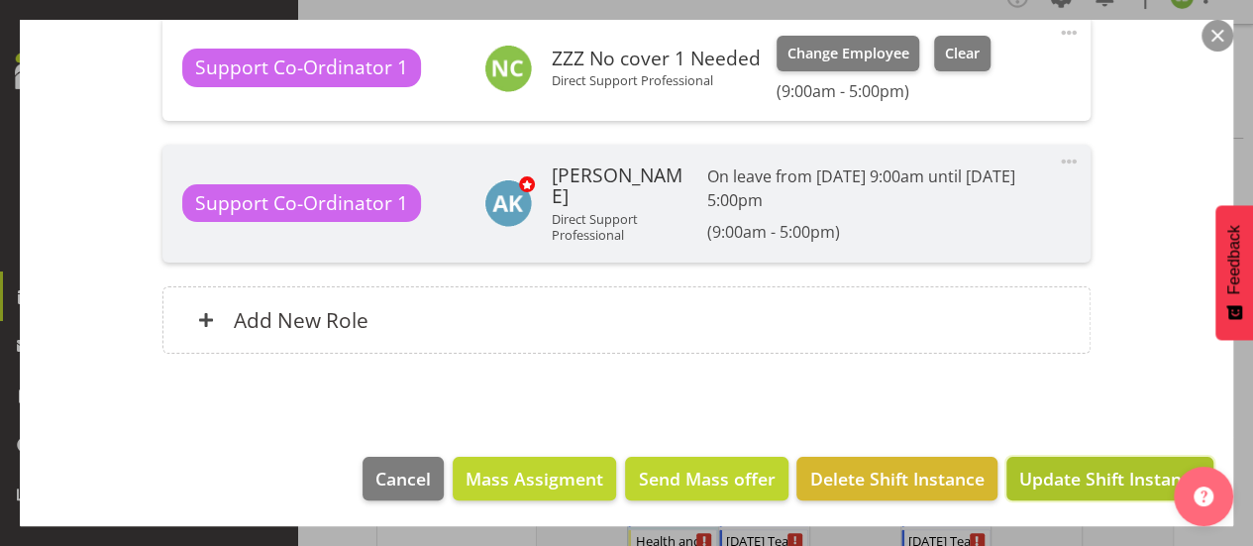
click at [1086, 482] on span "Update Shift Instance" at bounding box center [1109, 478] width 181 height 26
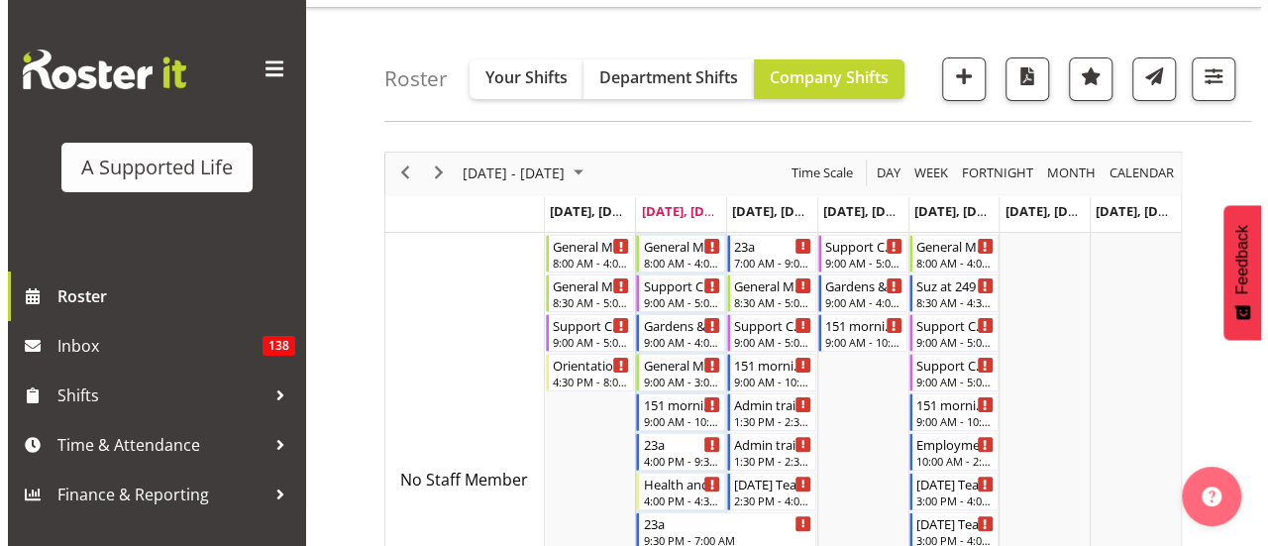
scroll to position [103, 0]
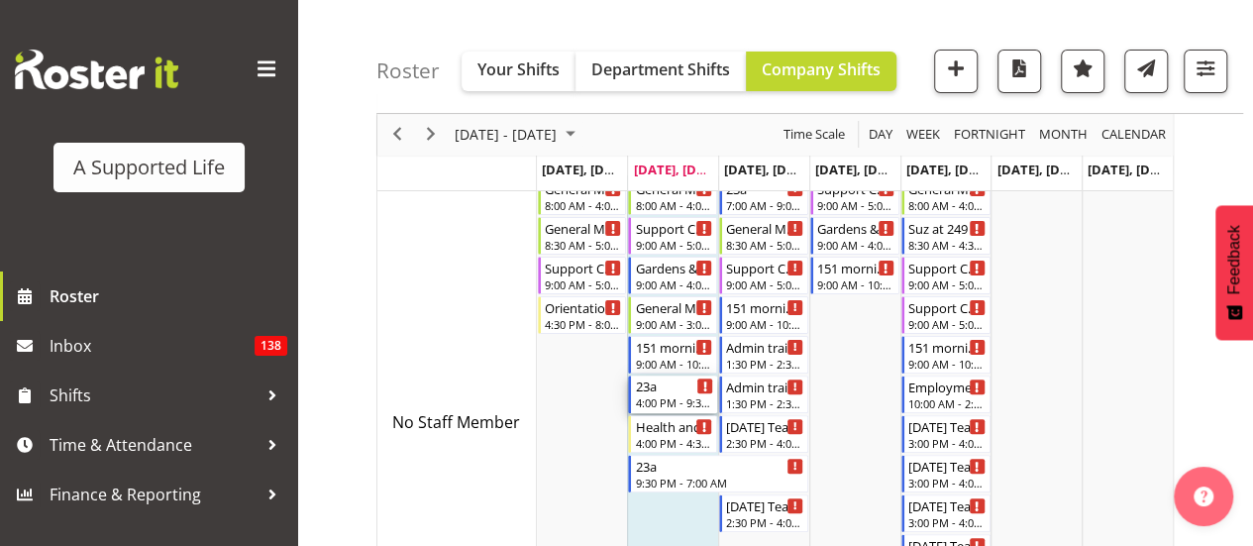
click at [667, 401] on div "4:00 PM - 9:30 PM" at bounding box center [674, 402] width 78 height 16
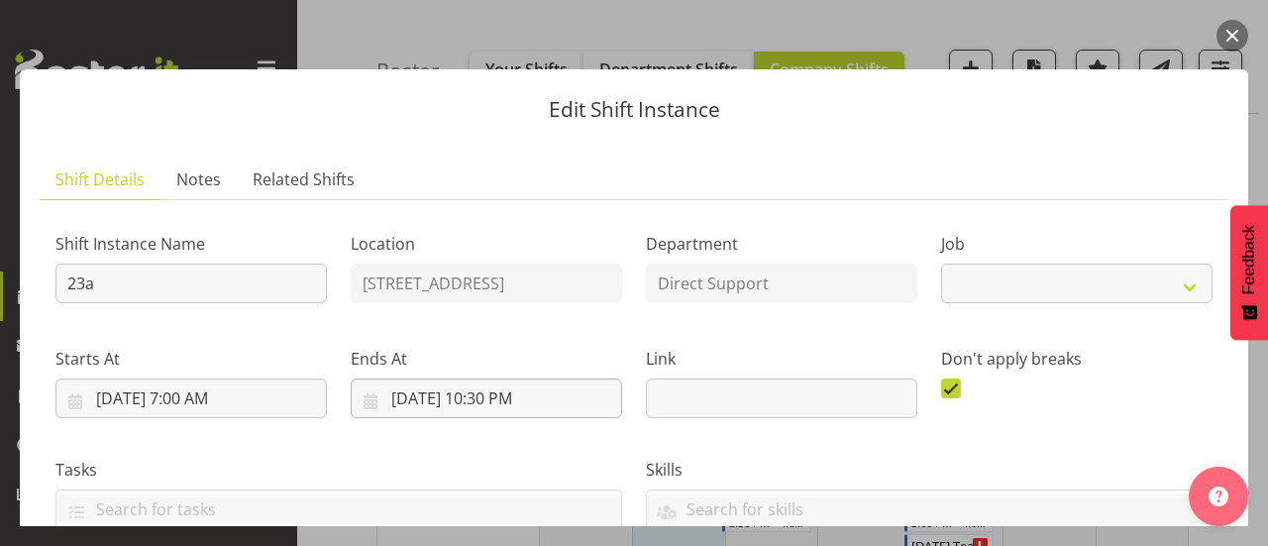
select select "4112"
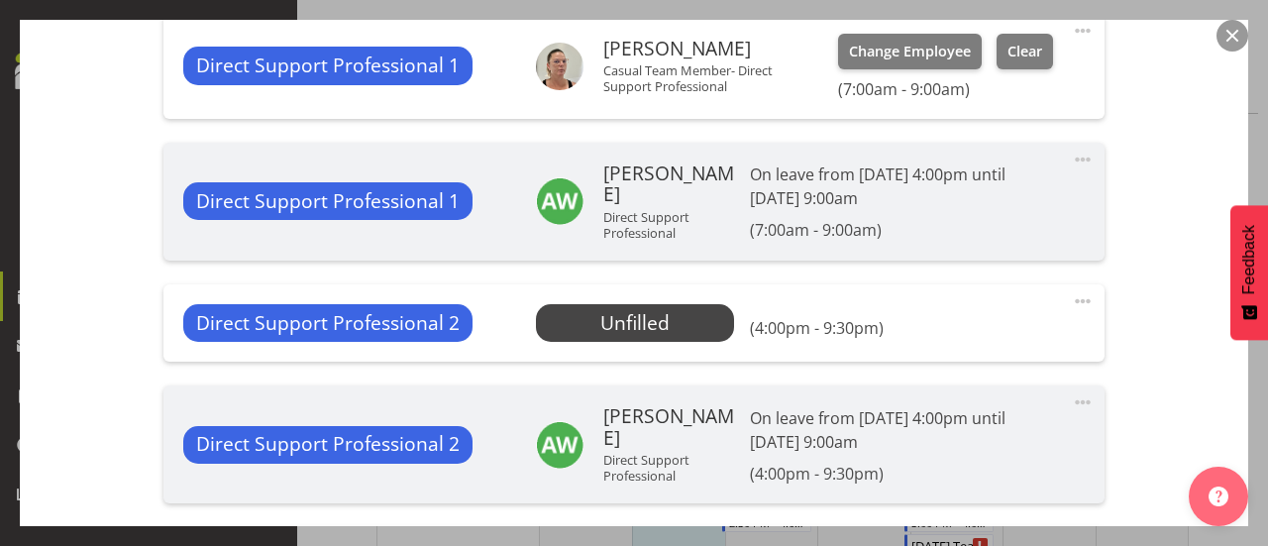
scroll to position [632, 0]
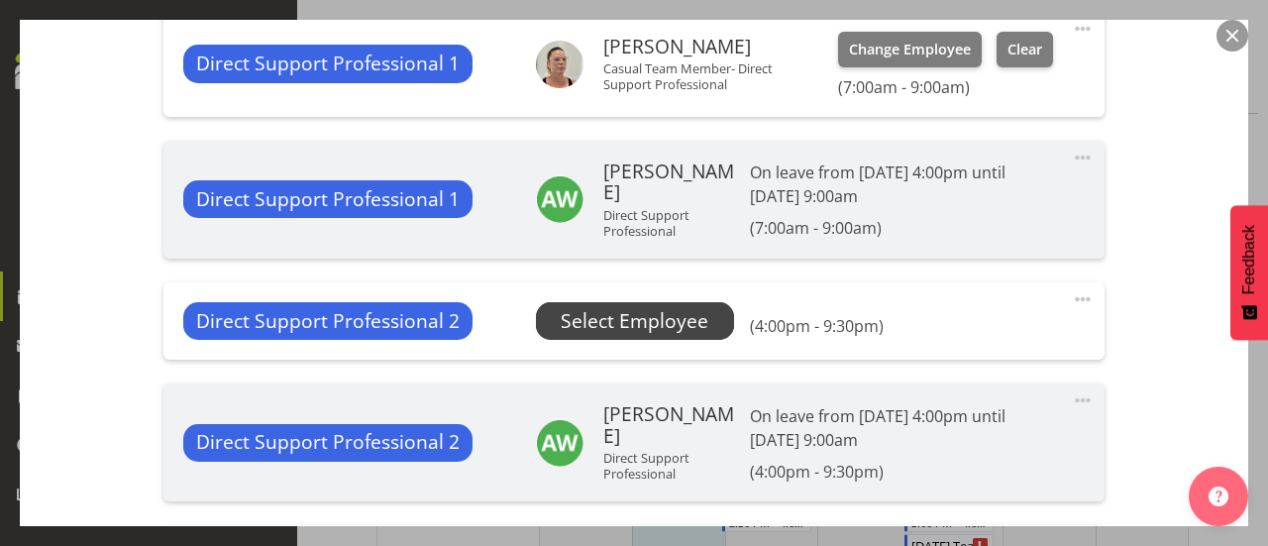
click at [644, 316] on span "Select Employee" at bounding box center [634, 321] width 148 height 29
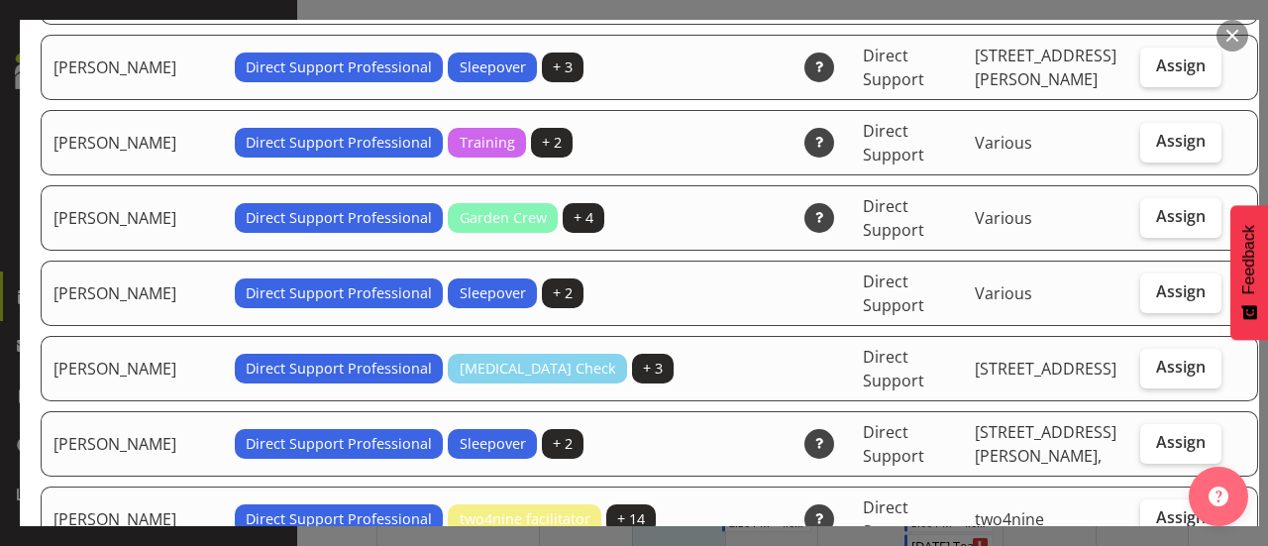
scroll to position [2261, 0]
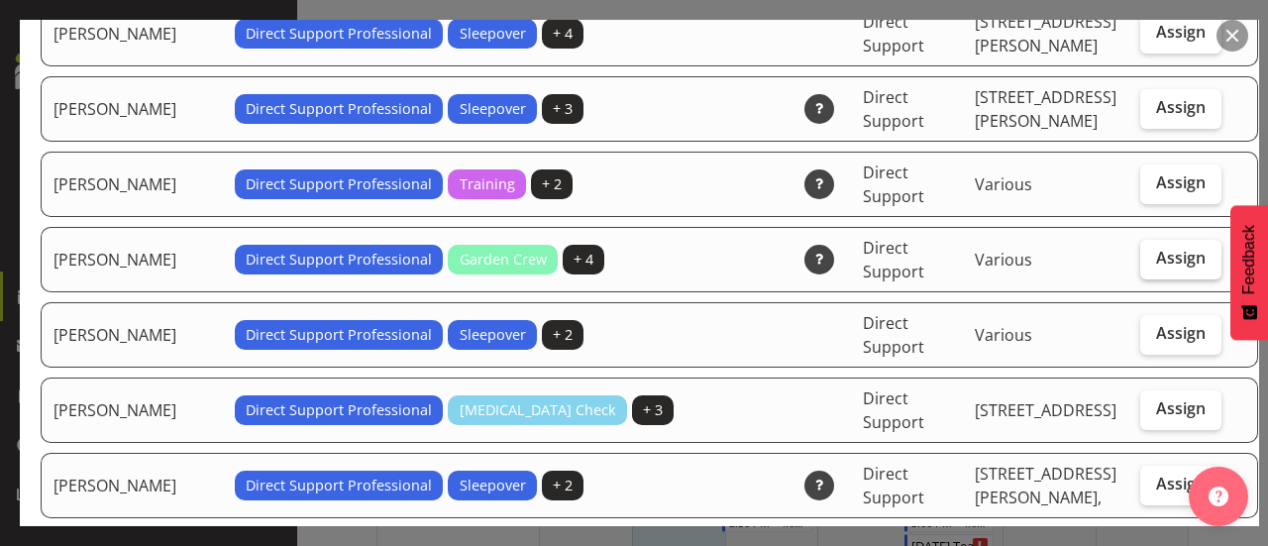
click at [1156, 248] on span "Assign" at bounding box center [1181, 258] width 50 height 20
click at [1140, 252] on input "Assign" at bounding box center [1146, 258] width 13 height 13
checkbox input "true"
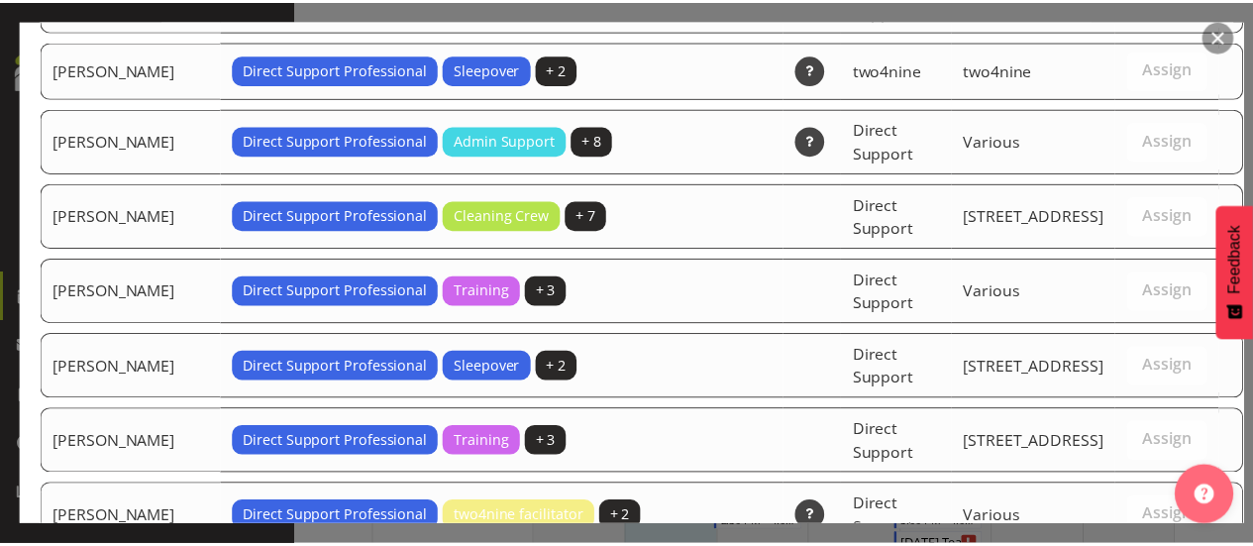
scroll to position [6066, 0]
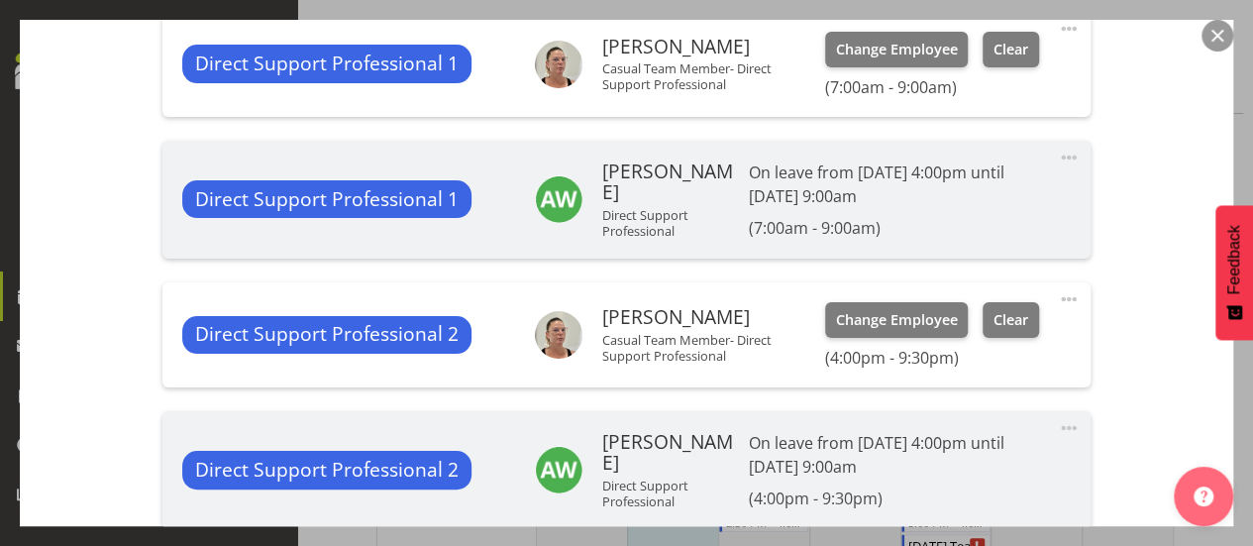
scroll to position [1115, 0]
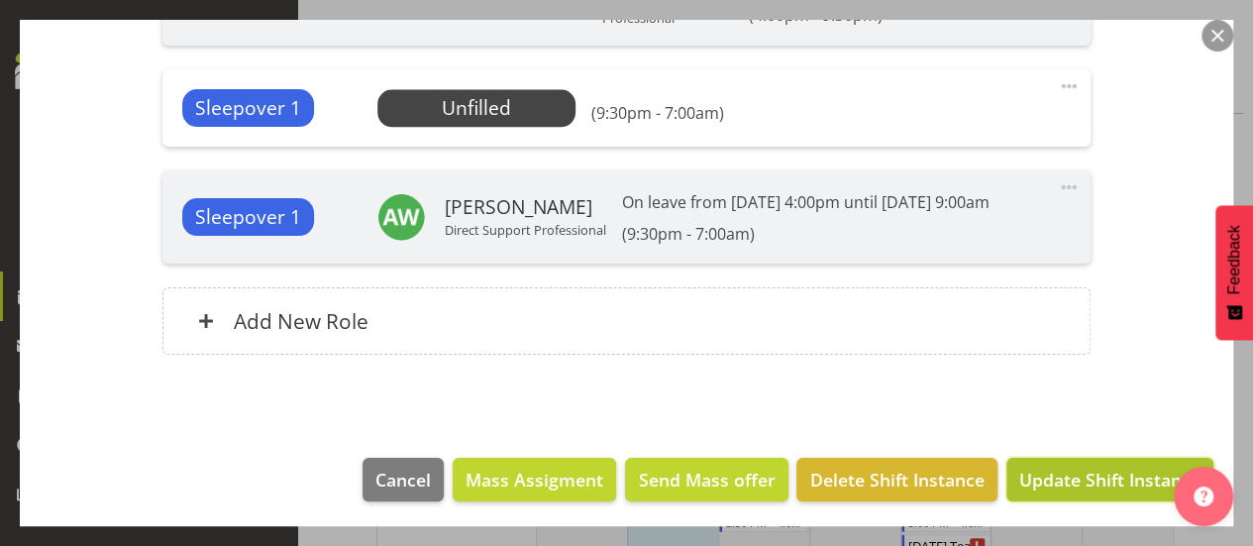
click at [1103, 476] on span "Update Shift Instance" at bounding box center [1109, 479] width 181 height 26
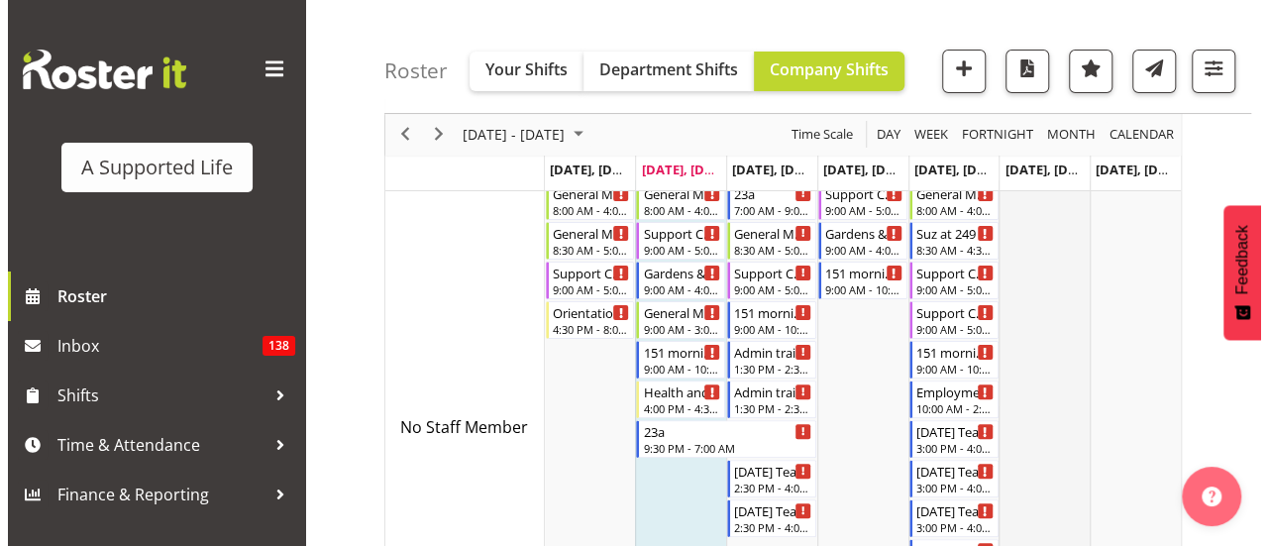
scroll to position [157, 0]
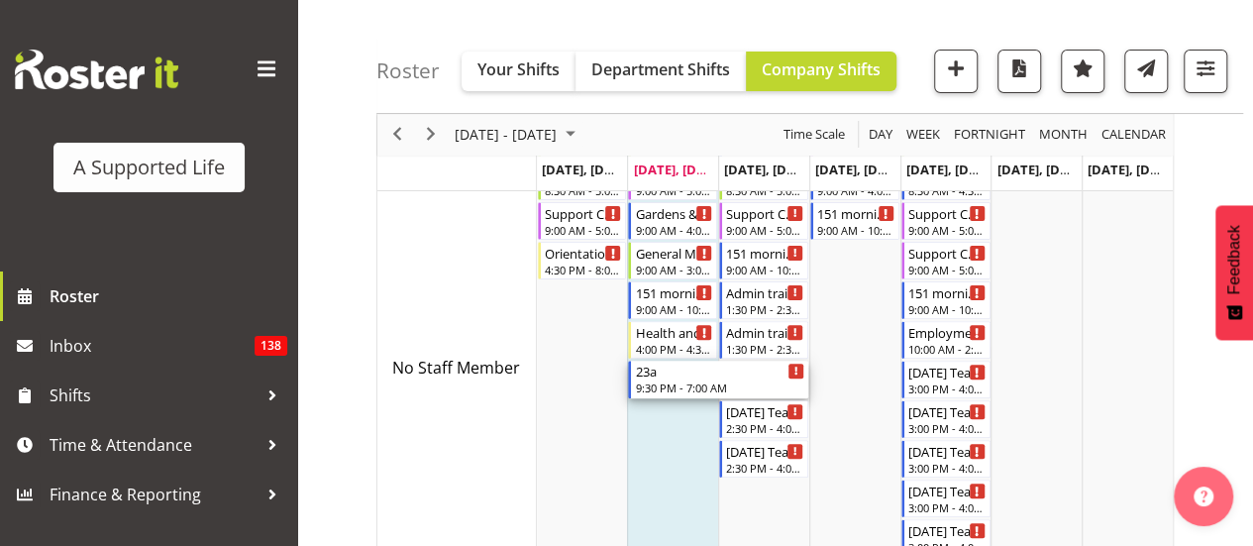
click at [679, 372] on div "23a" at bounding box center [719, 370] width 169 height 20
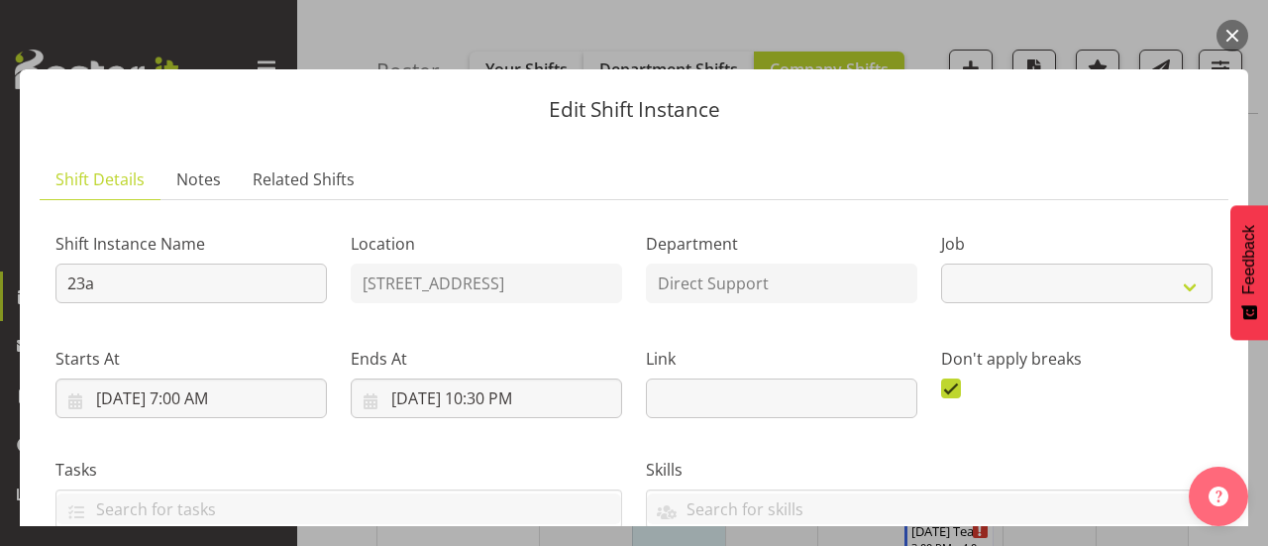
select select "4112"
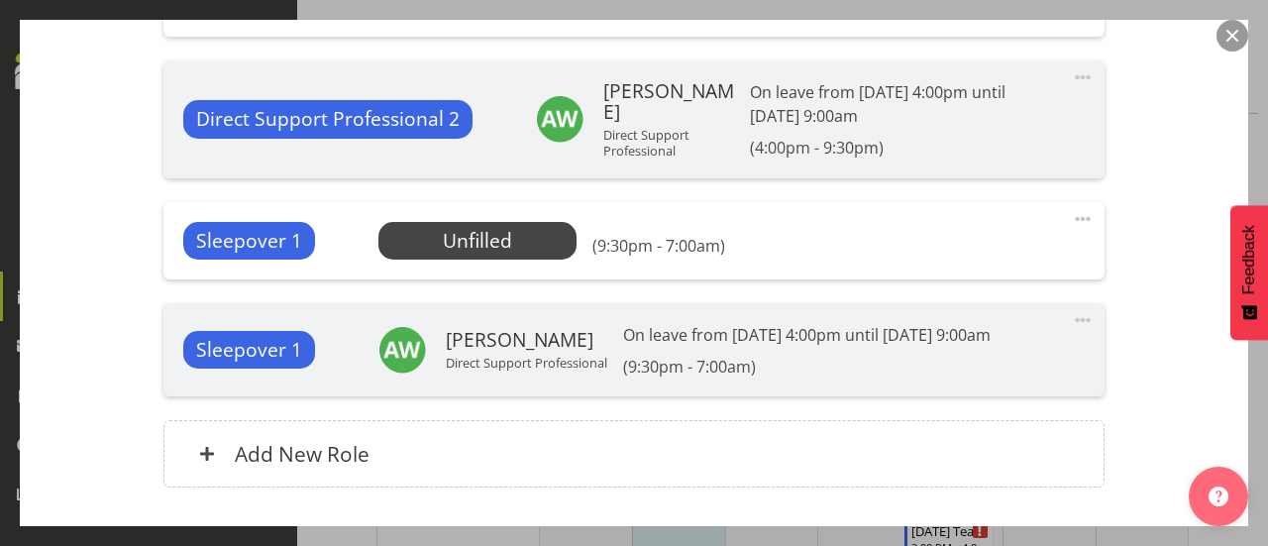
scroll to position [941, 0]
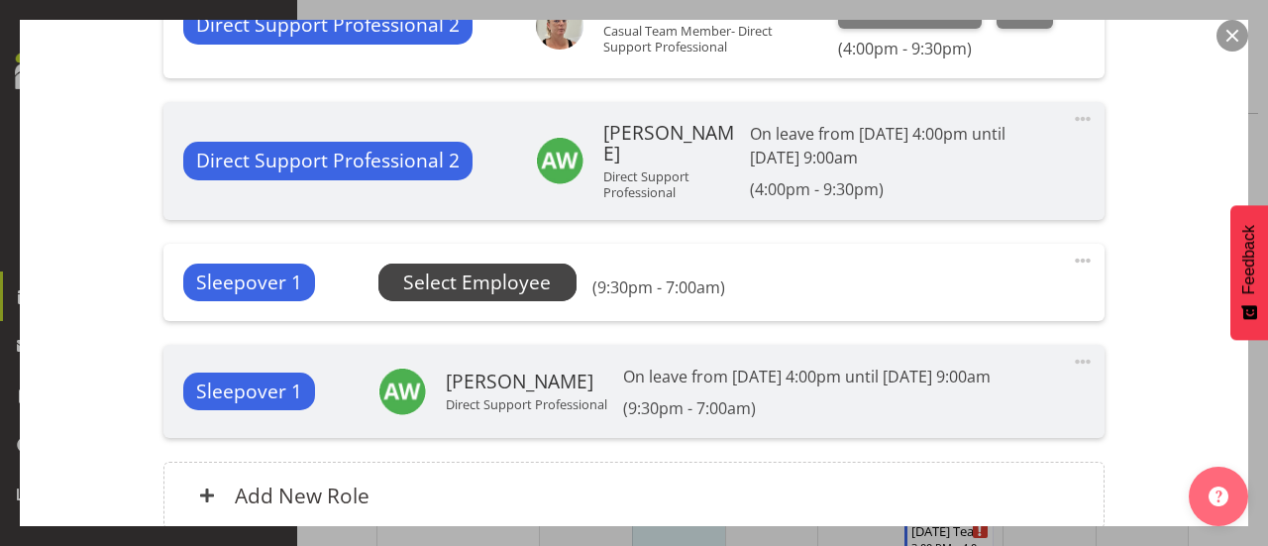
click at [523, 280] on span "Select Employee" at bounding box center [477, 282] width 148 height 29
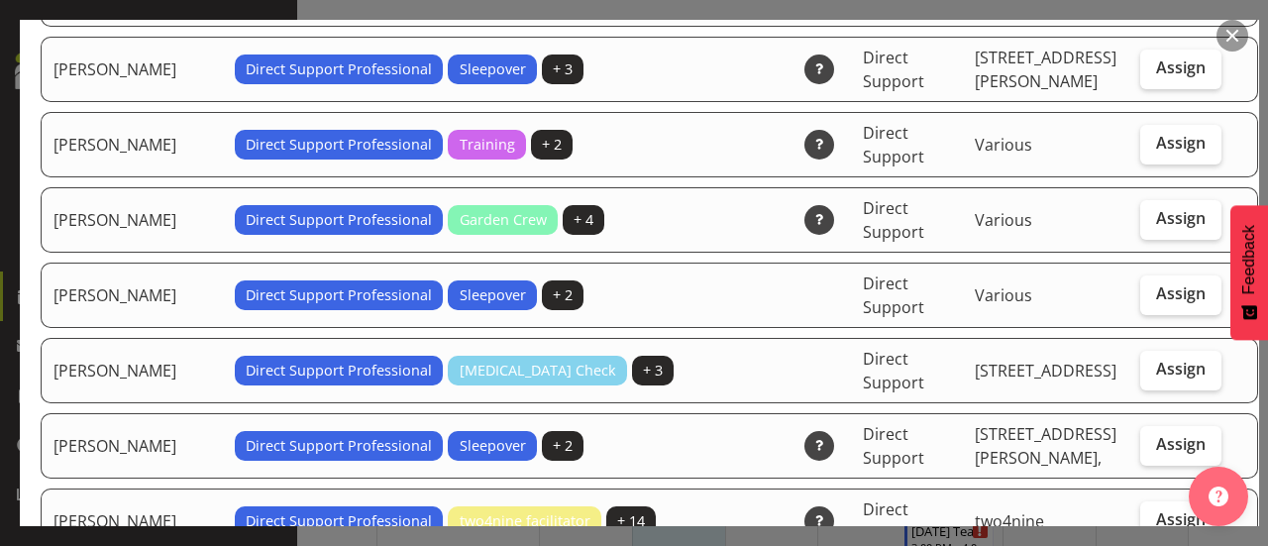
scroll to position [2375, 0]
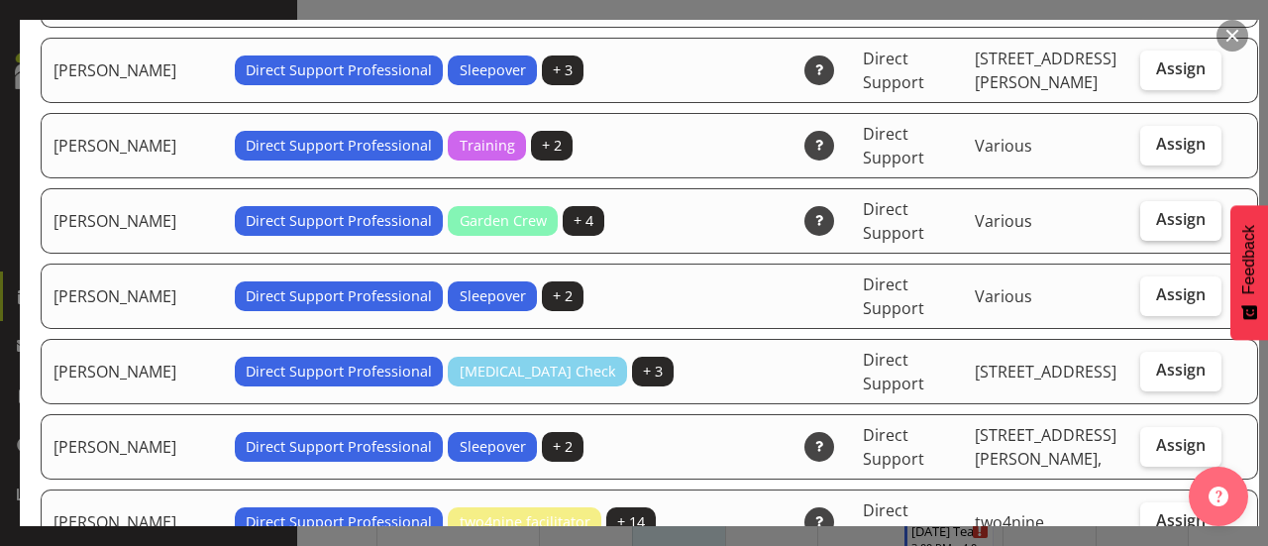
click at [1147, 201] on label "Assign" at bounding box center [1180, 221] width 81 height 40
click at [1147, 213] on input "Assign" at bounding box center [1146, 219] width 13 height 13
checkbox input "true"
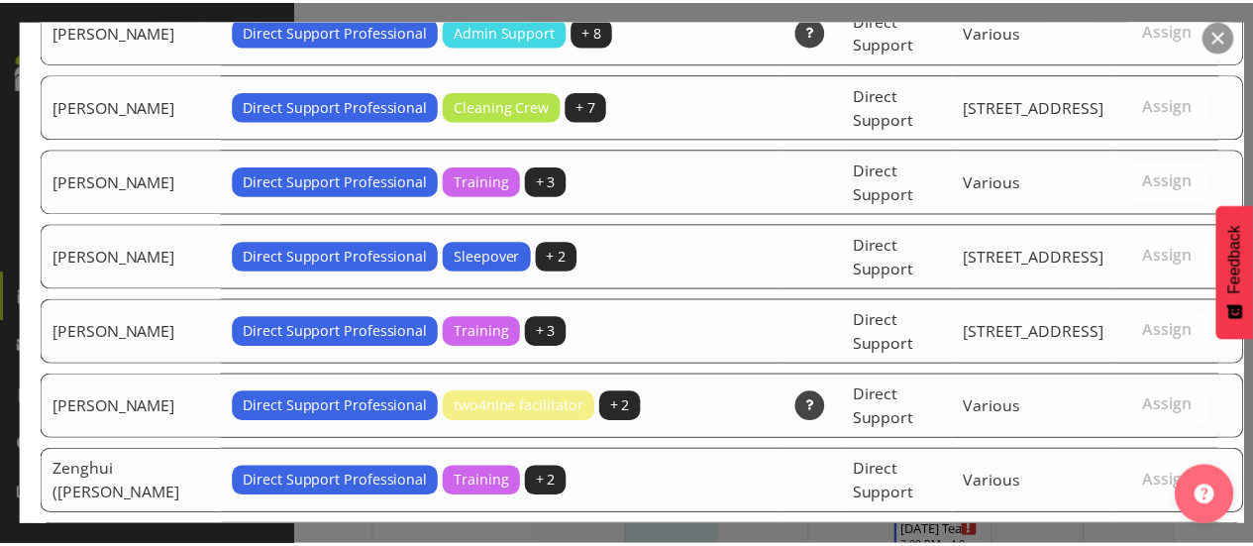
scroll to position [6184, 0]
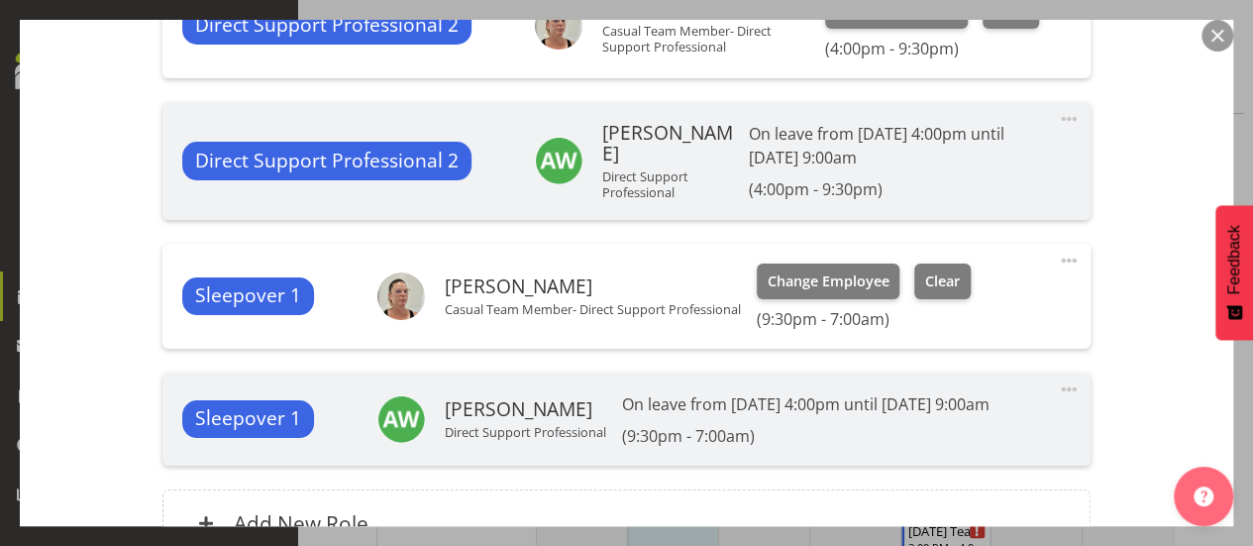
scroll to position [1143, 0]
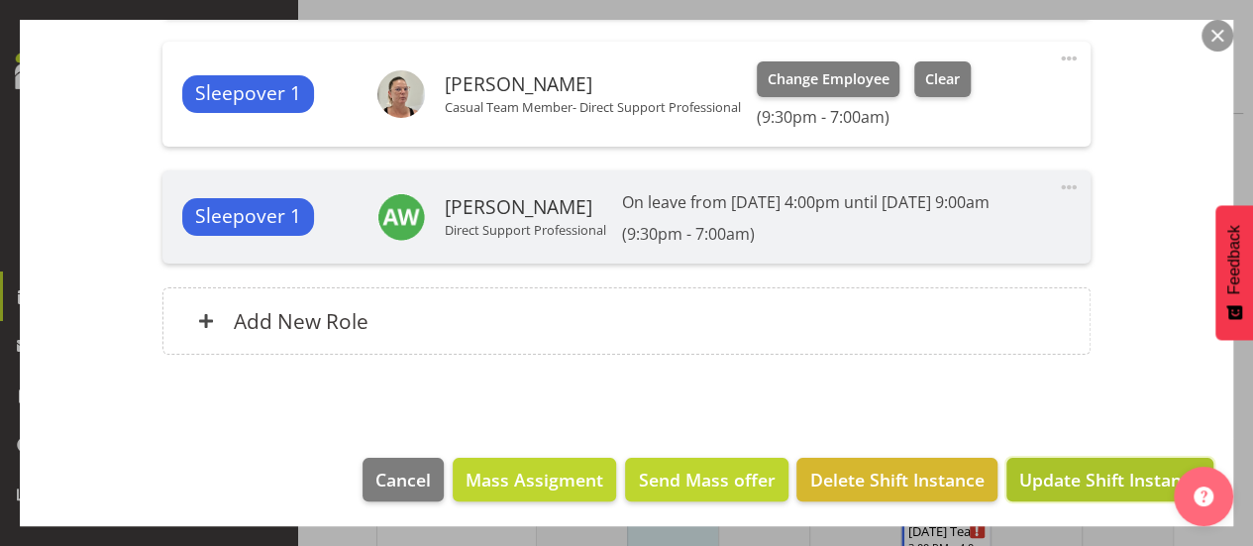
click at [1034, 475] on span "Update Shift Instance" at bounding box center [1109, 479] width 181 height 26
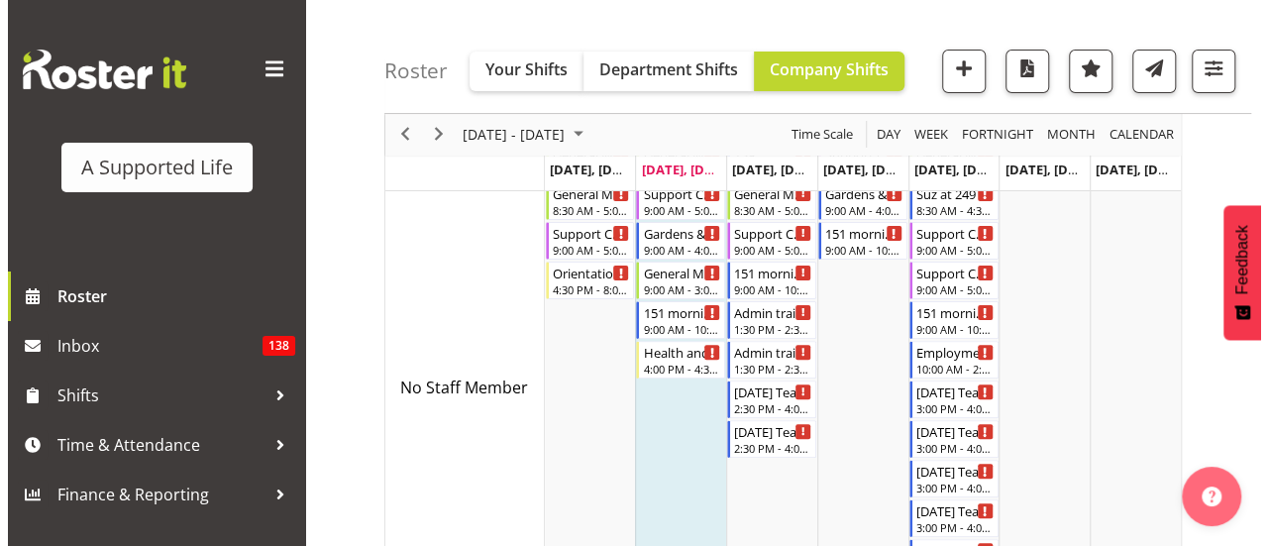
scroll to position [0, 0]
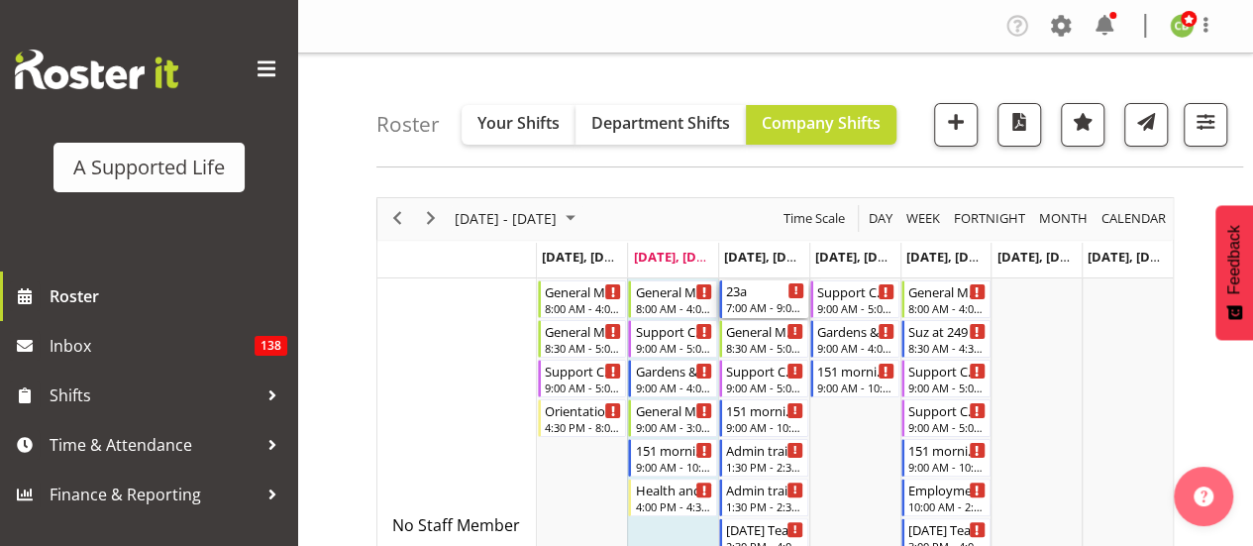
click at [743, 292] on div "23a" at bounding box center [765, 290] width 78 height 20
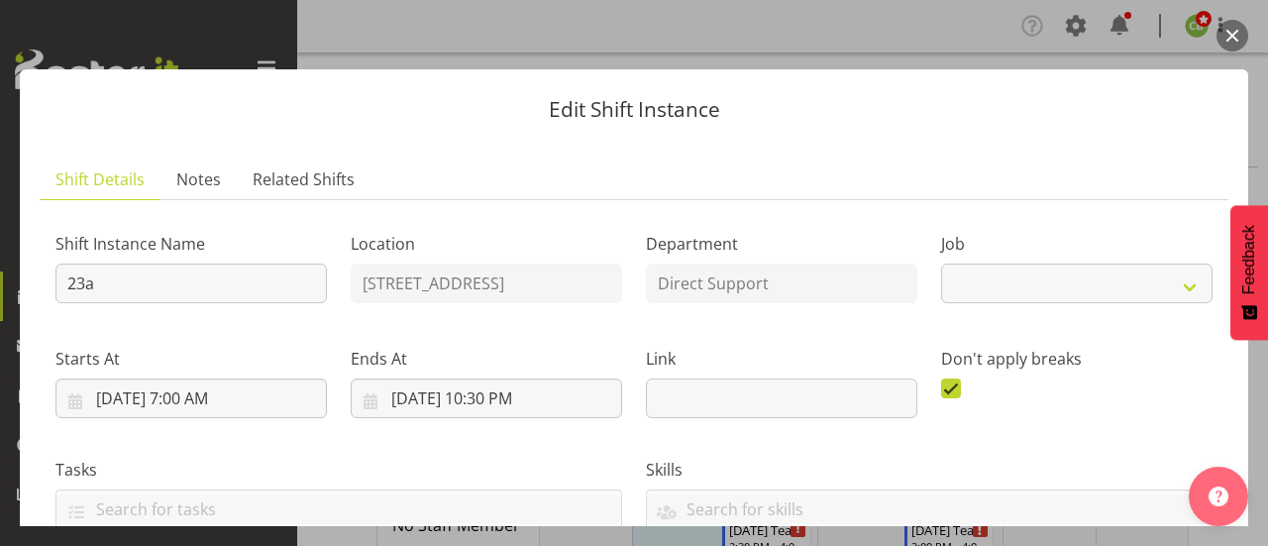
select select "4112"
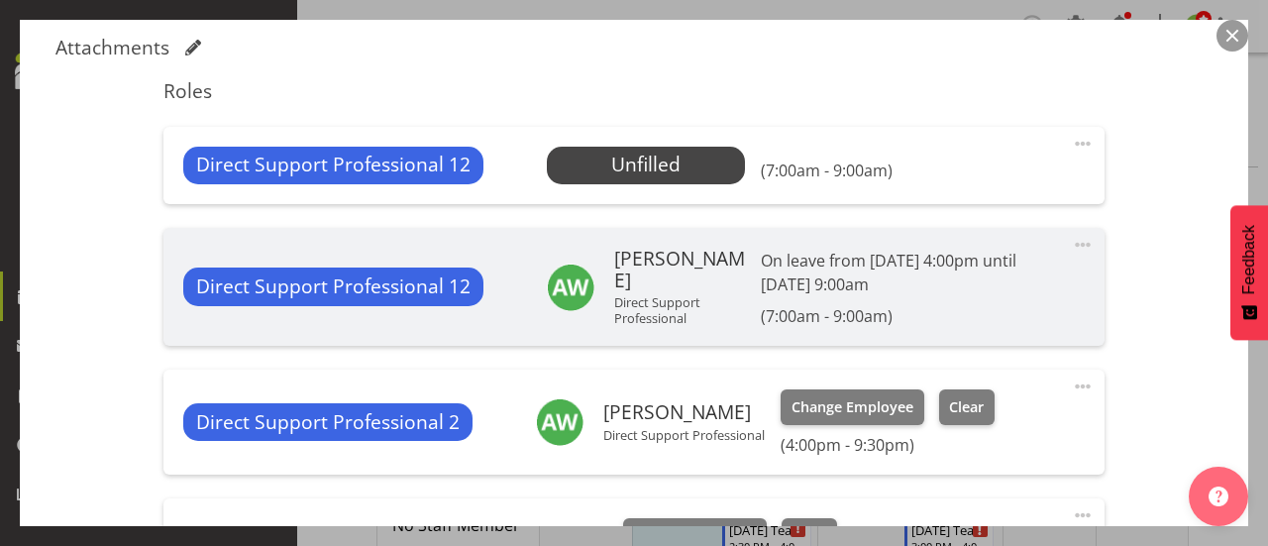
scroll to position [513, 0]
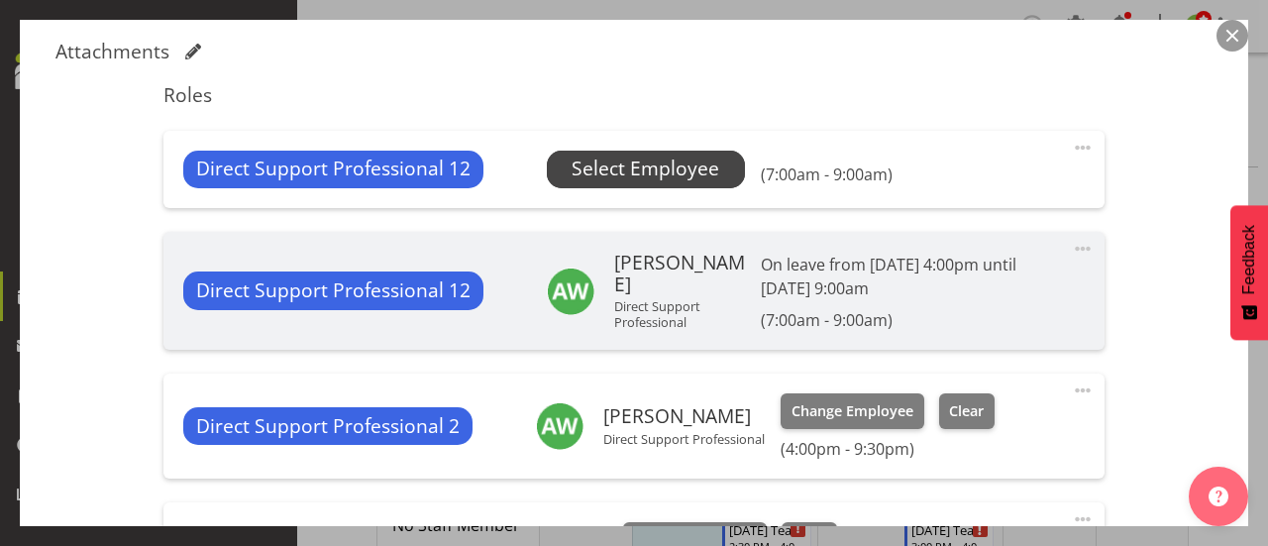
click at [687, 171] on span "Select Employee" at bounding box center [645, 168] width 148 height 29
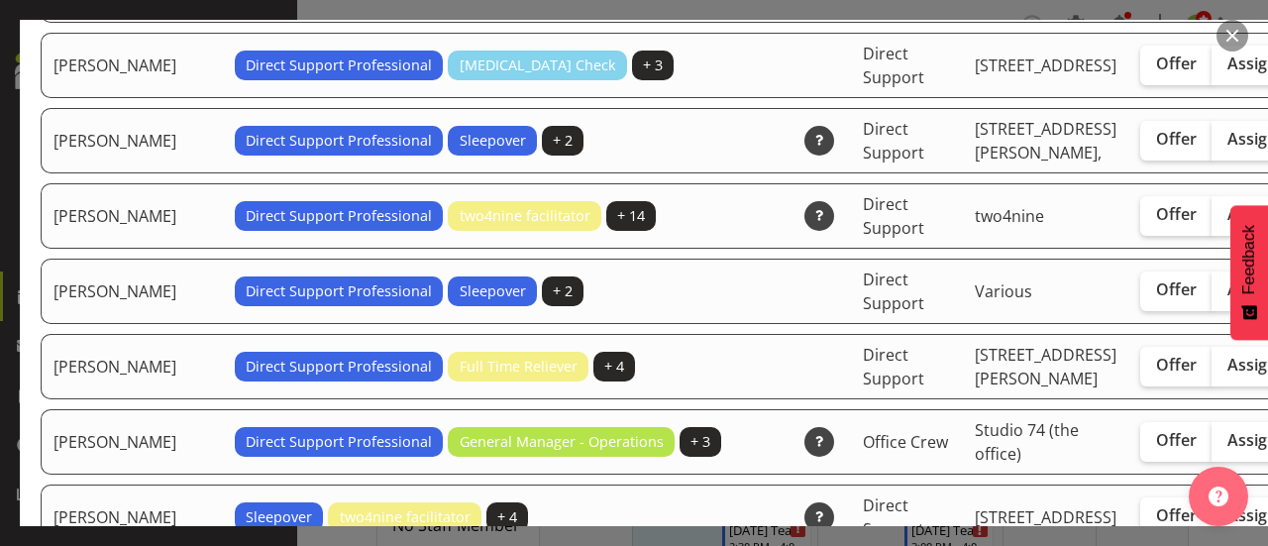
scroll to position [2764, 0]
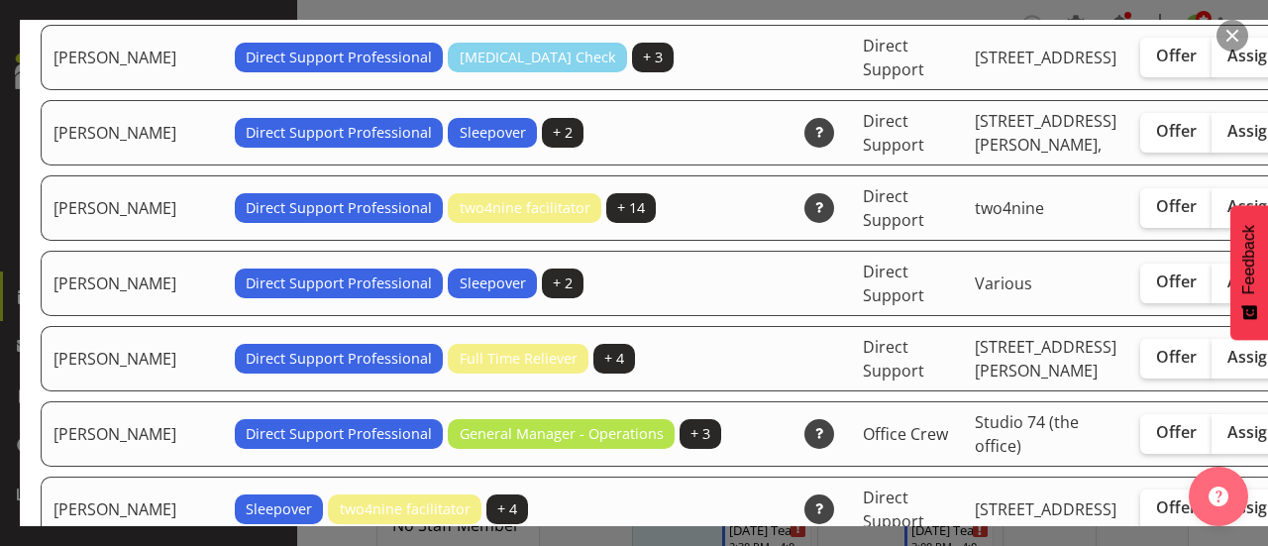
checkbox input "true"
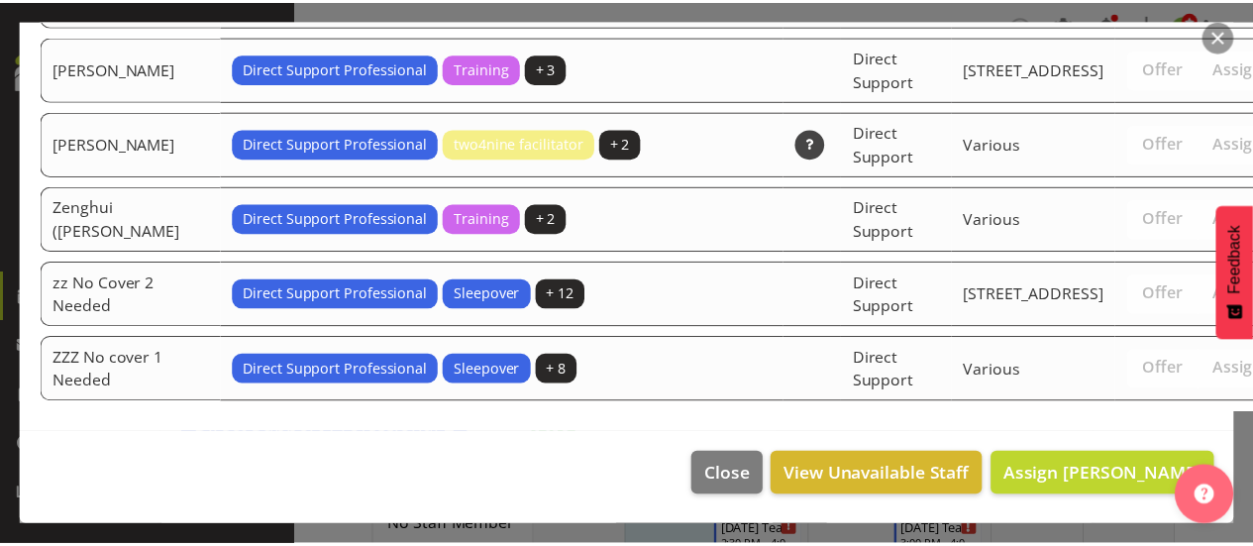
scroll to position [7068, 0]
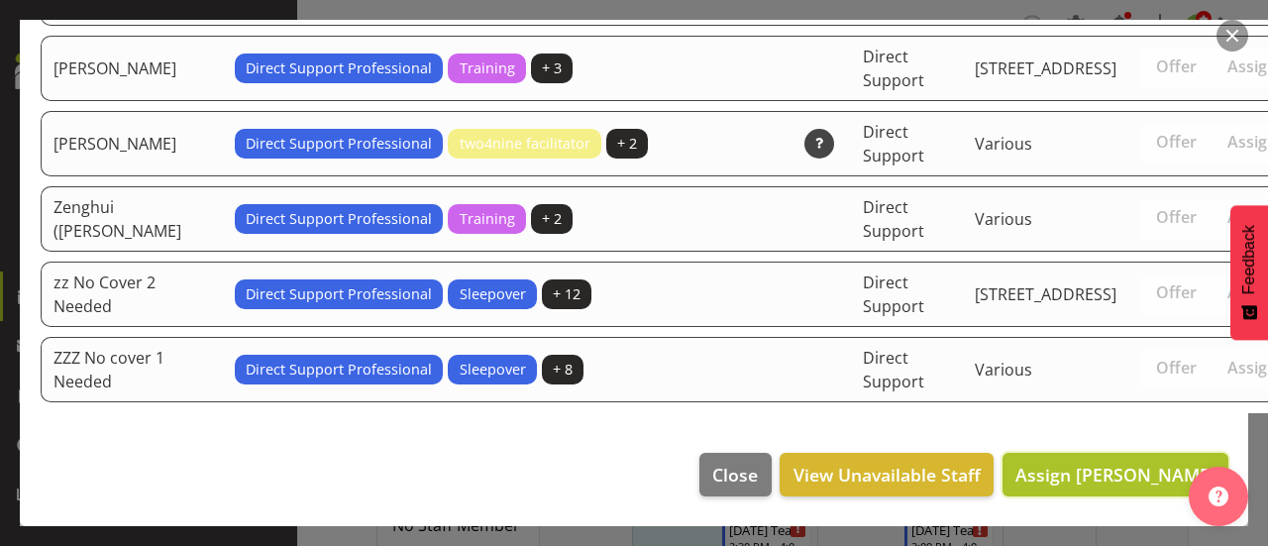
click at [1053, 472] on span "Assign [PERSON_NAME]" at bounding box center [1115, 474] width 200 height 24
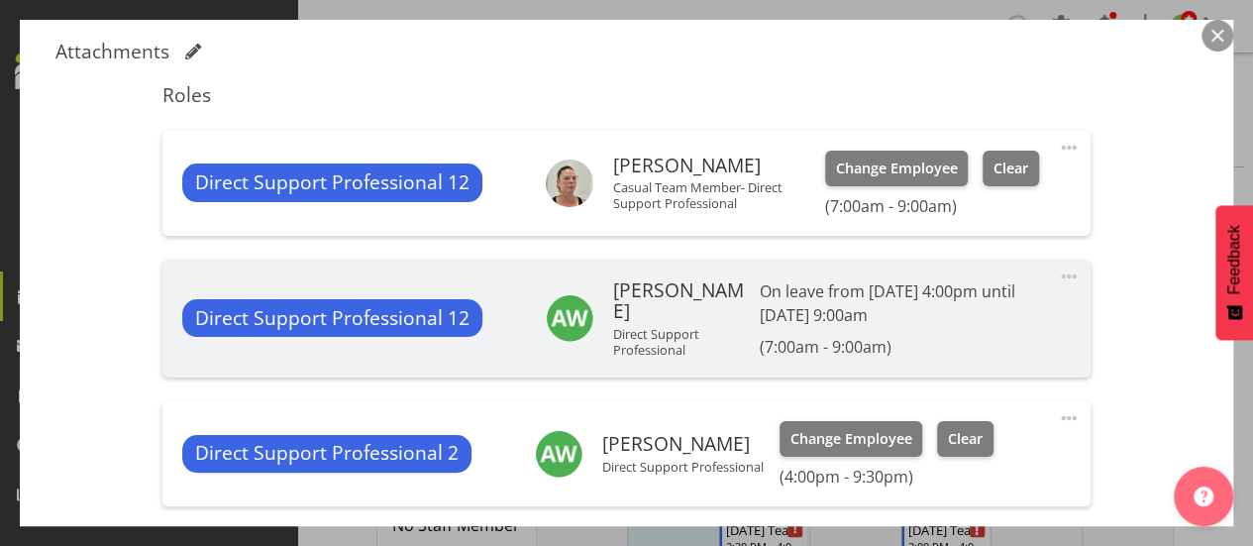
scroll to position [885, 0]
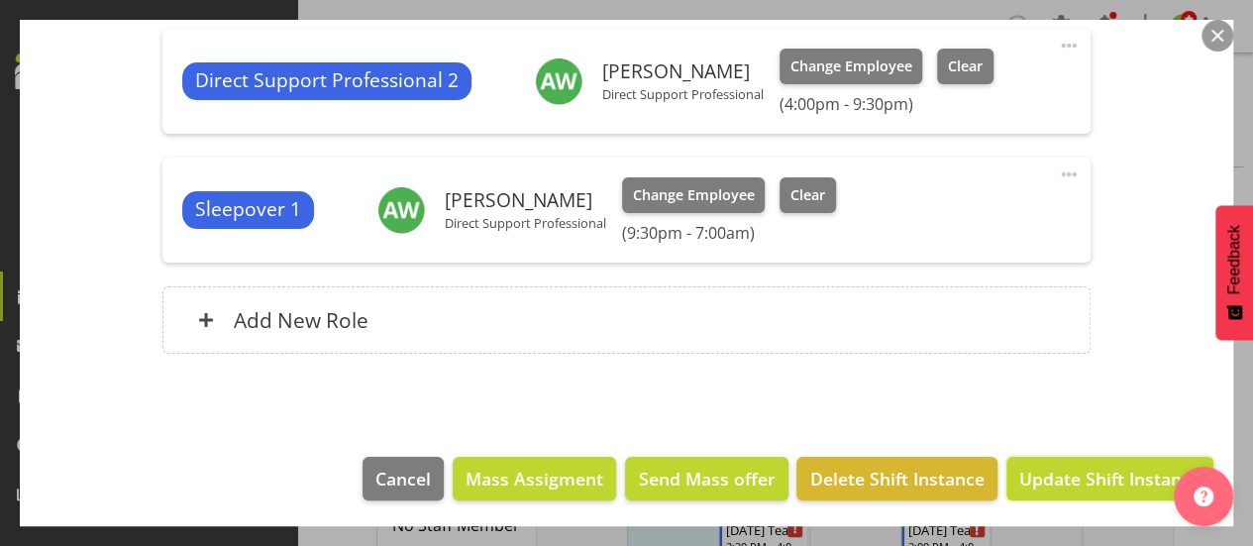
click at [1053, 472] on span "Update Shift Instance" at bounding box center [1109, 478] width 181 height 26
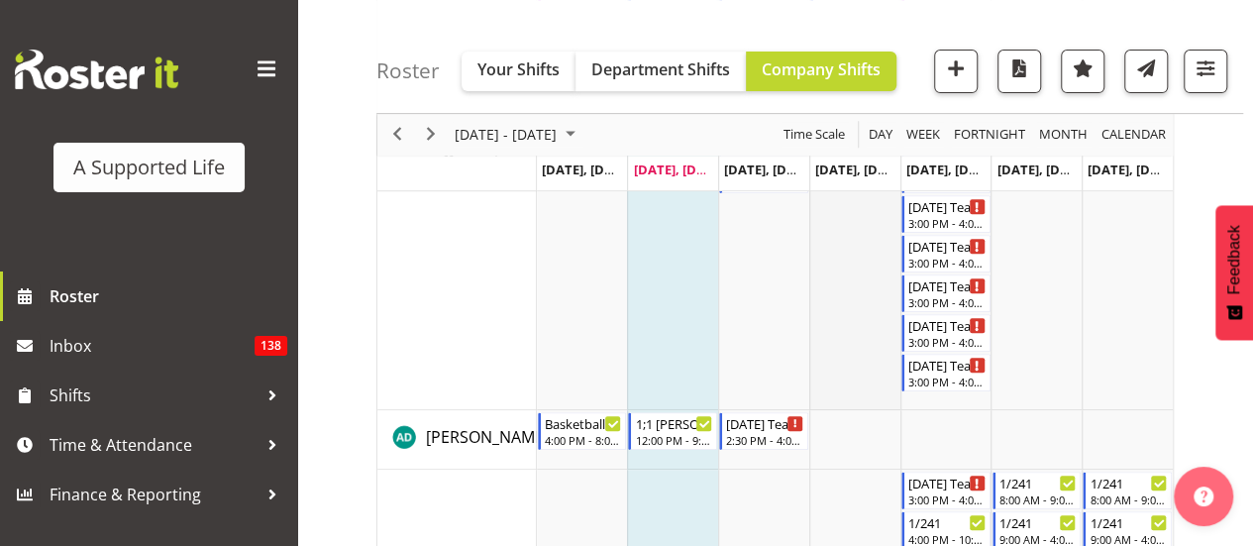
scroll to position [363, 0]
